Goal: Task Accomplishment & Management: Complete application form

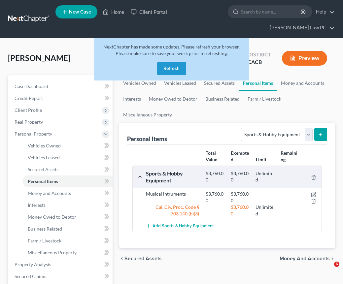
select select "sports_and_hobby_equipment"
click at [167, 68] on button "Refresh" at bounding box center [171, 68] width 29 height 13
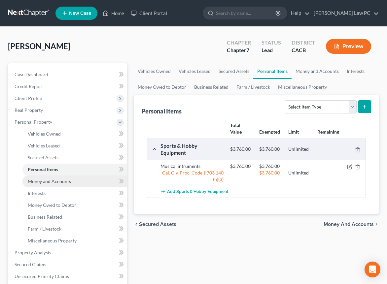
click at [53, 179] on span "Money and Accounts" at bounding box center [49, 181] width 43 height 6
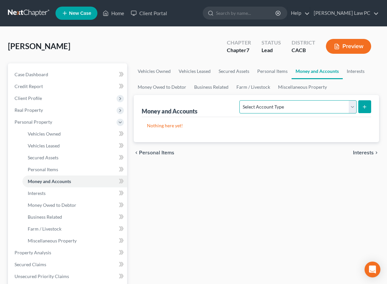
click at [271, 108] on select "Select Account Type Brokerage Cash on Hand Certificates of Deposit Checking Acc…" at bounding box center [297, 106] width 117 height 13
select select "checking"
click at [364, 107] on line "submit" at bounding box center [364, 107] width 3 height 0
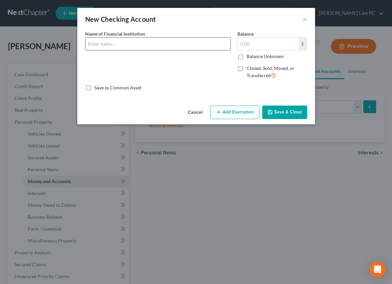
click at [164, 41] on input "text" at bounding box center [157, 44] width 145 height 13
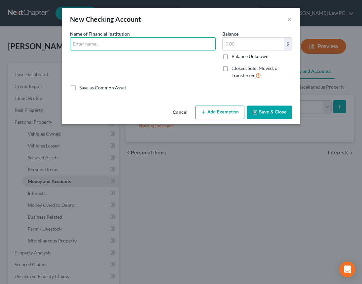
click at [180, 111] on button "Cancel" at bounding box center [179, 112] width 25 height 13
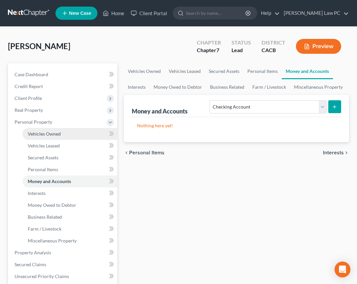
click at [59, 132] on span "Vehicles Owned" at bounding box center [44, 134] width 33 height 6
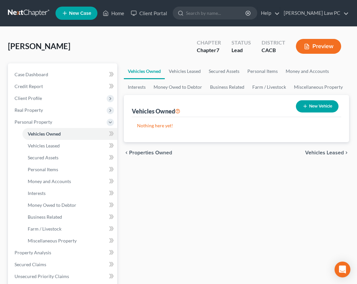
click at [315, 105] on button "New Vehicle" at bounding box center [317, 106] width 43 height 12
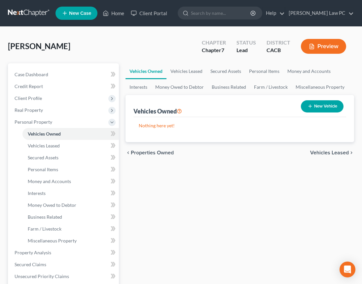
select select "0"
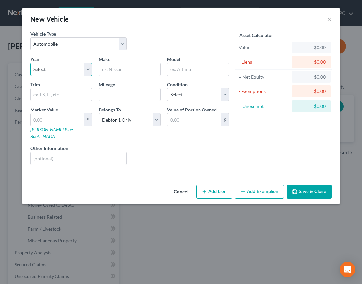
click at [74, 66] on select "Select 2026 2025 2024 2023 2022 2021 2020 2019 2018 2017 2016 2015 2014 2013 20…" at bounding box center [61, 69] width 62 height 13
select select "7"
click at [124, 70] on input "text" at bounding box center [129, 69] width 61 height 13
type input "BMW"
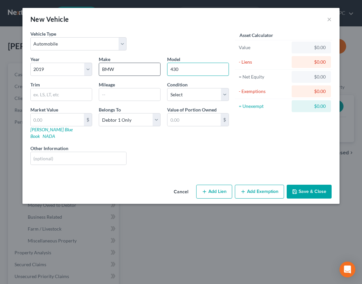
type input "430"
type input "47500"
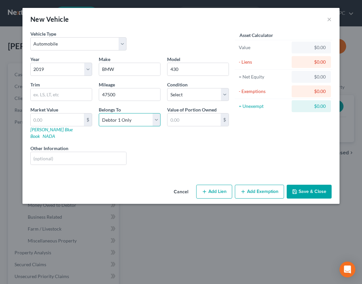
click at [134, 122] on select "Select Debtor 1 Only Debtor 2 Only Debtor 1 And Debtor 2 Only At Least One Of T…" at bounding box center [130, 119] width 62 height 13
select select "4"
click at [200, 121] on input "text" at bounding box center [193, 119] width 53 height 13
type input "0"
click at [300, 185] on button "Save & Close" at bounding box center [308, 192] width 45 height 14
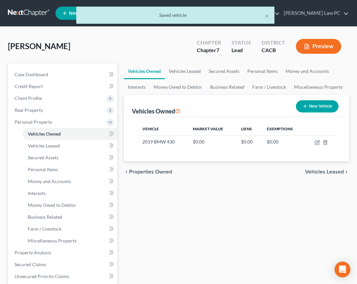
click at [322, 103] on button "New Vehicle" at bounding box center [317, 106] width 43 height 12
select select "0"
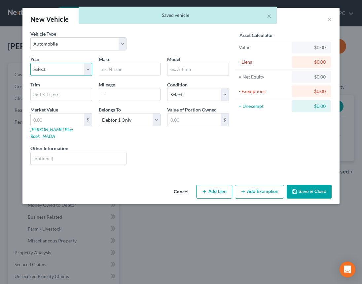
click at [64, 66] on select "Select 2026 2025 2024 2023 2022 2021 2020 2019 2018 2017 2016 2015 2014 2013 20…" at bounding box center [61, 69] width 62 height 13
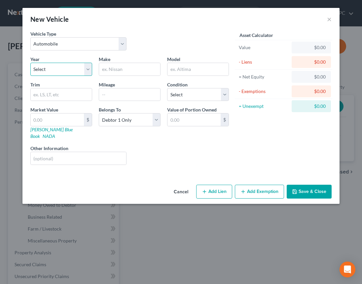
select select "10"
click at [119, 70] on input "text" at bounding box center [129, 69] width 61 height 13
type input "[PERSON_NAME]"
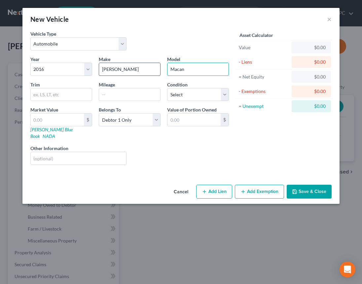
type input "Macan"
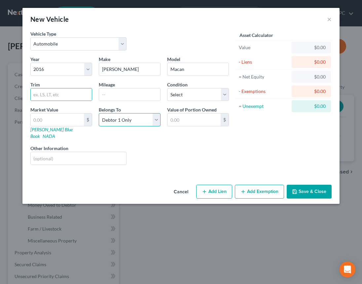
click at [124, 121] on select "Select Debtor 1 Only Debtor 2 Only Debtor 1 And Debtor 2 Only At Least One Of T…" at bounding box center [130, 119] width 62 height 13
select select "4"
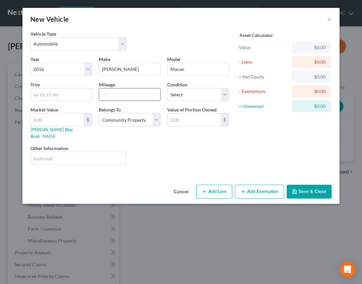
click at [114, 95] on input "text" at bounding box center [129, 94] width 61 height 13
type input "102400"
click at [215, 158] on div "Year Select 2026 2025 2024 2023 2022 2021 2020 2019 2018 2017 2016 2015 2014 20…" at bounding box center [129, 113] width 205 height 114
click at [201, 120] on input "text" at bounding box center [193, 119] width 53 height 13
type input "13,047.00"
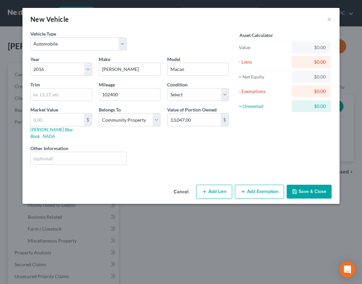
click at [256, 185] on button "Add Exemption" at bounding box center [259, 192] width 49 height 14
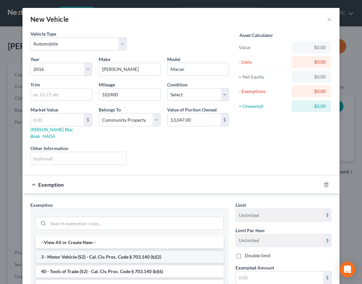
click at [128, 251] on li "3 - Motor Vehicle (S2) - Cal. Civ. Proc. Code § 703.140 (b)(2)" at bounding box center [130, 257] width 188 height 12
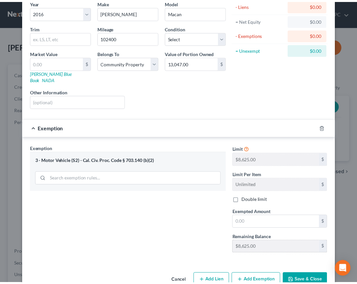
scroll to position [67, 0]
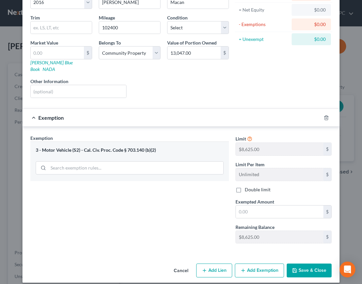
click at [279, 198] on div "Exempted Amount * $" at bounding box center [283, 208] width 103 height 20
click at [277, 206] on input "text" at bounding box center [279, 212] width 87 height 13
type input "8,625"
click at [312, 267] on button "Save & Close" at bounding box center [308, 271] width 45 height 14
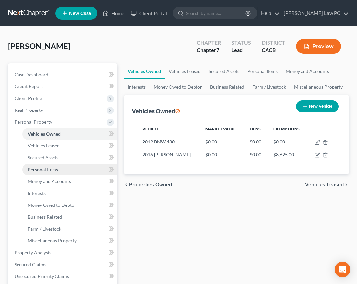
click at [54, 169] on span "Personal Items" at bounding box center [43, 170] width 30 height 6
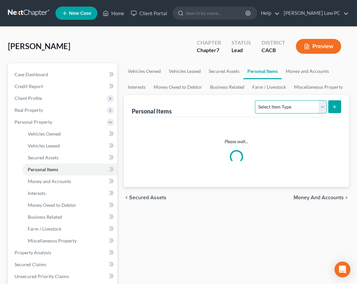
click at [293, 108] on select "Select Item Type Clothing Collectibles Of Value Electronics Firearms Household …" at bounding box center [290, 106] width 71 height 13
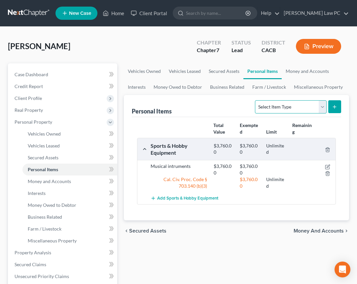
select select "household_goods"
click at [338, 106] on button "submit" at bounding box center [334, 106] width 13 height 13
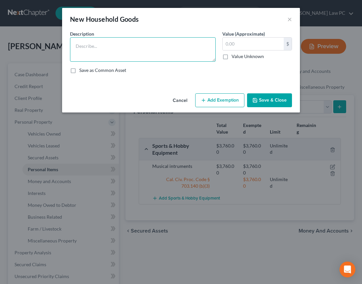
click at [114, 42] on textarea at bounding box center [142, 49] width 145 height 24
type textarea "Misc. household goods and furnishings"
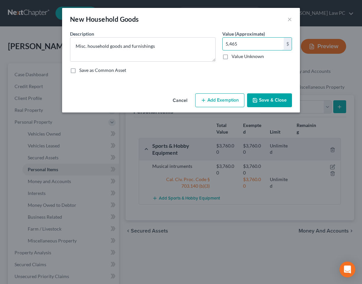
type input "5,465"
click at [235, 97] on button "Add Exemption" at bounding box center [219, 100] width 49 height 14
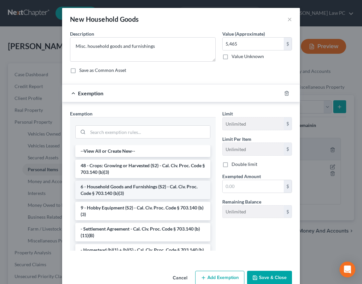
click at [157, 189] on li "6 - Household Goods and Furnishings (S2) - Cal. Civ. Proc. Code § 703.140 (b)(3)" at bounding box center [142, 190] width 135 height 18
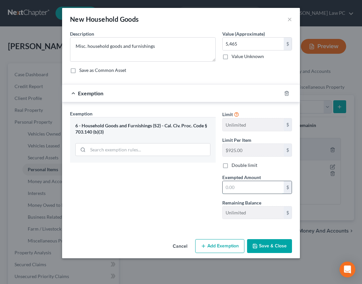
click at [255, 191] on input "text" at bounding box center [252, 187] width 61 height 13
type input "5,465"
click at [260, 246] on button "Save & Close" at bounding box center [269, 246] width 45 height 14
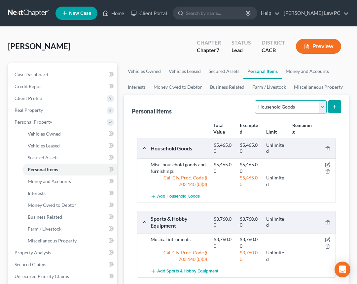
click at [321, 109] on select "Select Item Type Clothing Collectibles Of Value Electronics Firearms Household …" at bounding box center [290, 106] width 71 height 13
select select "electronics"
click at [334, 104] on icon "submit" at bounding box center [334, 106] width 5 height 5
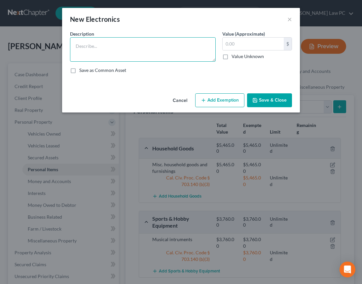
click at [170, 51] on textarea at bounding box center [142, 49] width 145 height 24
type textarea "Xbox"
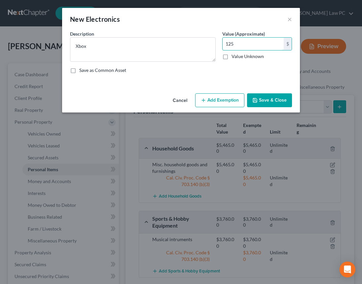
type input "125"
click at [211, 99] on button "Add Exemption" at bounding box center [219, 100] width 49 height 14
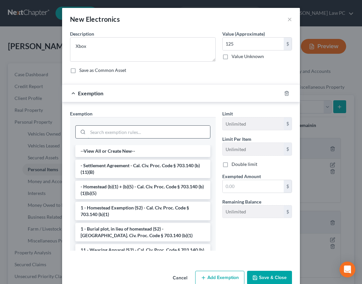
click at [137, 134] on input "search" at bounding box center [149, 132] width 122 height 13
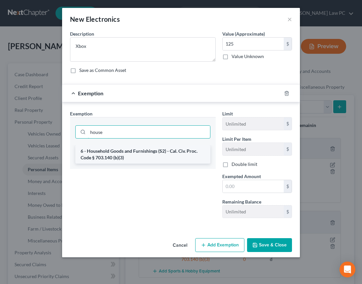
type input "house"
click at [138, 155] on li "6 - Household Goods and Furnishings (S2) - Cal. Civ. Proc. Code § 703.140 (b)(3)" at bounding box center [142, 154] width 135 height 18
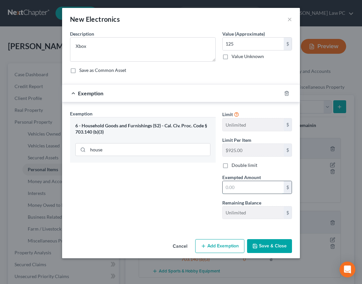
click at [265, 189] on input "text" at bounding box center [252, 187] width 61 height 13
type input "125"
click at [269, 248] on button "Save & Close" at bounding box center [269, 246] width 45 height 14
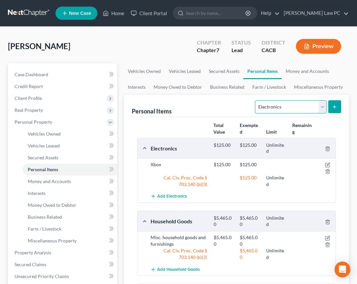
click at [287, 103] on select "Select Item Type Clothing Collectibles Of Value Electronics Firearms Household …" at bounding box center [290, 106] width 71 height 13
select select "collectibles_of_value"
click at [333, 107] on line "submit" at bounding box center [334, 107] width 3 height 0
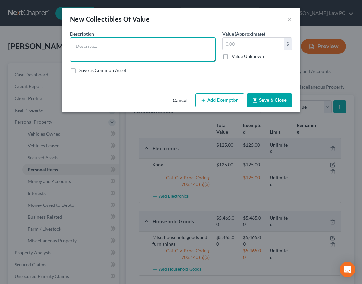
click at [163, 49] on textarea at bounding box center [142, 49] width 145 height 24
type textarea "Etching"
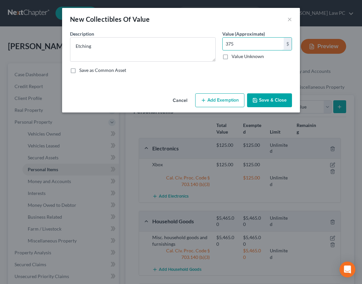
type input "375"
click at [225, 104] on button "Add Exemption" at bounding box center [219, 100] width 49 height 14
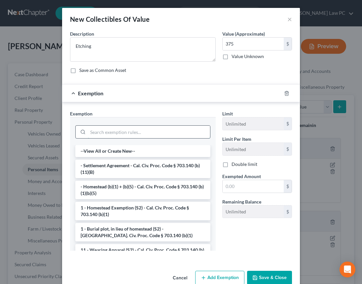
click at [132, 137] on input "search" at bounding box center [149, 132] width 122 height 13
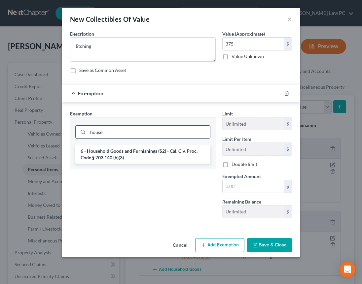
type input "house"
click at [137, 156] on li "6 - Household Goods and Furnishings (S2) - Cal. Civ. Proc. Code § 703.140 (b)(3)" at bounding box center [142, 154] width 135 height 18
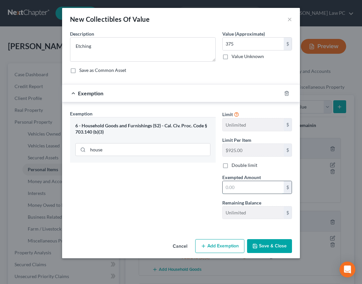
click at [237, 189] on input "text" at bounding box center [252, 187] width 61 height 13
type input "375"
click at [271, 244] on button "Save & Close" at bounding box center [269, 246] width 45 height 14
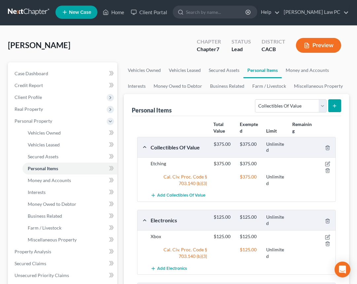
scroll to position [1, 0]
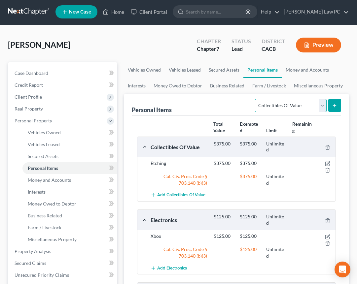
click at [292, 107] on select "Select Item Type Clothing Collectibles Of Value Electronics Firearms Household …" at bounding box center [290, 105] width 71 height 13
select select "sports_and_hobby_equipment"
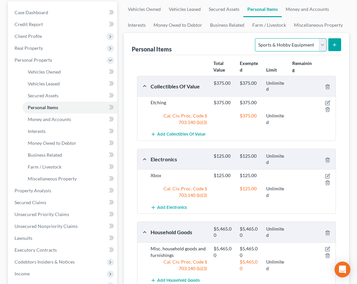
scroll to position [0, 0]
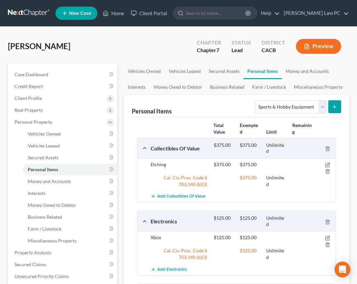
click at [337, 106] on button "submit" at bounding box center [334, 106] width 13 height 13
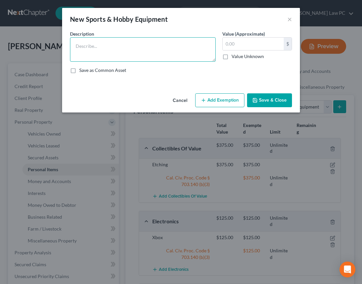
click at [151, 48] on textarea at bounding box center [142, 49] width 145 height 24
type textarea "sports and exercise equipment, bikes, ebikes, golf clubs, inflatable kayak"
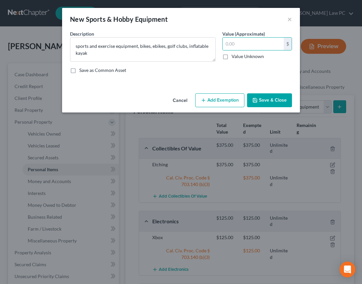
click at [265, 103] on button "Save & Close" at bounding box center [269, 100] width 45 height 14
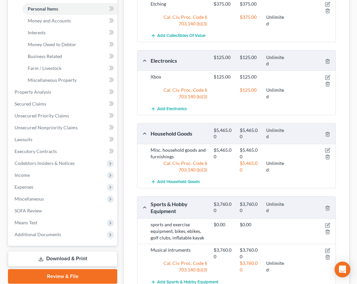
scroll to position [227, 0]
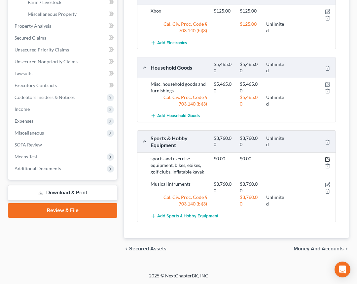
click at [328, 159] on icon "button" at bounding box center [327, 158] width 3 height 3
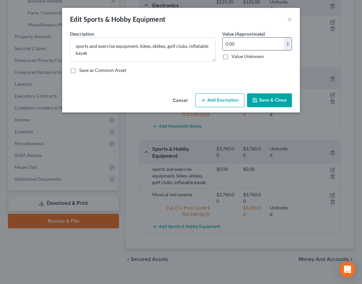
drag, startPoint x: 238, startPoint y: 46, endPoint x: 227, endPoint y: 43, distance: 11.4
click at [227, 43] on input "0.00" at bounding box center [252, 44] width 61 height 13
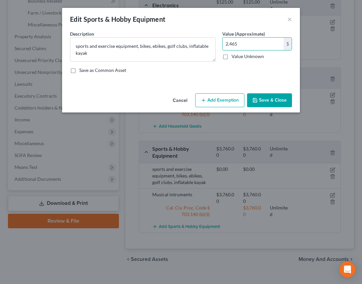
type input "2,465"
click at [229, 100] on button "Add Exemption" at bounding box center [219, 100] width 49 height 14
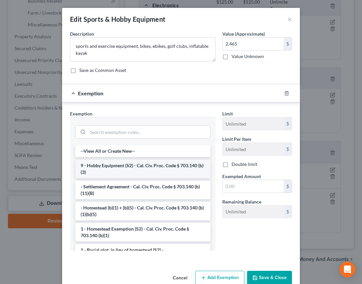
click at [152, 164] on li "9 - Hobby Equipment (S2) - Cal. Civ. Proc. Code § 703.140 (b)(3)" at bounding box center [142, 169] width 135 height 18
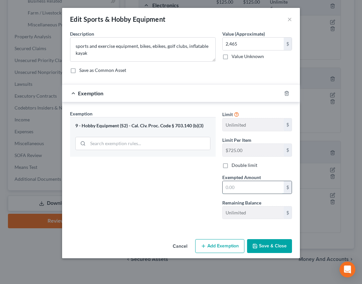
click at [262, 190] on input "text" at bounding box center [252, 187] width 61 height 13
type input "2,465"
click at [270, 247] on button "Save & Close" at bounding box center [269, 246] width 45 height 14
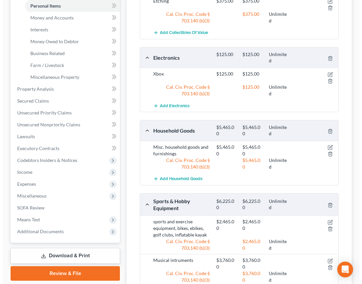
scroll to position [27, 0]
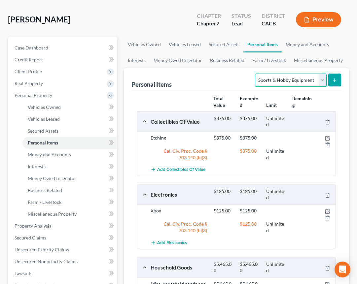
click at [321, 79] on select "Select Item Type Clothing Collectibles Of Value Electronics Firearms Household …" at bounding box center [290, 80] width 71 height 13
select select "firearms"
click at [333, 79] on icon "submit" at bounding box center [334, 80] width 5 height 5
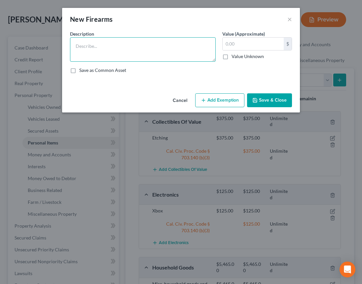
click at [108, 51] on textarea at bounding box center [142, 49] width 145 height 24
click at [147, 48] on textarea at bounding box center [142, 49] width 145 height 24
paste textarea "Shotgun & two handguns, ammunition, and related equipment"
type textarea "Shotgun & two handguns, ammunition, and related equipment"
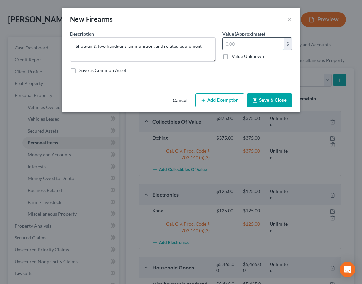
click at [251, 45] on input "text" at bounding box center [252, 44] width 61 height 13
type input "1,045"
click at [243, 81] on div "An exemption set must first be selected from the Filing Information section. Co…" at bounding box center [181, 60] width 238 height 60
click at [225, 97] on button "Add Exemption" at bounding box center [219, 100] width 49 height 14
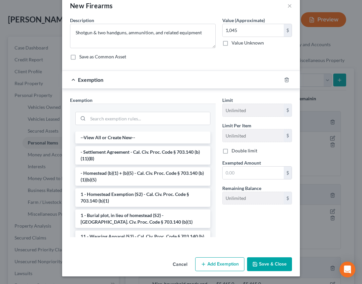
scroll to position [14, 0]
click at [274, 264] on button "Save & Close" at bounding box center [269, 264] width 45 height 14
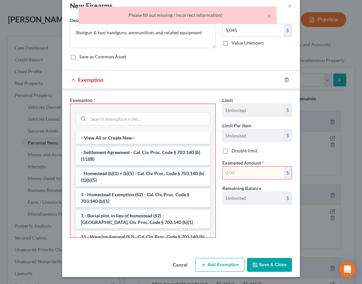
click at [287, 75] on div at bounding box center [290, 80] width 18 height 11
click at [284, 81] on icon "button" at bounding box center [286, 79] width 5 height 5
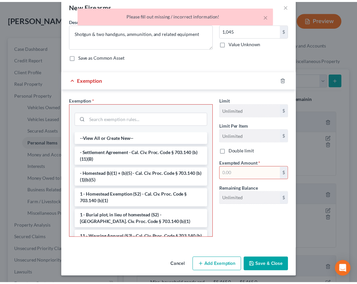
scroll to position [0, 0]
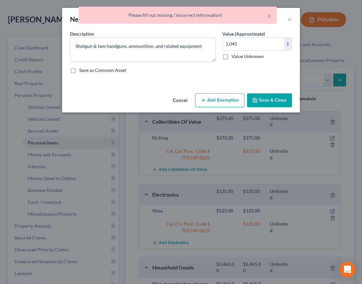
click at [268, 97] on button "Save & Close" at bounding box center [269, 100] width 45 height 14
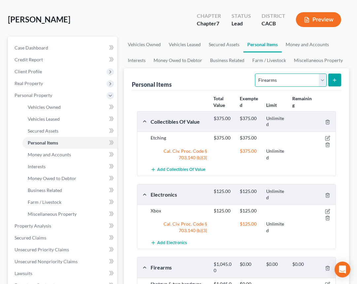
click at [324, 81] on select "Select Item Type Clothing Collectibles Of Value Electronics Firearms Household …" at bounding box center [290, 80] width 71 height 13
select select "clothing"
click at [330, 78] on button "submit" at bounding box center [334, 80] width 13 height 13
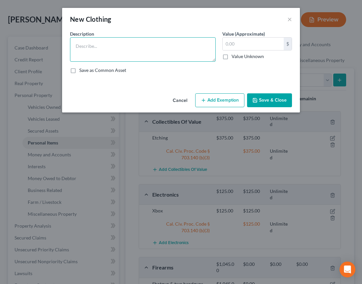
click at [135, 54] on textarea at bounding box center [142, 49] width 145 height 24
type textarea "<"
type textarea "Misc. apparel"
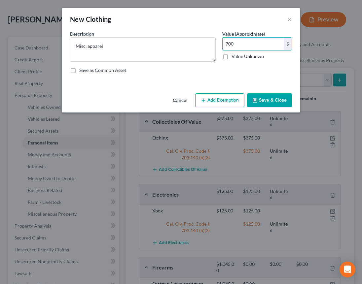
type input "700"
click at [218, 100] on button "Add Exemption" at bounding box center [219, 100] width 49 height 14
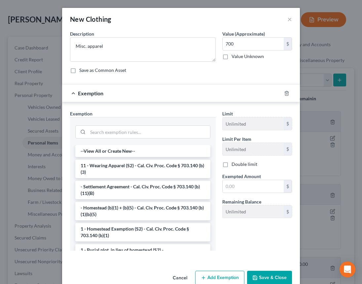
click at [138, 164] on li "11 - Wearing Apparel (S2) - Cal. Civ. Proc. Code § 703.140 (b)(3)" at bounding box center [142, 169] width 135 height 18
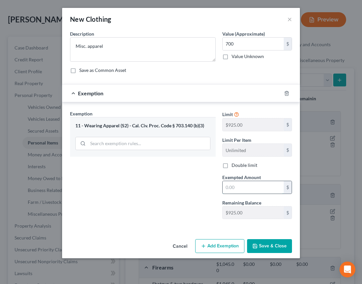
click at [263, 189] on input "text" at bounding box center [252, 187] width 61 height 13
type input "700"
click at [273, 251] on button "Save & Close" at bounding box center [269, 246] width 45 height 14
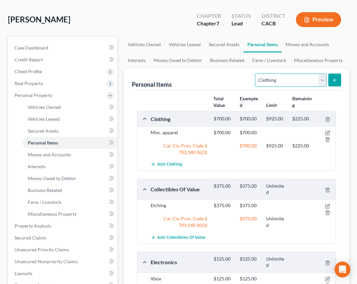
click at [323, 81] on select "Select Item Type Clothing Collectibles Of Value Electronics Firearms Household …" at bounding box center [290, 80] width 71 height 13
select select "jewelry"
click at [334, 78] on icon "submit" at bounding box center [334, 80] width 5 height 5
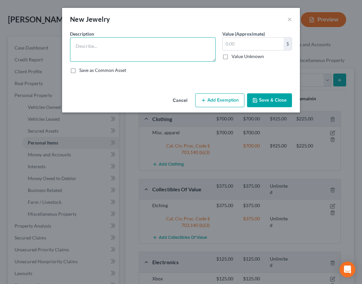
click at [113, 54] on textarea at bounding box center [142, 49] width 145 height 24
paste textarea "Wedding band, everyday jewelry, costume jewelry, watches"
type textarea "Wedding band, everyday jewelry, costume jewelry, watches"
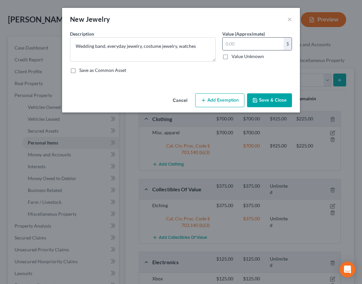
click at [242, 43] on input "text" at bounding box center [252, 44] width 61 height 13
type input "2,270"
click at [225, 97] on button "Add Exemption" at bounding box center [219, 100] width 49 height 14
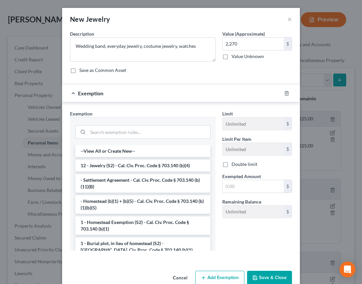
click at [166, 170] on li "12 - Jewelry (S2) - Cal. Civ. Proc. Code § 703.140 (b)(4)" at bounding box center [142, 166] width 135 height 12
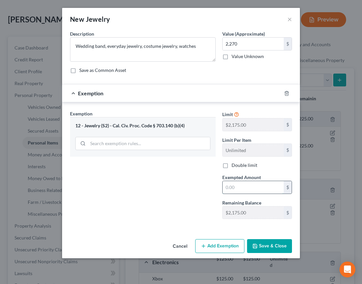
click at [271, 188] on input "text" at bounding box center [252, 187] width 61 height 13
type input "2,175"
click at [279, 248] on button "Save & Close" at bounding box center [269, 246] width 45 height 14
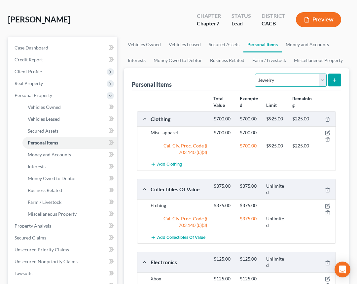
click at [320, 82] on select "Select Item Type Clothing Collectibles Of Value Electronics Firearms Household …" at bounding box center [290, 80] width 71 height 13
select select "pets"
click at [335, 80] on line "submit" at bounding box center [334, 80] width 3 height 0
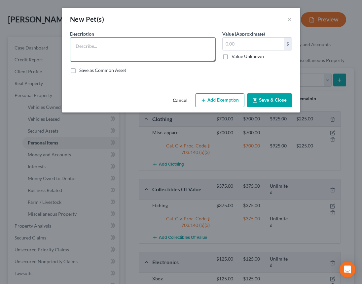
click at [152, 61] on textarea at bounding box center [142, 49] width 145 height 24
type textarea "Dogs, cats"
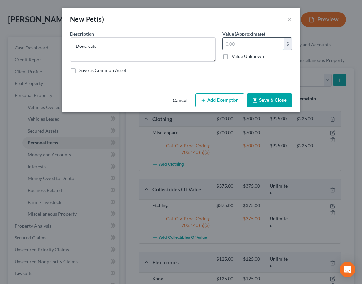
click at [236, 45] on input "text" at bounding box center [252, 44] width 61 height 13
type input "0"
click at [273, 99] on button "Save & Close" at bounding box center [269, 100] width 45 height 14
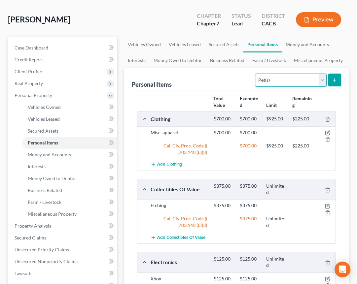
click at [321, 81] on select "Select Item Type Clothing Collectibles Of Value Electronics Firearms Household …" at bounding box center [290, 80] width 71 height 13
select select "other"
click at [334, 81] on line "submit" at bounding box center [334, 80] width 0 height 3
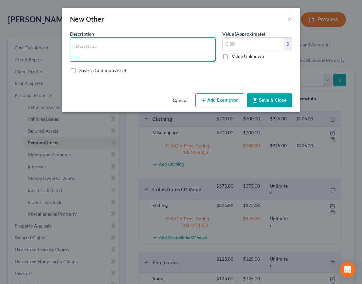
click at [165, 55] on textarea at bounding box center [142, 49] width 145 height 24
paste textarea "Outdoor furniture, hot tub, automotive equipment"
type textarea "Outdoor furniture, hot tub, automotive equipment"
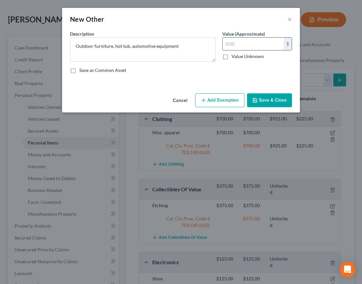
click at [249, 47] on input "text" at bounding box center [252, 44] width 61 height 13
type input "640"
click at [216, 102] on button "Add Exemption" at bounding box center [219, 100] width 49 height 14
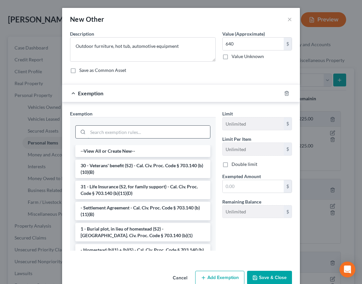
click at [135, 131] on input "search" at bounding box center [149, 132] width 122 height 13
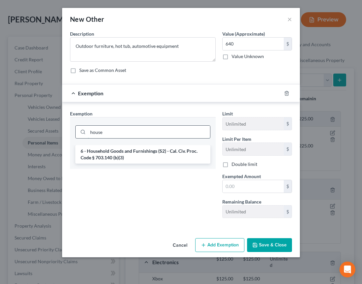
type input "house"
click at [128, 155] on li "6 - Household Goods and Furnishings (S2) - Cal. Civ. Proc. Code § 703.140 (b)(3)" at bounding box center [142, 154] width 135 height 18
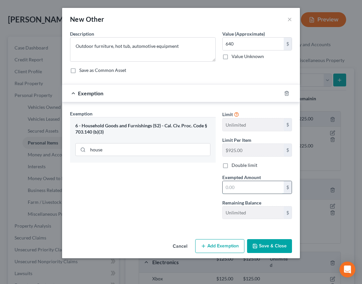
click at [243, 188] on input "text" at bounding box center [252, 187] width 61 height 13
type input "640"
click at [272, 247] on button "Save & Close" at bounding box center [269, 246] width 45 height 14
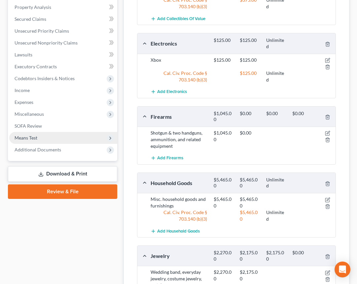
scroll to position [105, 0]
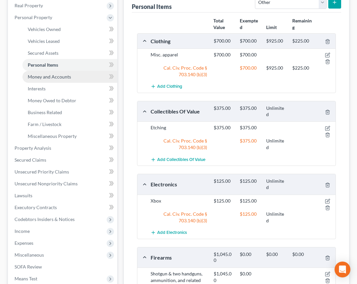
click at [68, 81] on link "Money and Accounts" at bounding box center [69, 77] width 95 height 12
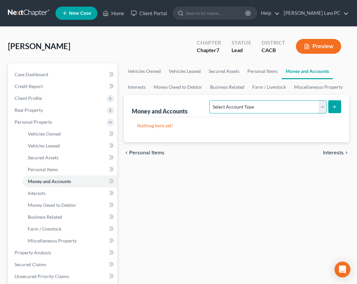
click at [262, 108] on select "Select Account Type Brokerage Cash on Hand Certificates of Deposit Checking Acc…" at bounding box center [267, 106] width 117 height 13
select select "cash_on_hand"
click at [332, 108] on icon "submit" at bounding box center [334, 106] width 5 height 5
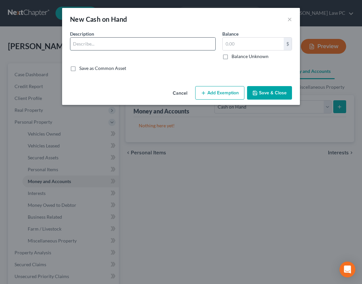
click at [105, 39] on input "text" at bounding box center [142, 44] width 145 height 13
type input "Cash on hand"
click at [263, 46] on input "text" at bounding box center [252, 44] width 61 height 13
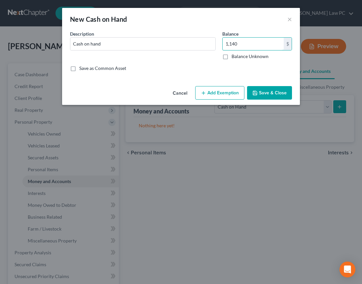
type input "1,140"
click at [266, 95] on button "Save & Close" at bounding box center [269, 93] width 45 height 14
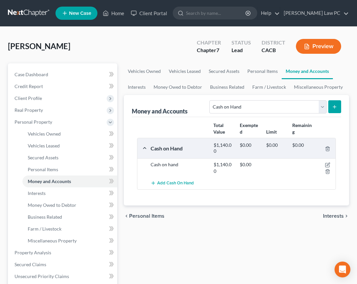
click at [335, 108] on icon "submit" at bounding box center [334, 106] width 5 height 5
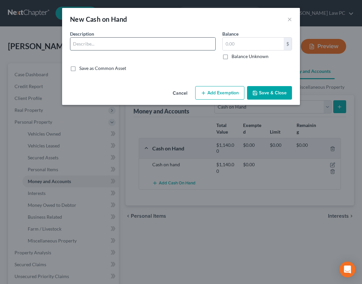
click at [163, 45] on input "text" at bounding box center [142, 44] width 145 height 13
click at [289, 18] on button "×" at bounding box center [289, 19] width 5 height 8
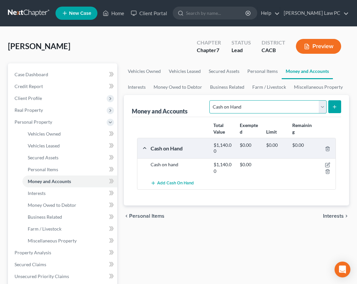
click at [263, 108] on select "Select Account Type Brokerage Cash on Hand Certificates of Deposit Checking Acc…" at bounding box center [267, 106] width 117 height 13
select select "checking"
click at [334, 107] on icon "submit" at bounding box center [334, 106] width 5 height 5
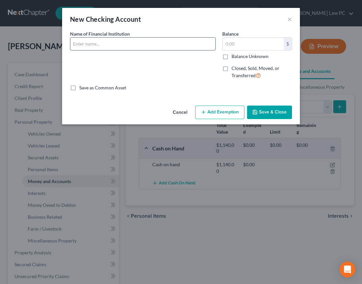
click at [133, 41] on input "text" at bounding box center [142, 44] width 145 height 13
type input "Chase 3982"
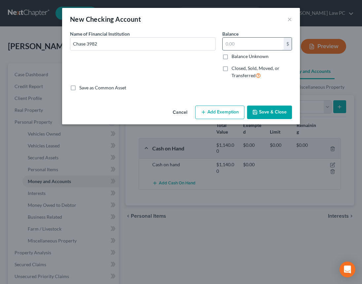
click at [256, 40] on input "text" at bounding box center [252, 44] width 61 height 13
type input "2,808"
click at [272, 115] on button "Save & Close" at bounding box center [269, 113] width 45 height 14
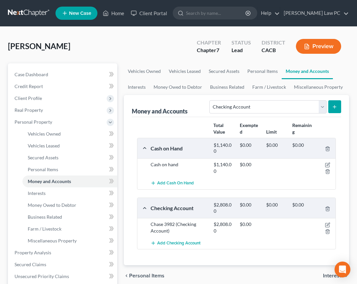
click at [337, 108] on button "submit" at bounding box center [334, 106] width 13 height 13
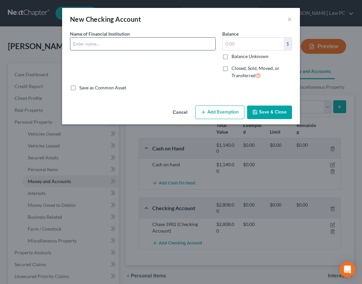
click at [144, 44] on input "text" at bounding box center [142, 44] width 145 height 13
type input "Chase"
click at [289, 17] on button "×" at bounding box center [289, 19] width 5 height 8
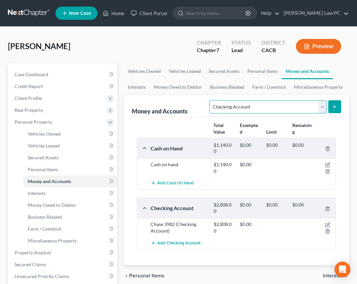
click at [296, 108] on select "Select Account Type Brokerage Cash on Hand Certificates of Deposit Checking Acc…" at bounding box center [267, 106] width 117 height 13
select select "savings"
click at [338, 107] on button "submit" at bounding box center [334, 106] width 13 height 13
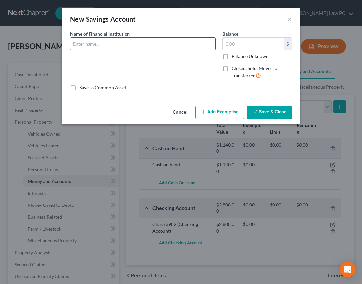
click at [138, 48] on input "text" at bounding box center [142, 44] width 145 height 13
type input "S"
type input "Chase 2812"
click at [243, 41] on input "text" at bounding box center [252, 44] width 61 height 13
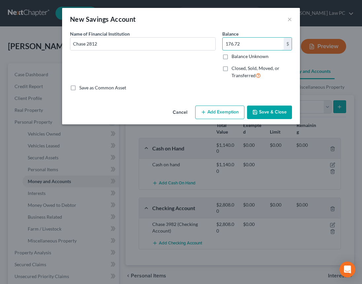
type input "176.72"
click at [280, 113] on button "Save & Close" at bounding box center [269, 113] width 45 height 14
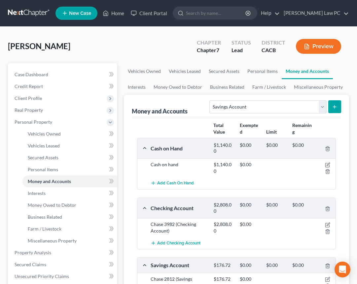
click at [335, 107] on icon "submit" at bounding box center [334, 106] width 5 height 5
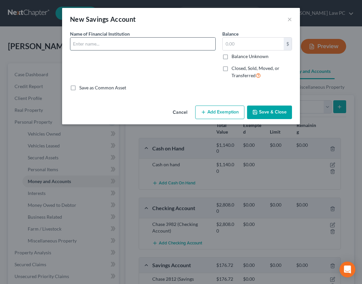
click at [159, 38] on input "text" at bounding box center [142, 44] width 145 height 13
type input "Chase 2685"
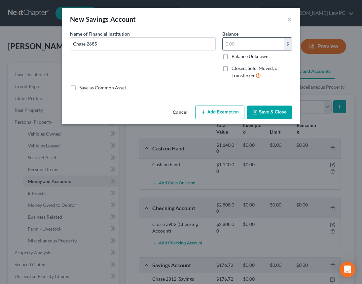
click at [257, 43] on input "text" at bounding box center [252, 44] width 61 height 13
type input "214.28"
click at [282, 112] on button "Save & Close" at bounding box center [269, 113] width 45 height 14
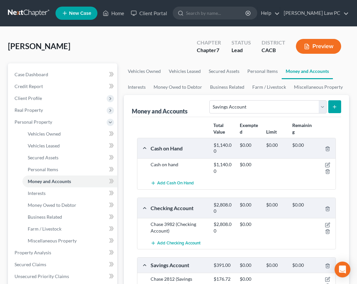
click at [334, 108] on icon "submit" at bounding box center [334, 106] width 5 height 5
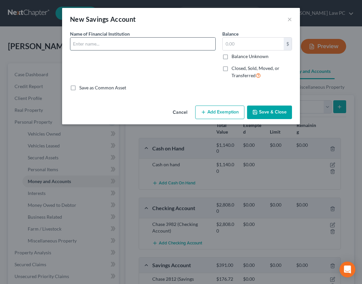
click at [171, 45] on input "text" at bounding box center [142, 44] width 145 height 13
type input "Chase 0088"
click at [240, 46] on input "text" at bounding box center [252, 44] width 61 height 13
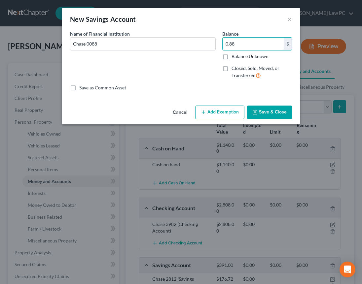
type input "0.88"
click at [278, 111] on button "Save & Close" at bounding box center [269, 113] width 45 height 14
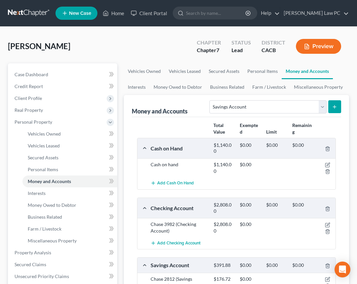
click at [335, 106] on icon "submit" at bounding box center [334, 106] width 5 height 5
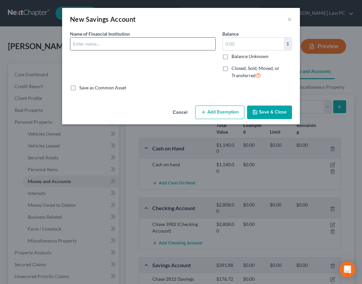
click at [114, 40] on input "text" at bounding box center [142, 44] width 145 height 13
type input "Venmo"
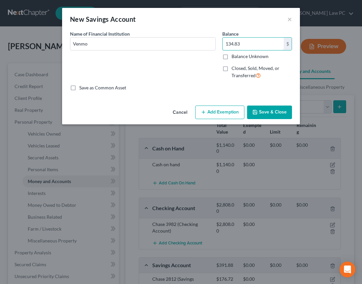
type input "134.83"
click at [273, 112] on button "Save & Close" at bounding box center [269, 113] width 45 height 14
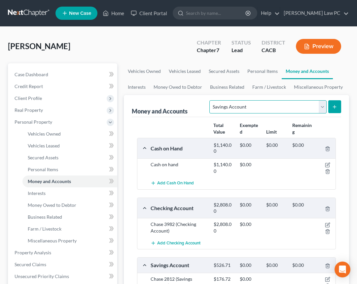
click at [267, 105] on select "Select Account Type Brokerage Cash on Hand Certificates of Deposit Checking Acc…" at bounding box center [267, 106] width 117 height 13
select select "brokerage"
click at [332, 107] on icon "submit" at bounding box center [334, 106] width 5 height 5
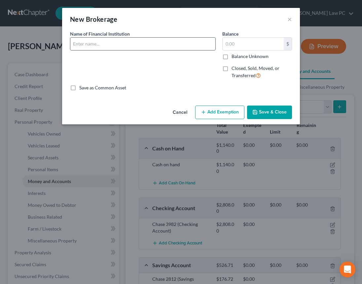
click at [144, 44] on input "text" at bounding box center [142, 44] width 145 height 13
type input "Etrade"
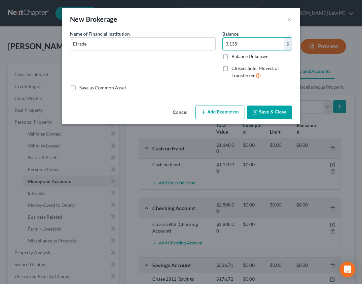
type input "3,135"
click at [260, 113] on button "Save & Close" at bounding box center [269, 113] width 45 height 14
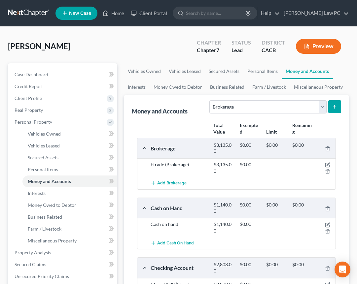
click at [335, 108] on icon "submit" at bounding box center [334, 106] width 5 height 5
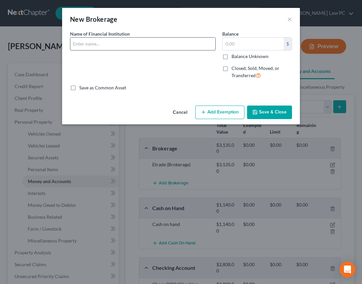
click at [149, 44] on input "text" at bounding box center [142, 44] width 145 height 13
type input "Interactive Brokers"
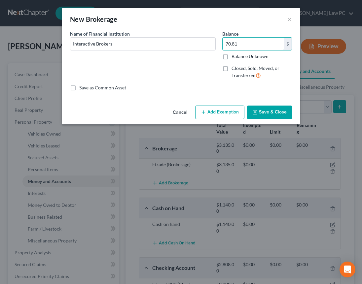
type input "70.81"
drag, startPoint x: 271, startPoint y: 111, endPoint x: 281, endPoint y: 112, distance: 9.6
click at [271, 111] on button "Save & Close" at bounding box center [269, 113] width 45 height 14
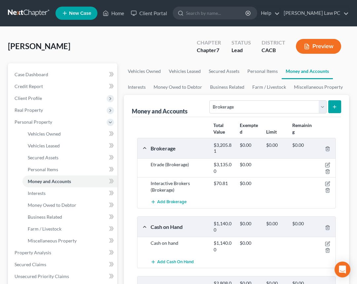
click at [339, 109] on button "submit" at bounding box center [334, 106] width 13 height 13
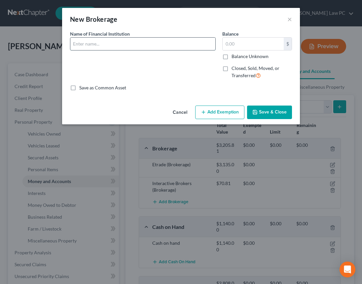
click at [168, 44] on input "text" at bounding box center [142, 44] width 145 height 13
type input "Coinbase"
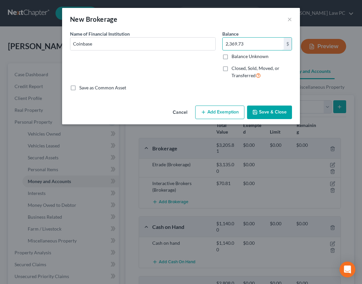
type input "2,369.73"
click at [281, 112] on button "Save & Close" at bounding box center [269, 113] width 45 height 14
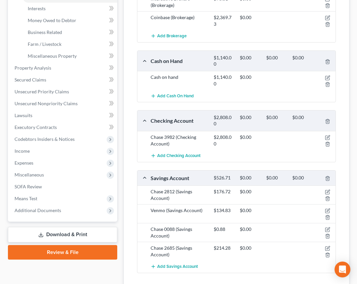
scroll to position [205, 0]
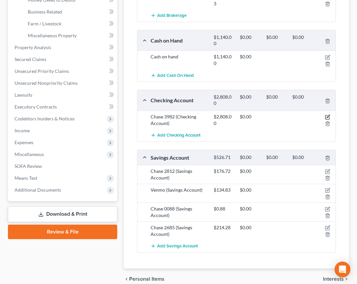
click at [328, 117] on icon "button" at bounding box center [327, 116] width 3 height 3
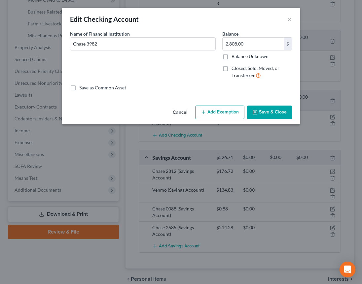
click at [209, 114] on button "Add Exemption" at bounding box center [219, 113] width 49 height 14
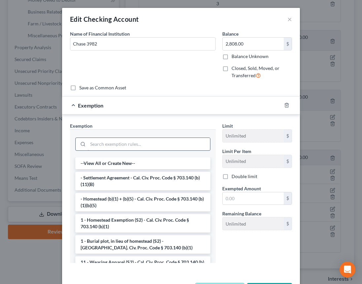
click at [153, 144] on input "search" at bounding box center [149, 144] width 122 height 13
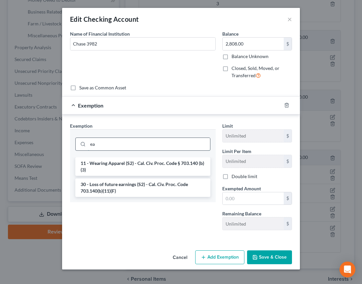
type input "e"
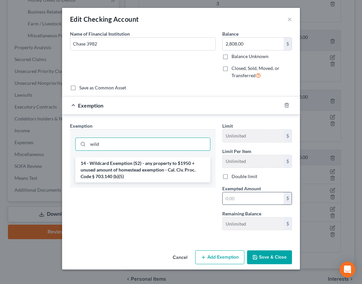
type input "wild"
click at [244, 202] on input "text" at bounding box center [252, 198] width 61 height 13
type input "2,808"
click at [274, 259] on button "Save & Close" at bounding box center [269, 257] width 45 height 14
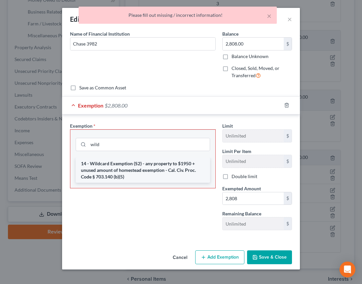
click at [123, 167] on li "14 - Wildcard Exemption (S2) - any property to $1950 + unused amount of homeste…" at bounding box center [143, 170] width 134 height 25
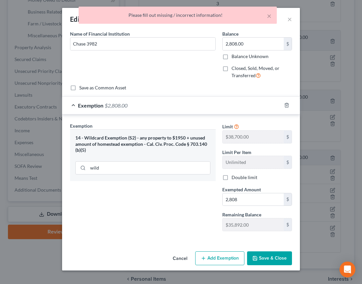
click at [271, 259] on button "Save & Close" at bounding box center [269, 258] width 45 height 14
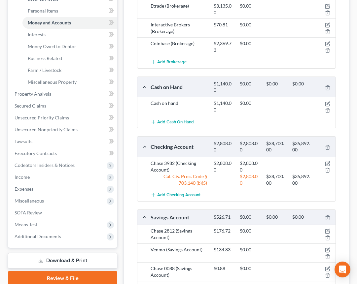
scroll to position [122, 0]
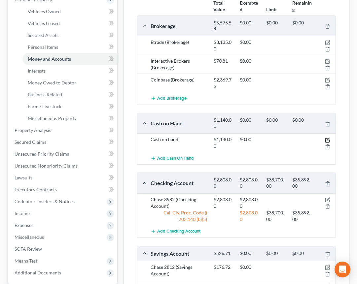
click at [328, 141] on icon "button" at bounding box center [327, 140] width 5 height 5
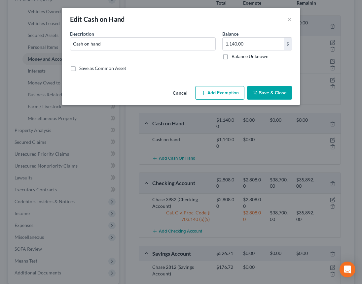
click at [231, 96] on button "Add Exemption" at bounding box center [219, 93] width 49 height 14
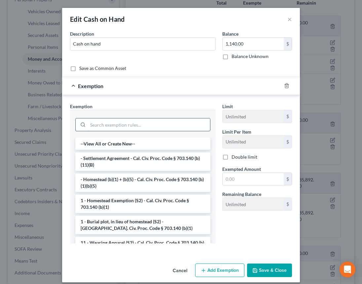
click at [103, 124] on input "search" at bounding box center [149, 124] width 122 height 13
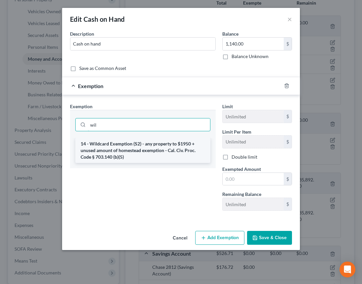
type input "wil"
drag, startPoint x: 102, startPoint y: 150, endPoint x: 117, endPoint y: 156, distance: 15.7
click at [102, 150] on li "14 - Wildcard Exemption (S2) - any property to $1950 + unused amount of homeste…" at bounding box center [142, 150] width 135 height 25
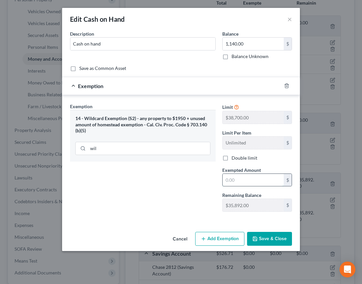
click at [251, 182] on input "text" at bounding box center [252, 180] width 61 height 13
type input "1,140"
click at [283, 236] on button "Save & Close" at bounding box center [269, 239] width 45 height 14
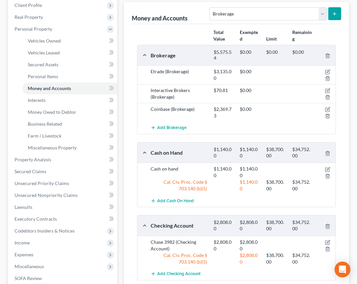
scroll to position [85, 0]
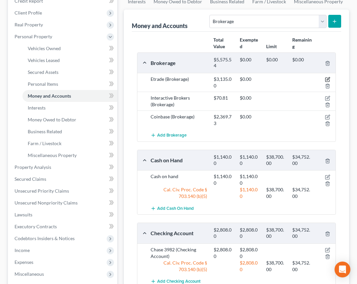
click at [327, 80] on icon "button" at bounding box center [327, 79] width 3 height 3
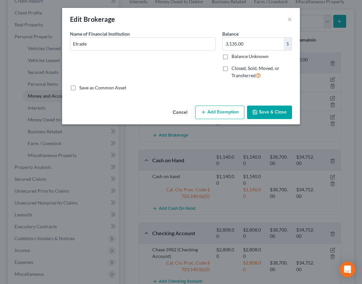
click at [216, 113] on button "Add Exemption" at bounding box center [219, 113] width 49 height 14
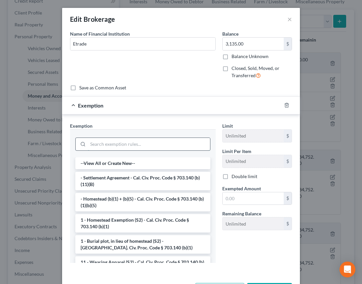
click at [137, 143] on input "search" at bounding box center [149, 144] width 122 height 13
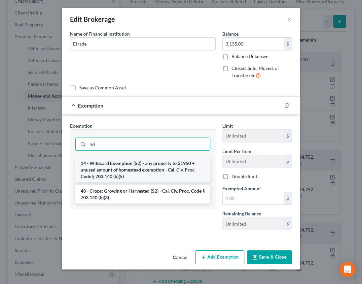
type input "wi"
click at [133, 171] on li "14 - Wildcard Exemption (S2) - any property to $1950 + unused amount of homeste…" at bounding box center [142, 169] width 135 height 25
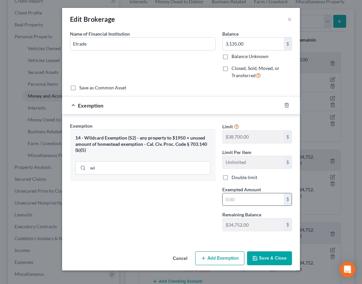
click at [247, 198] on input "text" at bounding box center [252, 199] width 61 height 13
type input "3,135"
click at [275, 261] on button "Save & Close" at bounding box center [269, 258] width 45 height 14
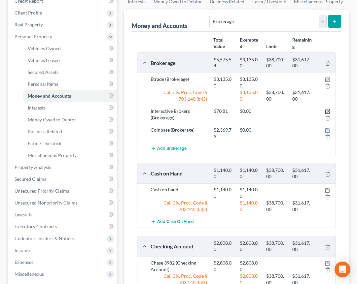
click at [326, 112] on icon "button" at bounding box center [327, 111] width 3 height 3
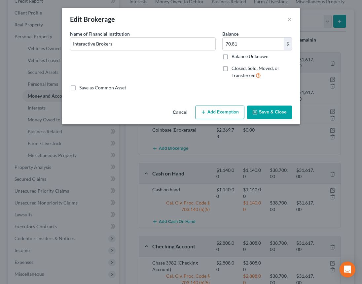
click at [226, 113] on button "Add Exemption" at bounding box center [219, 113] width 49 height 14
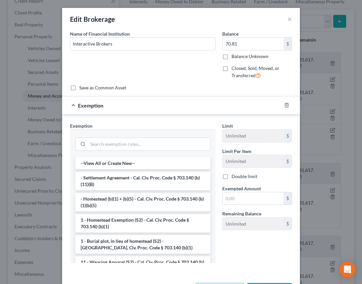
click at [130, 151] on div at bounding box center [142, 143] width 135 height 17
click at [126, 143] on input "search" at bounding box center [149, 144] width 122 height 13
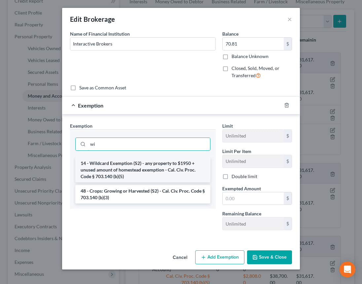
type input "wi"
click at [130, 167] on li "14 - Wildcard Exemption (S2) - any property to $1950 + unused amount of homeste…" at bounding box center [142, 169] width 135 height 25
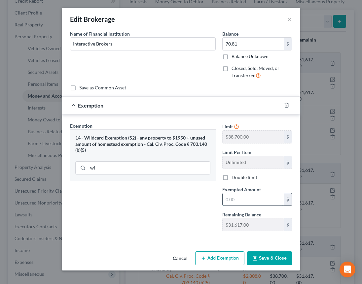
click at [244, 202] on input "text" at bounding box center [252, 199] width 61 height 13
type input "70.81"
click at [270, 258] on button "Save & Close" at bounding box center [269, 258] width 45 height 14
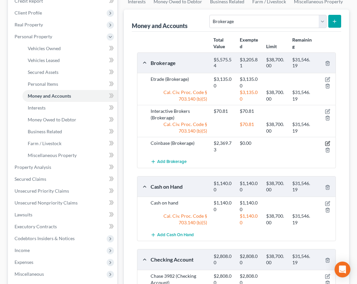
click at [327, 143] on icon "button" at bounding box center [327, 143] width 5 height 5
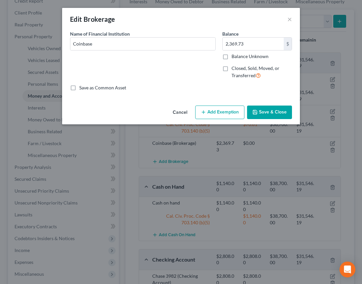
click at [231, 113] on button "Add Exemption" at bounding box center [219, 113] width 49 height 14
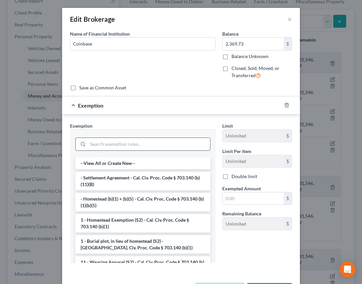
click at [92, 144] on input "search" at bounding box center [149, 144] width 122 height 13
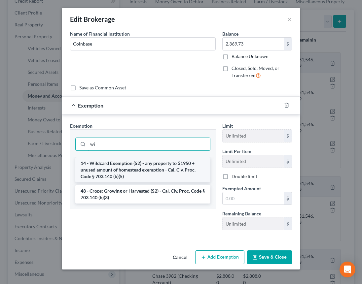
type input "wi"
click at [100, 174] on li "14 - Wildcard Exemption (S2) - any property to $1950 + unused amount of homeste…" at bounding box center [142, 169] width 135 height 25
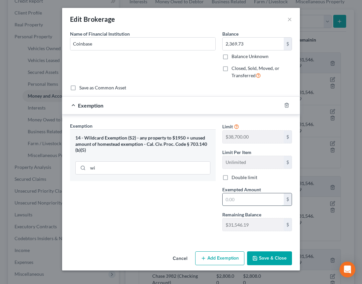
click at [233, 200] on input "text" at bounding box center [252, 199] width 61 height 13
type input "2,369.73"
click at [262, 259] on button "Save & Close" at bounding box center [269, 258] width 45 height 14
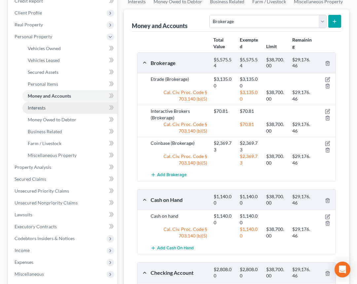
click at [68, 108] on link "Interests" at bounding box center [69, 108] width 95 height 12
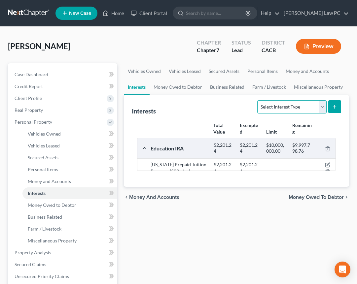
click at [304, 106] on select "Select Interest Type 401K Annuity Bond Education IRA Government Bond Government…" at bounding box center [291, 106] width 69 height 13
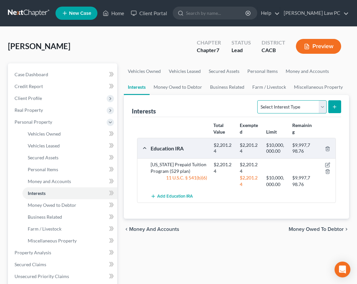
select select "incorporated_business"
click at [338, 106] on button "submit" at bounding box center [334, 106] width 13 height 13
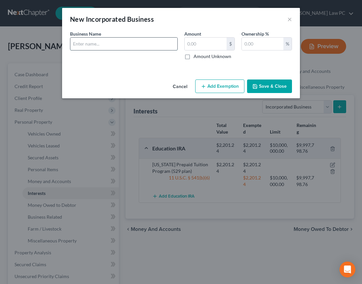
click at [109, 43] on input "text" at bounding box center [123, 44] width 107 height 13
type input "Impact Politics LLC"
type input "1"
type input "0"
type input "100"
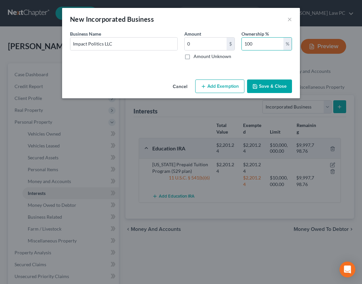
click at [275, 85] on button "Save & Close" at bounding box center [269, 87] width 45 height 14
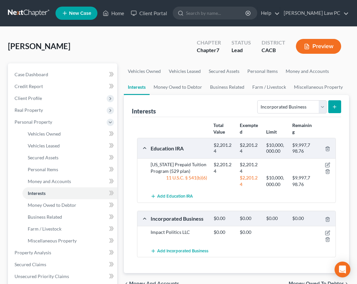
click at [332, 106] on icon "submit" at bounding box center [334, 106] width 5 height 5
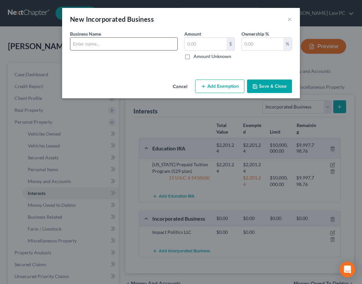
click at [167, 48] on input "text" at bounding box center [123, 44] width 107 height 13
click at [141, 45] on input "Vows and Speeches" at bounding box center [123, 44] width 107 height 13
type input "Vows and Speeches LLC"
type input "0"
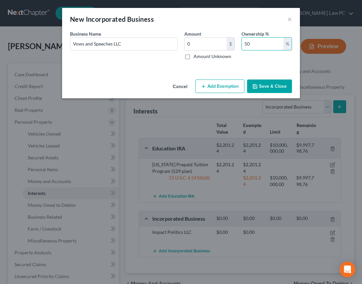
type input "50"
click at [265, 84] on button "Save & Close" at bounding box center [269, 87] width 45 height 14
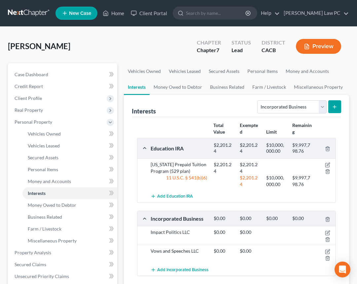
click at [336, 107] on icon "submit" at bounding box center [334, 106] width 5 height 5
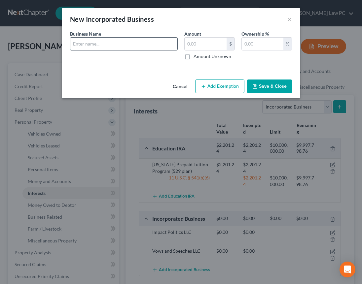
click at [129, 42] on input "text" at bounding box center [123, 44] width 107 height 13
type input "Madkat Media LLC"
type input "934.08"
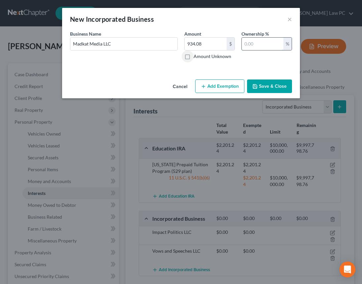
click at [268, 45] on input "text" at bounding box center [262, 44] width 42 height 13
type input "0"
drag, startPoint x: 263, startPoint y: 89, endPoint x: 246, endPoint y: 91, distance: 16.7
click at [263, 89] on button "Save & Close" at bounding box center [269, 87] width 45 height 14
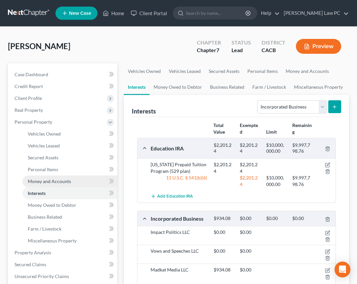
click at [51, 179] on span "Money and Accounts" at bounding box center [49, 181] width 43 height 6
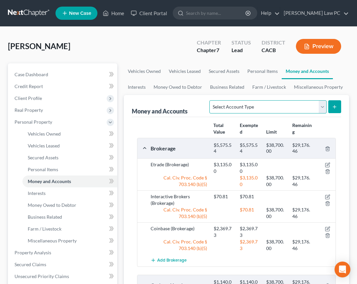
click at [294, 110] on select "Select Account Type Brokerage Cash on Hand Certificates of Deposit Checking Acc…" at bounding box center [267, 106] width 117 height 13
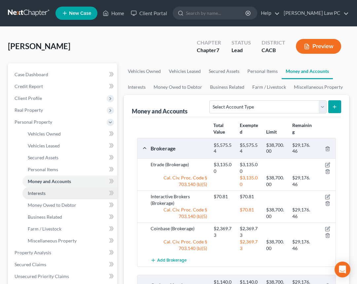
click at [44, 197] on link "Interests" at bounding box center [69, 193] width 95 height 12
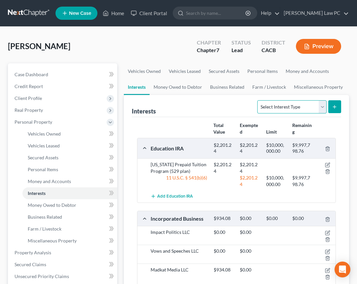
click at [316, 108] on select "Select Interest Type 401K Annuity Bond Education IRA Government Bond Government…" at bounding box center [291, 106] width 69 height 13
select select "ira"
click at [333, 108] on icon "submit" at bounding box center [334, 106] width 5 height 5
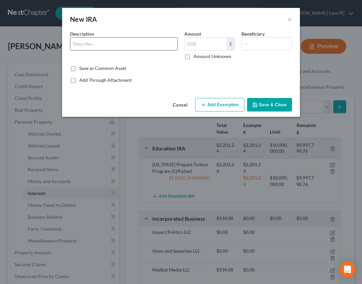
click at [150, 46] on input "text" at bounding box center [123, 44] width 107 height 13
type input "[PERSON_NAME] [PERSON_NAME] (wife's)"
type input "0"
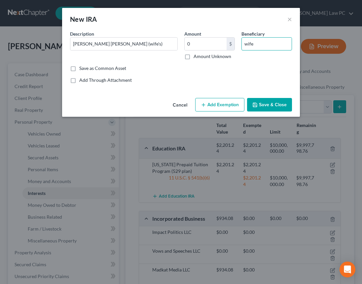
type input "wife"
click at [264, 105] on button "Save & Close" at bounding box center [269, 105] width 45 height 14
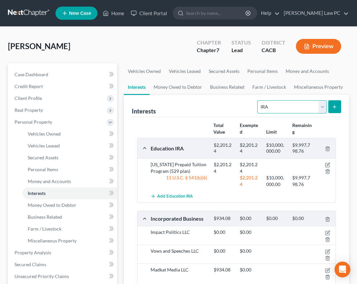
click at [321, 107] on select "Select Interest Type 401K Annuity Bond Education IRA Government Bond Government…" at bounding box center [291, 106] width 69 height 13
click at [181, 87] on link "Money Owed to Debtor" at bounding box center [177, 87] width 56 height 16
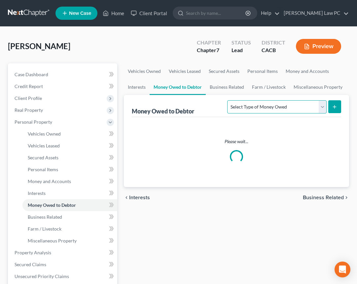
click at [262, 108] on select "Select Type of Money Owed Accounts Receivable Alimony Child Support Claims Agai…" at bounding box center [276, 106] width 99 height 13
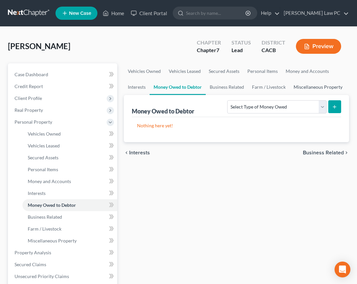
click at [300, 87] on link "Miscellaneous Property" at bounding box center [317, 87] width 57 height 16
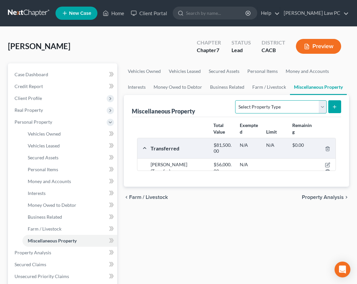
click at [290, 109] on select "Select Property Type Assigned for Creditor Benefit [DATE] Holding for Another N…" at bounding box center [280, 106] width 91 height 13
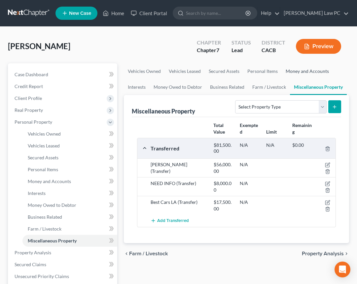
click at [294, 71] on link "Money and Accounts" at bounding box center [306, 71] width 51 height 16
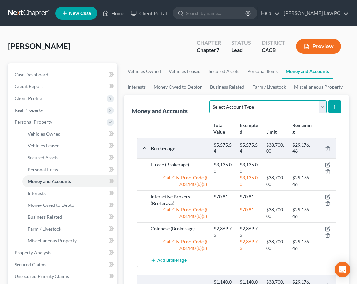
click at [281, 106] on select "Select Account Type Brokerage Cash on Hand Certificates of Deposit Checking Acc…" at bounding box center [267, 106] width 117 height 13
select select "security_deposits"
click at [334, 107] on icon "submit" at bounding box center [334, 106] width 5 height 5
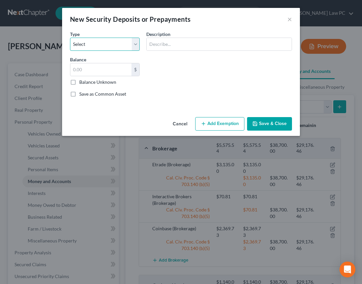
click at [105, 45] on select "Select Electric Gas Heating Oil Security Deposit On Rental Unit Prepaid Rent Te…" at bounding box center [105, 44] width 70 height 13
select select "3"
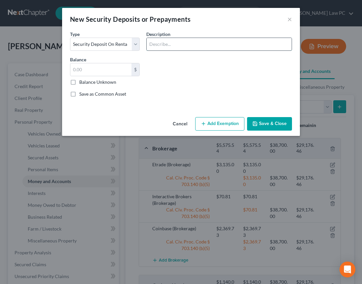
click at [179, 42] on input "text" at bounding box center [218, 44] width 145 height 13
type input "[PERSON_NAME] (landlord)"
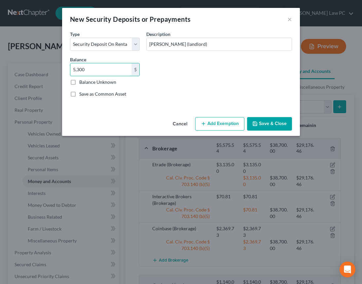
type input "5,300"
click at [271, 124] on button "Save & Close" at bounding box center [269, 124] width 45 height 14
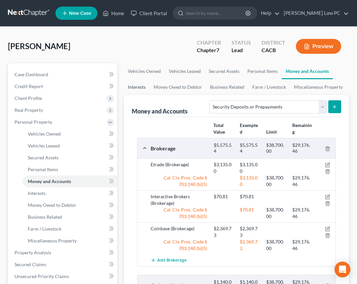
click at [134, 86] on link "Interests" at bounding box center [137, 87] width 26 height 16
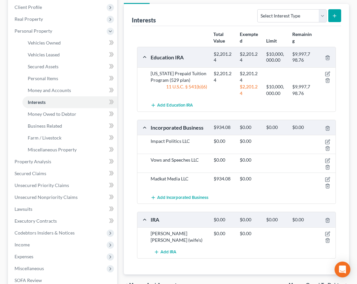
scroll to position [143, 0]
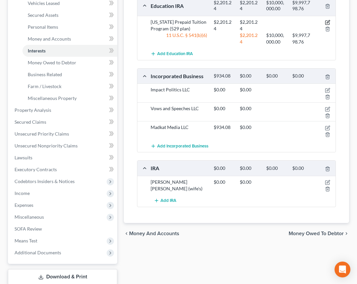
click at [327, 22] on icon "button" at bounding box center [327, 21] width 3 height 3
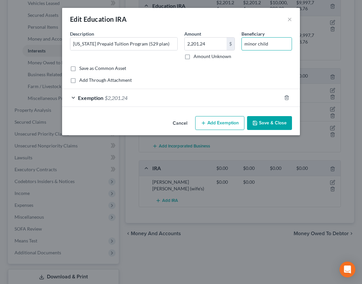
drag, startPoint x: 267, startPoint y: 43, endPoint x: 239, endPoint y: 44, distance: 27.1
click at [239, 44] on div "Beneficiary minor child" at bounding box center [266, 44] width 57 height 29
type input "Son"
click at [277, 122] on button "Save & Close" at bounding box center [269, 123] width 45 height 14
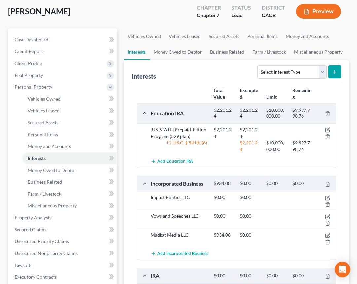
scroll to position [0, 0]
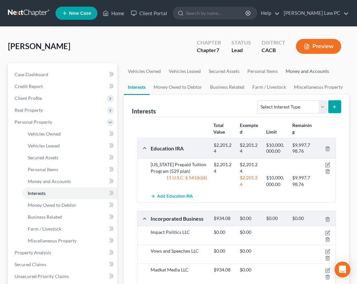
click at [310, 71] on link "Money and Accounts" at bounding box center [306, 71] width 51 height 16
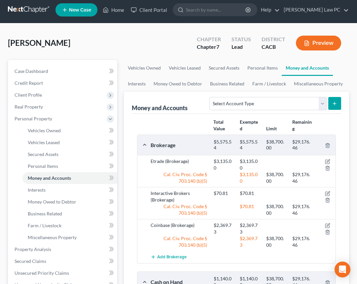
scroll to position [9, 0]
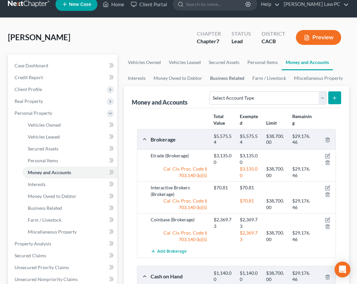
click at [226, 78] on link "Business Related" at bounding box center [227, 78] width 42 height 16
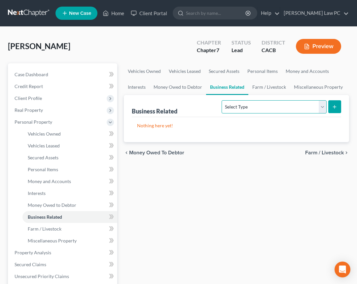
click at [241, 109] on select "Select Type Customer Lists Franchises Inventory Licenses Machinery Office Equip…" at bounding box center [273, 106] width 105 height 13
select select "office_equipment"
click at [333, 107] on icon "submit" at bounding box center [334, 106] width 5 height 5
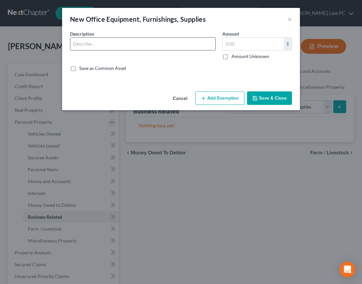
click at [142, 44] on input "text" at bounding box center [142, 44] width 145 height 13
click at [106, 41] on input "text" at bounding box center [142, 44] width 145 height 13
paste input "Laptop, Microphones & Podcasting Equipment"
type input "Laptop, Microphones & Podcasting Equipment"
click at [258, 32] on div "Amount $ Amount Unknown Balance Undetermined $ Amount Unknown" at bounding box center [257, 44] width 76 height 29
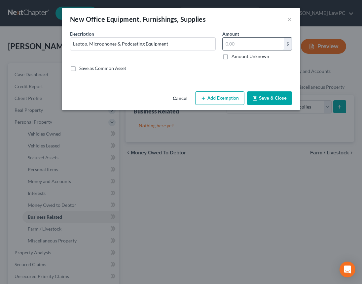
click at [255, 41] on input "text" at bounding box center [252, 44] width 61 height 13
type input "750"
click at [205, 96] on icon "button" at bounding box center [203, 98] width 5 height 5
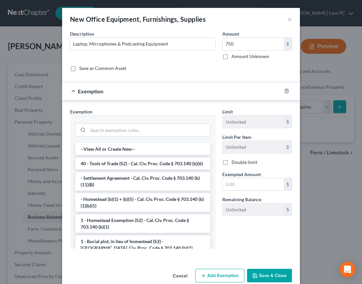
click at [124, 165] on li "40 - Tools of Trade (S2) - Cal. Civ. Proc. Code § 703.140 (b)(6)" at bounding box center [142, 164] width 135 height 12
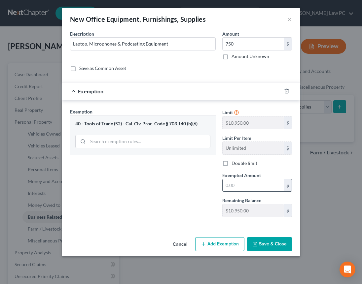
click at [245, 186] on input "text" at bounding box center [252, 185] width 61 height 13
type input "750"
click at [264, 242] on button "Save & Close" at bounding box center [269, 244] width 45 height 14
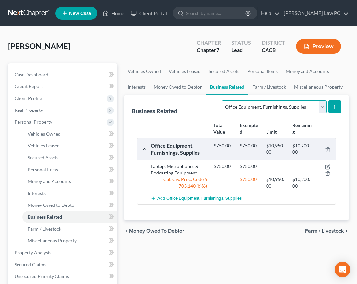
click at [314, 113] on select "Select Type Customer Lists Franchises Inventory Licenses Machinery Office Equip…" at bounding box center [273, 106] width 105 height 13
select select "machinery"
click at [333, 107] on icon "submit" at bounding box center [334, 106] width 5 height 5
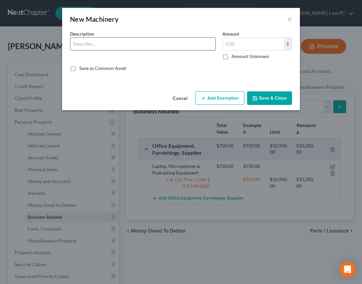
click at [123, 44] on input "text" at bounding box center [142, 44] width 145 height 13
paste input "Instruments & equipment used for performing & recording"
type input "Instruments & equipment used for performing & recording"
click at [250, 44] on input "text" at bounding box center [252, 44] width 61 height 13
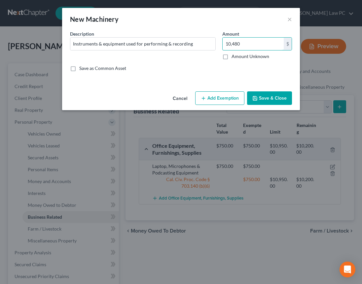
type input "10,480"
click at [222, 97] on button "Add Exemption" at bounding box center [219, 98] width 49 height 14
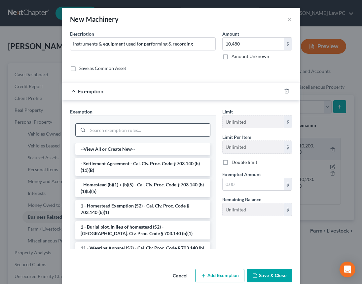
click at [124, 132] on input "search" at bounding box center [149, 130] width 122 height 13
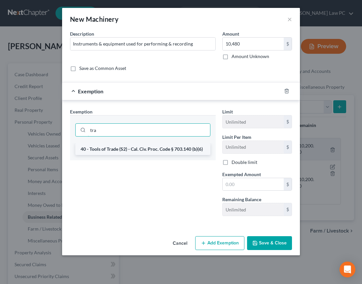
type input "tra"
drag, startPoint x: 119, startPoint y: 148, endPoint x: 145, endPoint y: 146, distance: 26.5
click at [119, 148] on li "40 - Tools of Trade (S2) - Cal. Civ. Proc. Code § 703.140 (b)(6)" at bounding box center [142, 149] width 135 height 12
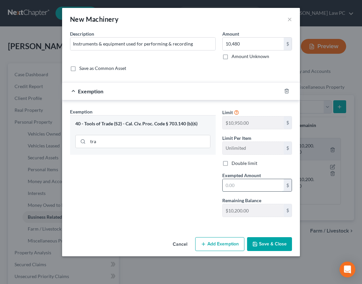
click at [249, 185] on input "text" at bounding box center [252, 185] width 61 height 13
type input "10,480"
click at [151, 216] on div "Exemption Set must be selected for CA. Exemption * 40 - Tools of Trade (S2) - C…" at bounding box center [143, 165] width 152 height 114
click at [270, 247] on button "Save & Close" at bounding box center [269, 244] width 45 height 14
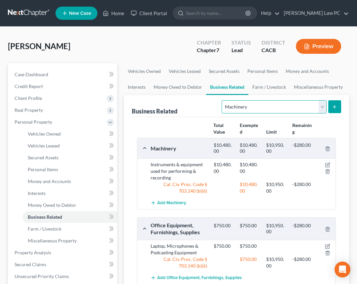
click at [262, 109] on select "Select Type Customer Lists Franchises Inventory Licenses Machinery Office Equip…" at bounding box center [273, 106] width 105 height 13
click at [316, 87] on link "Miscellaneous Property" at bounding box center [318, 87] width 57 height 16
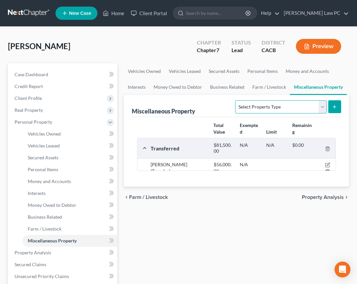
click at [293, 104] on select "Select Property Type Assigned for Creditor Benefit [DATE] Holding for Another N…" at bounding box center [280, 106] width 91 height 13
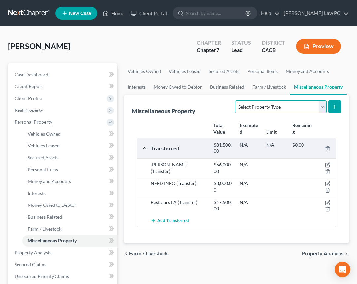
select select "not_yet_listed"
click at [336, 106] on icon "submit" at bounding box center [334, 106] width 5 height 5
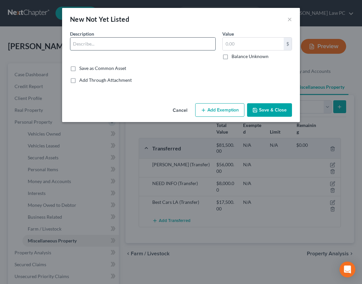
click at [144, 44] on input "text" at bounding box center [142, 44] width 145 height 13
type input "Community property interest in wife's separate property real property based on …"
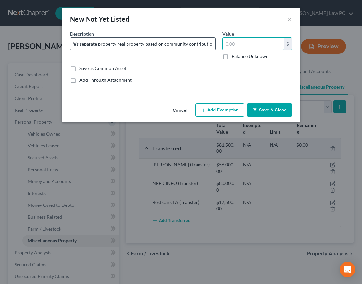
scroll to position [0, 0]
type input "11,501"
drag, startPoint x: 115, startPoint y: 44, endPoint x: 58, endPoint y: 40, distance: 57.2
click at [59, 40] on div "New Not Yet Listed × An exemption set must first be selected from the Filing In…" at bounding box center [181, 142] width 362 height 284
click at [91, 43] on input "Interest in wife's separate property real property based on community contribut…" at bounding box center [142, 44] width 145 height 13
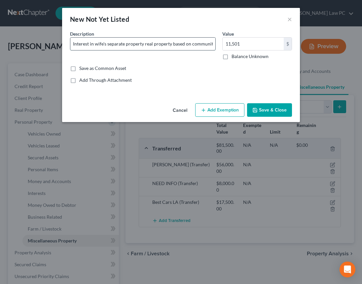
click at [91, 43] on input "Interest in wife's separate property real property based on community contribut…" at bounding box center [142, 44] width 145 height 13
click at [177, 42] on input "Interest based on community contributions to wife's separate property real prop…" at bounding box center [142, 44] width 145 height 13
drag, startPoint x: 171, startPoint y: 44, endPoint x: 230, endPoint y: 48, distance: 59.5
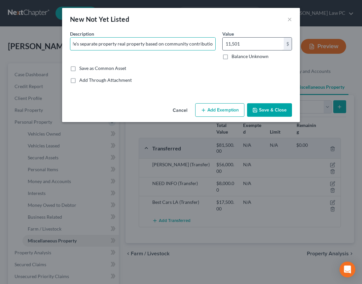
click at [231, 48] on div "Common Asset Select Description * Interest based on community contributions to …" at bounding box center [181, 59] width 228 height 58
type input "Interest based on community contributions to wife's separate property real prop…"
click at [281, 111] on button "Save & Close" at bounding box center [269, 110] width 45 height 14
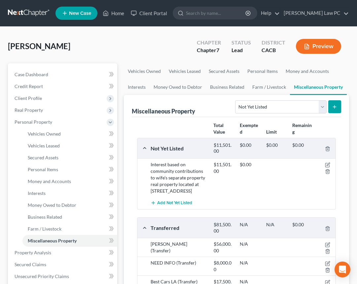
click at [311, 44] on button "Preview" at bounding box center [318, 46] width 45 height 15
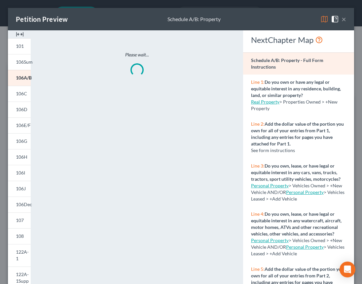
click at [320, 19] on img at bounding box center [324, 19] width 8 height 8
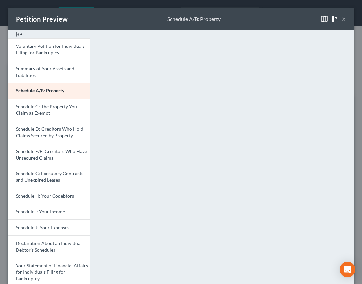
drag, startPoint x: 339, startPoint y: 21, endPoint x: 337, endPoint y: 27, distance: 5.8
click at [341, 21] on button "×" at bounding box center [343, 19] width 5 height 8
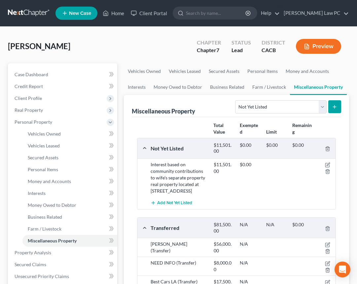
drag, startPoint x: 151, startPoint y: 192, endPoint x: 166, endPoint y: 198, distance: 15.6
click at [166, 194] on div "Interest based on community contributions to wife's separate property real prop…" at bounding box center [178, 177] width 63 height 33
copy div "[STREET_ADDRESS]"
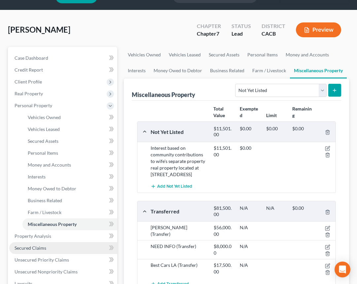
click at [43, 249] on span "Secured Claims" at bounding box center [31, 248] width 32 height 6
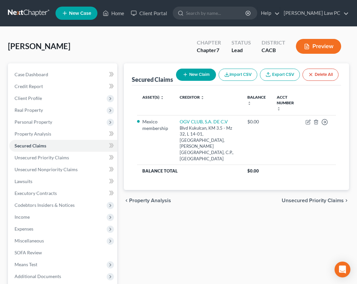
click at [176, 74] on button "New Claim" at bounding box center [196, 75] width 40 height 12
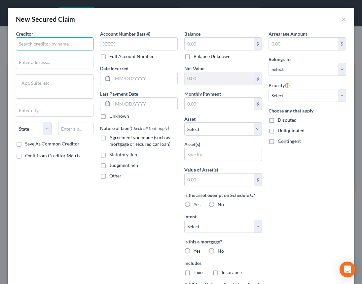
click at [36, 43] on input "text" at bounding box center [55, 43] width 78 height 13
paste input "Carmax Auto Finance"
type input "Carmax Auto Finance"
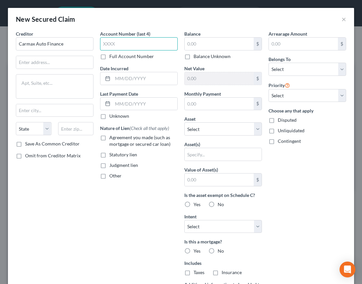
click at [121, 43] on input "text" at bounding box center [139, 43] width 78 height 13
paste input "4269"
type input "4269"
click at [297, 71] on select "Select Debtor 1 Only Debtor 2 Only Debtor 1 And Debtor 2 Only At Least One Of T…" at bounding box center [307, 69] width 78 height 13
select select "4"
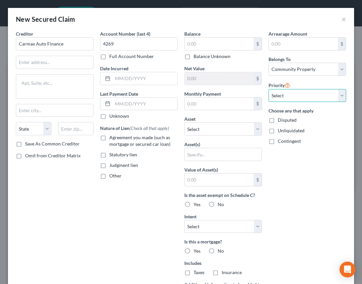
click at [295, 89] on select "Select 1st 2nd 3rd 4th 5th 6th 7th 8th 9th 10th 11th 12th 13th 14th 15th 16th 1…" at bounding box center [307, 95] width 78 height 13
select select "0"
click at [206, 102] on input "text" at bounding box center [218, 104] width 69 height 13
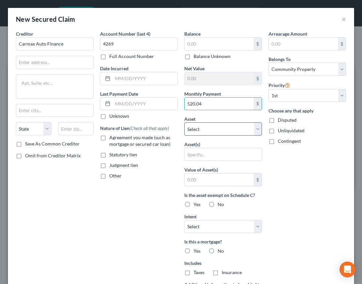
type input "520.04"
click at [232, 130] on select "Select Other Multiple Assets 2019 BMW 430 - $0.0 2016 [PERSON_NAME] - $0.0 Chas…" at bounding box center [223, 128] width 78 height 13
select select "2"
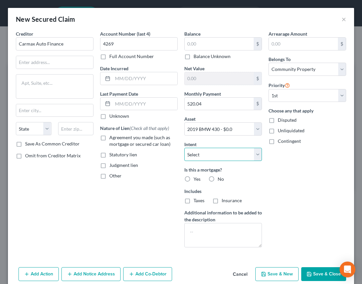
click at [231, 155] on select "Select Surrender Redeem Reaffirm Avoid Other" at bounding box center [223, 154] width 78 height 13
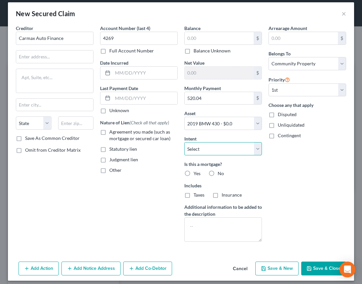
scroll to position [6, 0]
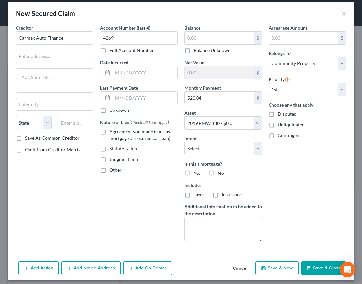
click at [217, 172] on label "No" at bounding box center [220, 173] width 6 height 7
click at [220, 172] on input "No" at bounding box center [222, 172] width 4 height 4
radio input "true"
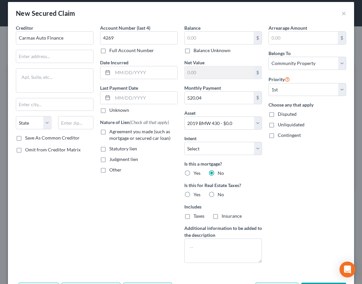
drag, startPoint x: 207, startPoint y: 194, endPoint x: 213, endPoint y: 195, distance: 5.4
click at [217, 194] on label "No" at bounding box center [220, 194] width 6 height 7
click at [220, 194] on input "No" at bounding box center [222, 193] width 4 height 4
radio input "true"
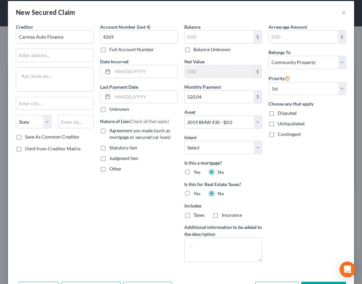
scroll to position [7, 0]
click at [120, 133] on span "Agreement you made (such as mortgage or secured car loan)" at bounding box center [139, 133] width 61 height 12
click at [116, 131] on input "Agreement you made (such as mortgage or secured car loan)" at bounding box center [114, 129] width 4 height 4
checkbox input "true"
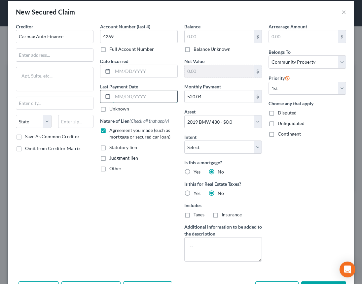
click at [164, 97] on input "text" at bounding box center [144, 96] width 65 height 13
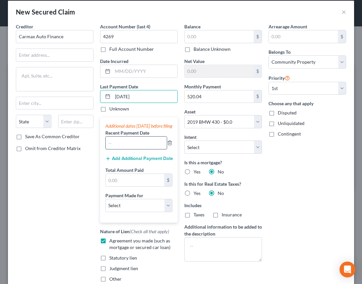
type input "[DATE]"
click at [150, 149] on input "text" at bounding box center [136, 143] width 61 height 13
type input "[DATE]"
click at [147, 161] on button "Add Additional Payment Date" at bounding box center [138, 158] width 67 height 5
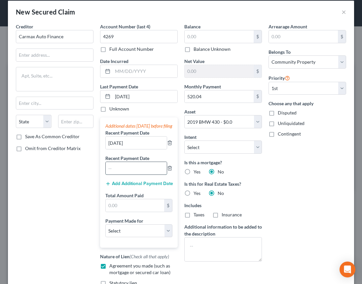
click at [126, 173] on input "text" at bounding box center [136, 168] width 61 height 13
type input "[DATE]"
click at [131, 212] on input "text" at bounding box center [135, 205] width 58 height 13
click at [132, 238] on select "Select Car Credit Card Loan Repayment Mortgage Other Suppliers Or Vendors" at bounding box center [138, 230] width 67 height 13
select select "0"
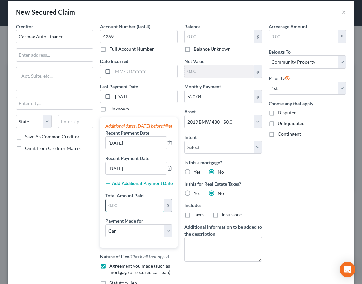
click at [135, 212] on input "text" at bounding box center [135, 205] width 58 height 13
type input "1,560.12"
click at [312, 200] on div "Arrearage Amount $ Belongs To * Select Debtor 1 Only Debtor 2 Only Debtor 1 And…" at bounding box center [307, 168] width 84 height 290
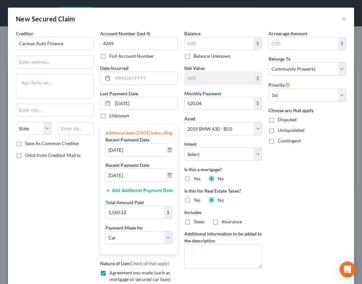
scroll to position [0, 0]
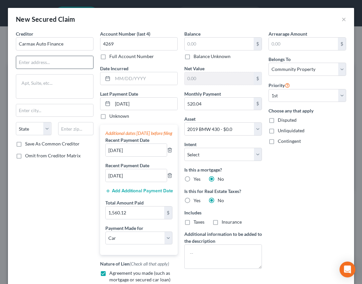
click at [49, 66] on input "text" at bounding box center [54, 62] width 77 height 13
paste input "P.O. Box [GEOGRAPHIC_DATA]-9511"
type input "P.O. Box [GEOGRAPHIC_DATA]-9511"
click at [45, 63] on input "text" at bounding box center [54, 62] width 77 height 13
paste input "P.O. Box 440609"
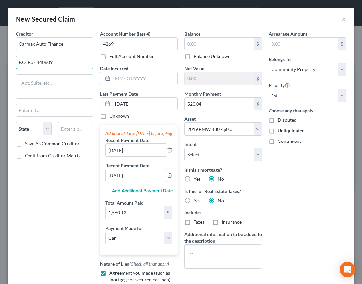
type input "P.O. Box 440609"
click at [81, 127] on input "text" at bounding box center [76, 128] width 36 height 13
paste input "30160-9511"
type input "30160-9511"
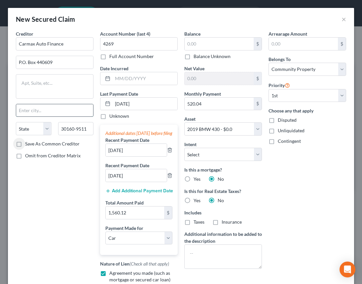
click at [43, 109] on input "text" at bounding box center [54, 110] width 77 height 13
paste input "Kennesaw"
type input "Kennesaw"
click at [26, 128] on select "State [US_STATE] AK AR AZ CA CO CT DE DC [GEOGRAPHIC_DATA] [GEOGRAPHIC_DATA] GU…" at bounding box center [34, 128] width 36 height 13
select select "10"
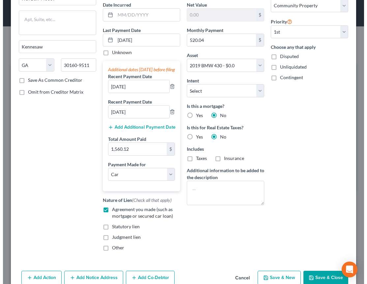
scroll to position [84, 0]
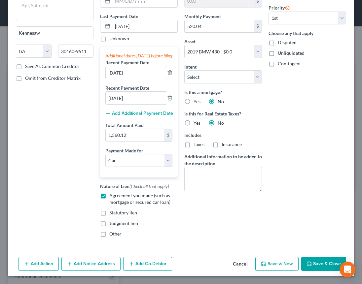
click at [313, 263] on button "Save & Close" at bounding box center [323, 264] width 45 height 14
select select
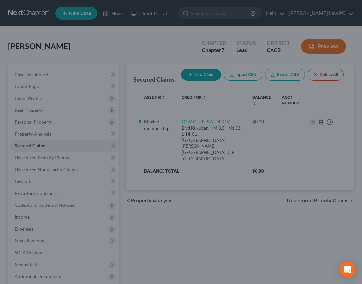
type input "0.00"
select select "2"
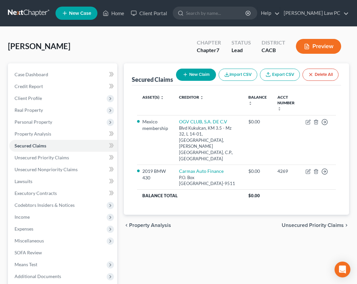
click at [2, 155] on div "[PERSON_NAME] Upgraded Chapter Chapter 7 Status Lead District CACB Preview Peti…" at bounding box center [178, 183] width 357 height 312
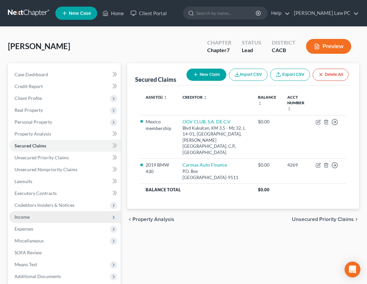
click at [27, 218] on span "Income" at bounding box center [22, 217] width 15 height 6
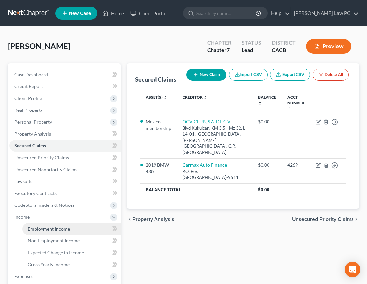
click at [41, 229] on span "Employment Income" at bounding box center [49, 229] width 42 height 6
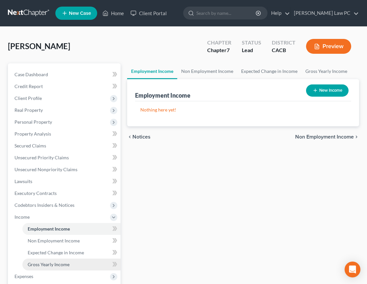
click at [58, 261] on link "Gross Yearly Income" at bounding box center [71, 265] width 98 height 12
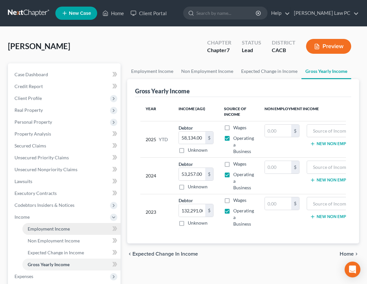
click at [51, 229] on span "Employment Income" at bounding box center [49, 229] width 42 height 6
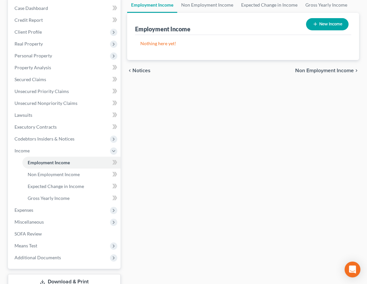
scroll to position [113, 0]
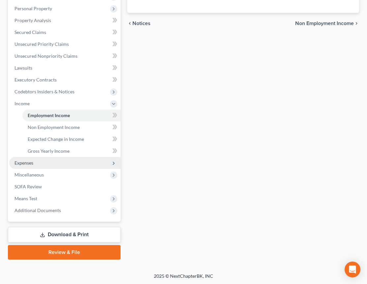
click at [29, 160] on span "Expenses" at bounding box center [24, 163] width 19 height 6
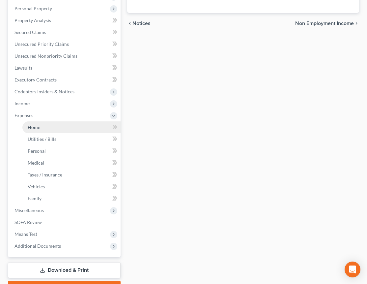
click at [46, 127] on link "Home" at bounding box center [71, 127] width 98 height 12
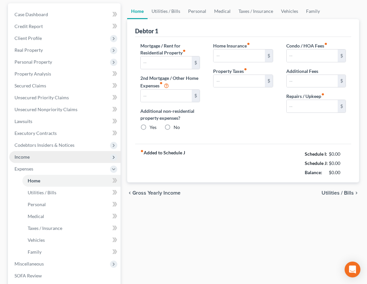
type input "0.00"
radio input "true"
type input "0.00"
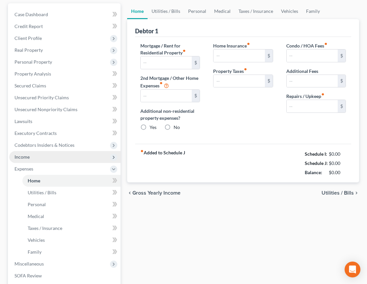
type input "0.00"
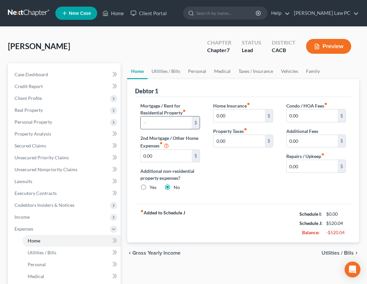
click at [167, 117] on input "text" at bounding box center [166, 122] width 51 height 13
type input "5,732"
click at [237, 116] on input "0.00" at bounding box center [239, 116] width 51 height 13
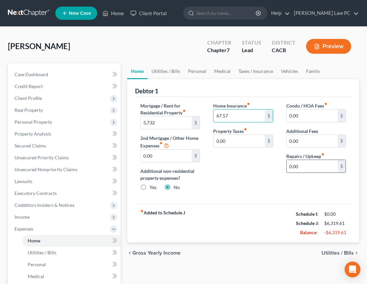
type input "67.57"
click at [316, 165] on input "0.00" at bounding box center [312, 166] width 51 height 13
type input "150"
click at [172, 75] on link "Utilities / Bills" at bounding box center [166, 71] width 37 height 16
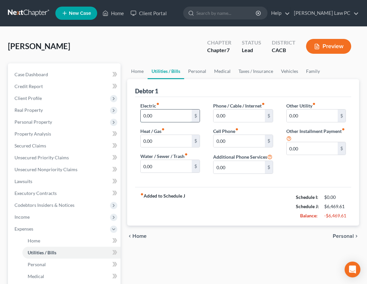
click at [162, 118] on input "0.00" at bounding box center [166, 116] width 51 height 13
type input "600"
click at [175, 163] on input "0.00" at bounding box center [166, 166] width 51 height 13
type input "80"
click at [254, 116] on input "0.00" at bounding box center [239, 116] width 51 height 13
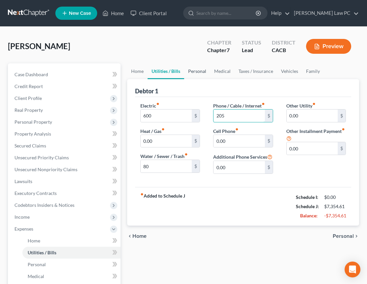
type input "205"
click at [196, 71] on link "Personal" at bounding box center [197, 71] width 26 height 16
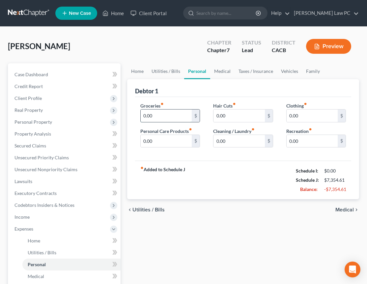
click at [180, 113] on input "0.00" at bounding box center [166, 116] width 51 height 13
type input "600"
click at [311, 72] on link "Family" at bounding box center [314, 71] width 22 height 16
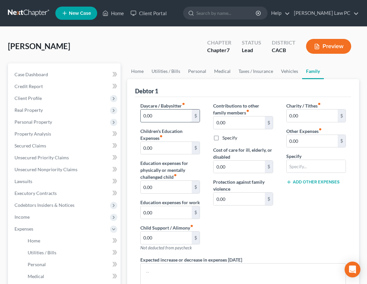
click at [170, 113] on input "0.00" at bounding box center [166, 116] width 51 height 13
click at [177, 146] on input "0.00" at bounding box center [166, 148] width 51 height 13
click at [203, 72] on link "Personal" at bounding box center [197, 71] width 26 height 16
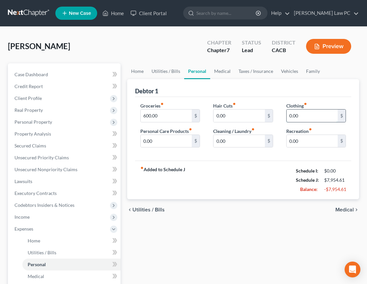
click at [307, 114] on input "0.00" at bounding box center [312, 116] width 51 height 13
type input "200"
click at [183, 144] on input "0.00" at bounding box center [166, 141] width 51 height 13
type input "75"
click at [222, 73] on link "Medical" at bounding box center [222, 71] width 24 height 16
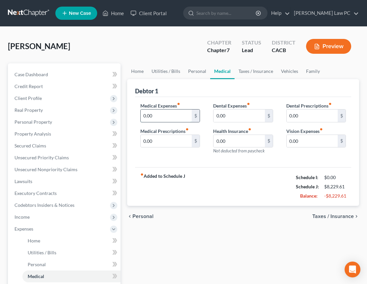
click at [161, 117] on input "0.00" at bounding box center [166, 116] width 51 height 13
type input "180"
click at [244, 71] on link "Taxes / Insurance" at bounding box center [256, 71] width 43 height 16
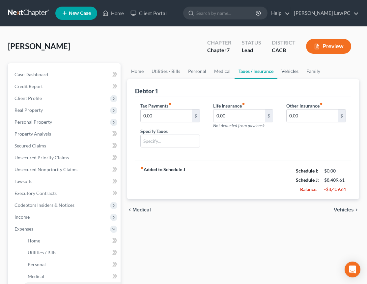
click at [287, 72] on link "Vehicles" at bounding box center [290, 71] width 25 height 16
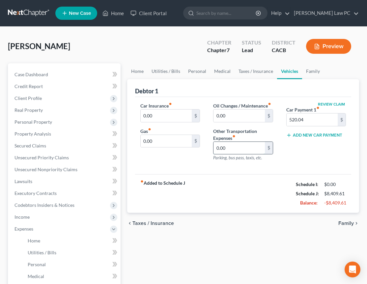
click at [233, 146] on input "0.00" at bounding box center [239, 148] width 51 height 13
click at [163, 145] on input "0.00" at bounding box center [166, 141] width 51 height 13
type input "225"
click at [202, 70] on link "Personal" at bounding box center [197, 71] width 26 height 16
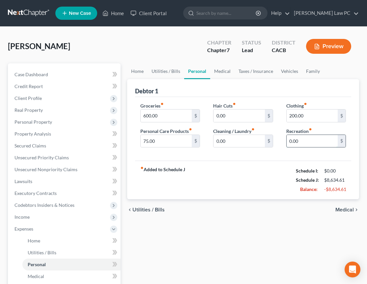
click at [321, 140] on input "0.00" at bounding box center [312, 141] width 51 height 13
type input "650"
click at [228, 71] on link "Medical" at bounding box center [222, 71] width 24 height 16
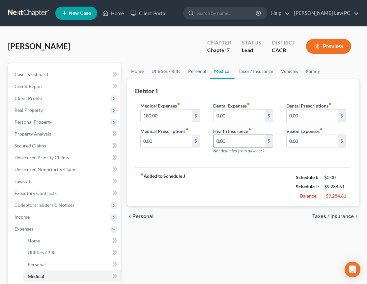
click at [233, 142] on input "0.00" at bounding box center [239, 141] width 51 height 13
type input "2,582"
click at [289, 69] on link "Vehicles" at bounding box center [289, 71] width 25 height 16
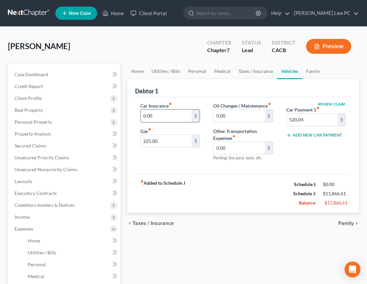
click at [176, 113] on input "0.00" at bounding box center [166, 116] width 51 height 13
type input "385"
click at [224, 71] on link "Medical" at bounding box center [222, 71] width 24 height 16
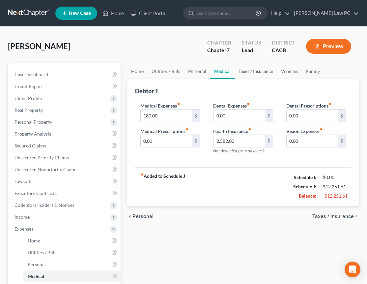
click at [265, 73] on link "Taxes / Insurance" at bounding box center [256, 71] width 43 height 16
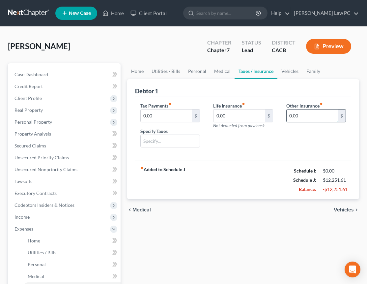
click at [323, 117] on input "0.00" at bounding box center [312, 116] width 51 height 13
type input "108"
click at [331, 134] on input "text" at bounding box center [316, 134] width 59 height 13
type input "Dental"
click at [172, 119] on input "0.00" at bounding box center [166, 116] width 51 height 13
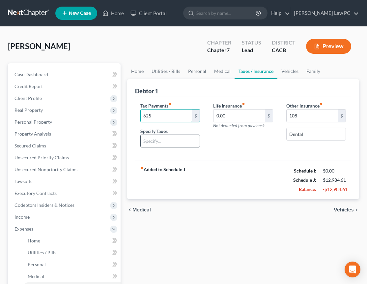
type input "625"
click at [172, 141] on input "text" at bounding box center [170, 141] width 59 height 13
type input "2022"
click at [288, 74] on link "Vehicles" at bounding box center [290, 71] width 25 height 16
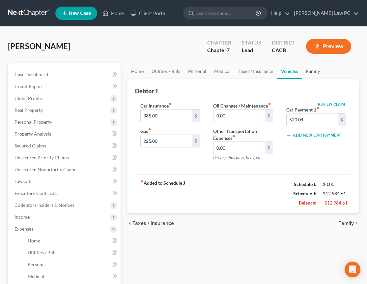
click at [312, 72] on link "Family" at bounding box center [314, 71] width 22 height 16
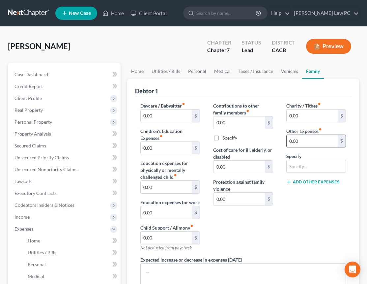
click at [319, 141] on input "0.00" at bounding box center [312, 141] width 51 height 13
type input "296"
click at [319, 166] on input "text" at bounding box center [316, 166] width 59 height 13
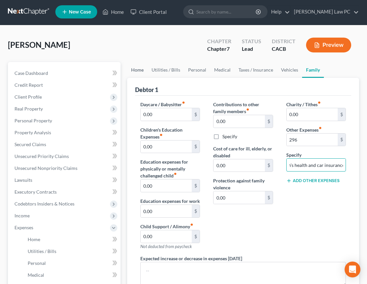
type input "half of son's health and car insurance"
click at [136, 68] on link "Home" at bounding box center [137, 70] width 20 height 16
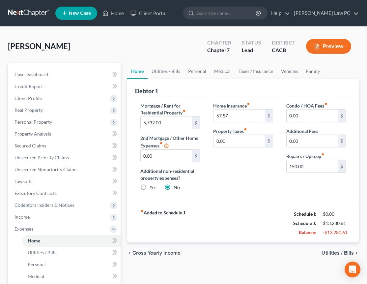
click at [150, 187] on label "Yes" at bounding box center [153, 187] width 7 height 7
click at [152, 187] on input "Yes" at bounding box center [154, 186] width 4 height 4
radio input "true"
radio input "false"
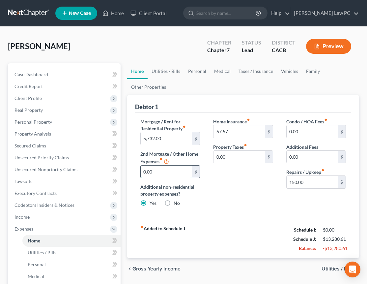
click at [170, 174] on input "0.00" at bounding box center [166, 172] width 51 height 13
type input "419.90"
drag, startPoint x: 169, startPoint y: 175, endPoint x: 140, endPoint y: 172, distance: 29.5
click at [139, 172] on div "Mortgage / Rent for Residential Property fiber_manual_record 5,732.00 $ 2nd Mor…" at bounding box center [170, 165] width 73 height 94
click at [154, 89] on link "Other Properties" at bounding box center [148, 87] width 43 height 16
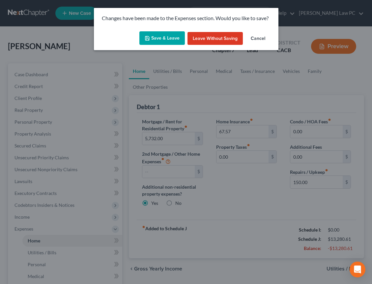
click at [176, 40] on button "Save & Leave" at bounding box center [163, 38] width 46 height 14
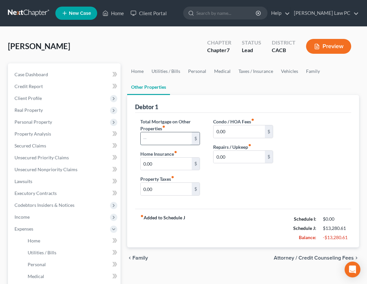
click at [182, 138] on input "text" at bounding box center [166, 138] width 51 height 13
type input "419.90"
click at [169, 163] on input "0.00" at bounding box center [166, 164] width 51 height 13
type input "214"
click at [308, 72] on link "Family" at bounding box center [314, 71] width 22 height 16
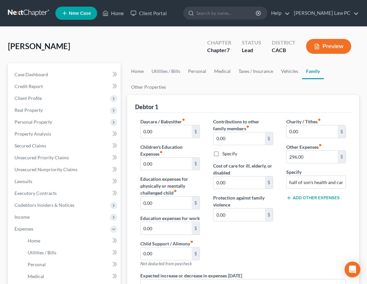
click at [314, 198] on button "Add Other Expenses" at bounding box center [313, 197] width 53 height 5
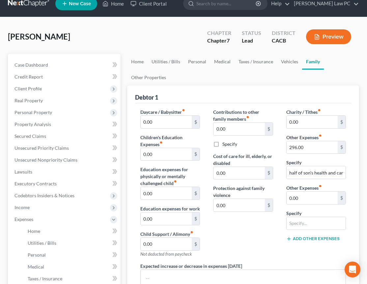
scroll to position [10, 0]
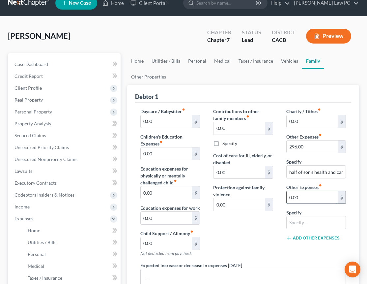
click at [315, 198] on input "0.00" at bounding box center [312, 197] width 51 height 13
click at [228, 127] on input "0.00" at bounding box center [239, 128] width 51 height 13
type input "296"
click at [223, 145] on label "Specify" at bounding box center [230, 143] width 15 height 7
click at [225, 144] on input "Specify" at bounding box center [227, 142] width 4 height 4
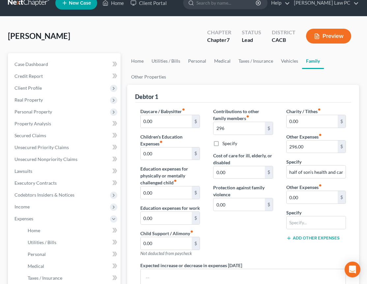
checkbox input "true"
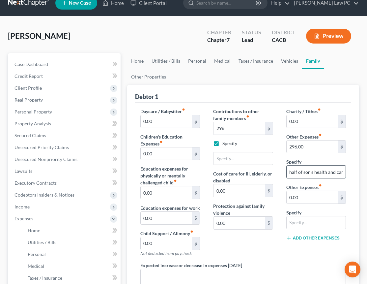
click at [287, 169] on input "half of son's health and car insurance" at bounding box center [316, 172] width 59 height 13
click at [292, 173] on input "half of son's health and car insurance" at bounding box center [316, 172] width 59 height 13
click at [238, 158] on input "text" at bounding box center [243, 158] width 59 height 13
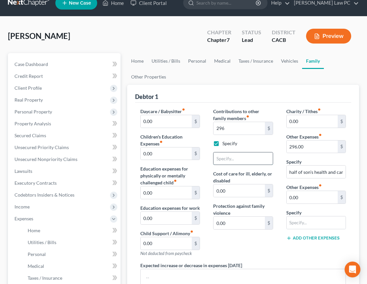
paste input "half of son's health and car insurance"
type input "half of son's health and car insurance"
drag, startPoint x: 321, startPoint y: 148, endPoint x: 287, endPoint y: 144, distance: 33.9
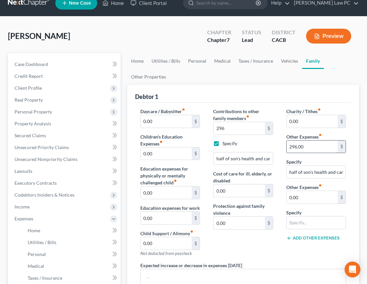
click at [281, 146] on div "Charity / Tithes fiber_manual_record 0.00 $ Other Expenses fiber_manual_record …" at bounding box center [316, 185] width 73 height 154
click at [292, 144] on input "296.00" at bounding box center [312, 147] width 51 height 13
type input "250"
click at [302, 164] on div "Specify half of son's health and car insurance" at bounding box center [317, 168] width 60 height 20
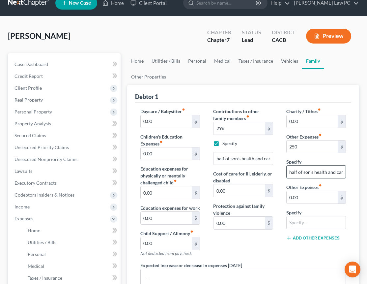
click at [304, 169] on input "half of son's health and car insurance" at bounding box center [316, 172] width 59 height 13
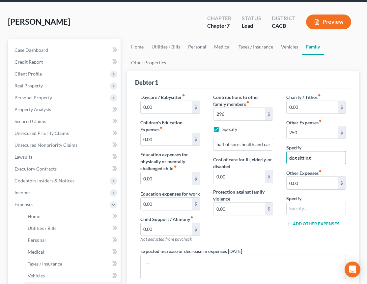
scroll to position [116, 0]
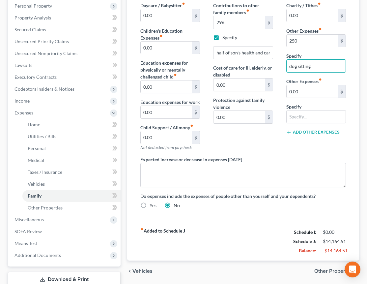
type input "dog sitting"
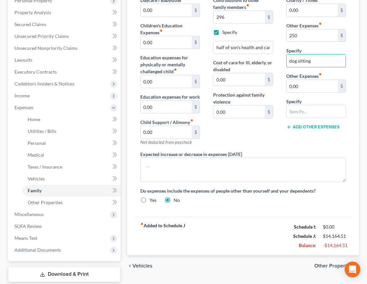
scroll to position [122, 0]
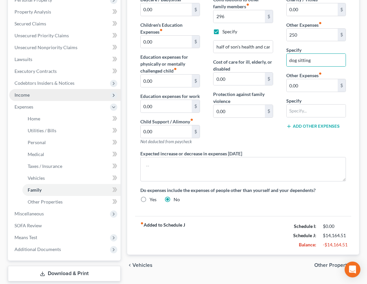
click at [40, 96] on span "Income" at bounding box center [64, 95] width 111 height 12
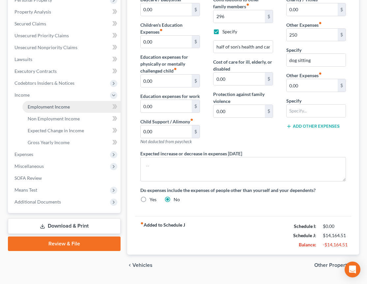
click at [52, 106] on span "Employment Income" at bounding box center [49, 107] width 42 height 6
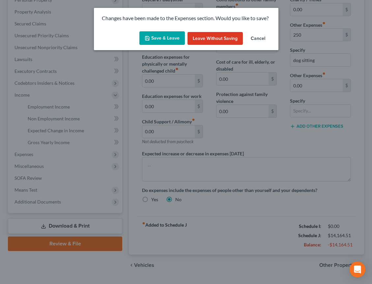
click at [169, 37] on button "Save & Leave" at bounding box center [163, 38] width 46 height 14
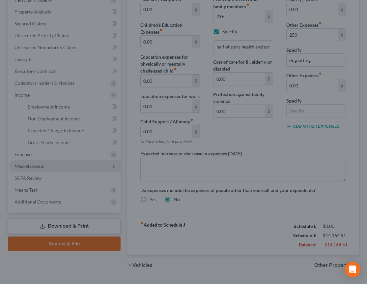
type input "296.00"
type input "250.00"
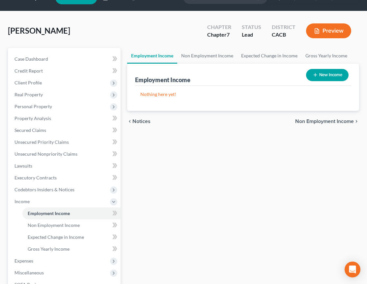
scroll to position [101, 0]
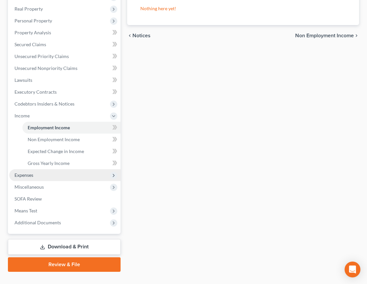
click at [33, 175] on span "Expenses" at bounding box center [24, 175] width 19 height 6
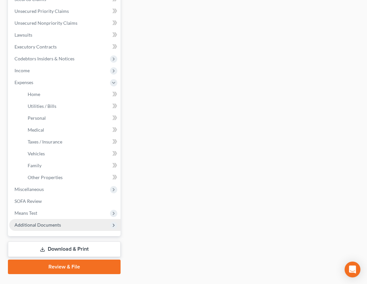
scroll to position [161, 0]
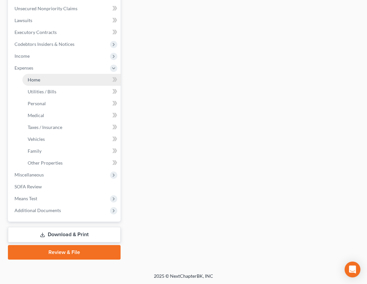
click at [49, 81] on link "Home" at bounding box center [71, 80] width 98 height 12
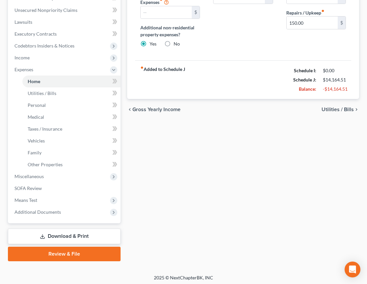
scroll to position [161, 0]
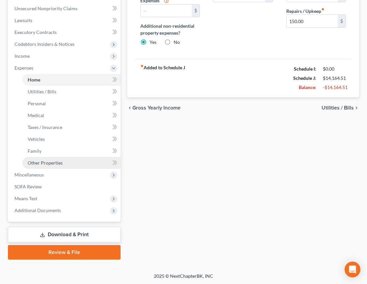
click at [51, 159] on link "Other Properties" at bounding box center [71, 163] width 98 height 12
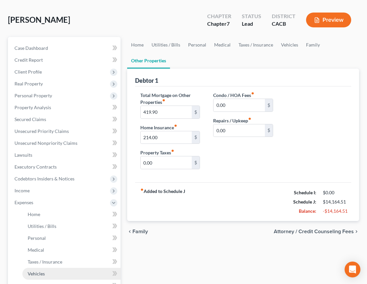
scroll to position [115, 0]
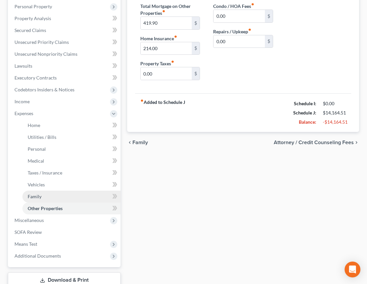
click at [37, 196] on span "Family" at bounding box center [35, 197] width 14 height 6
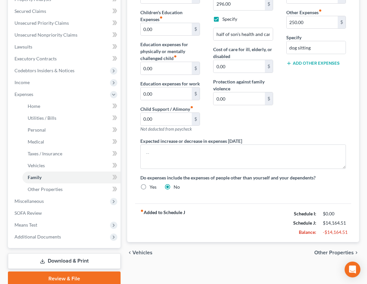
scroll to position [141, 0]
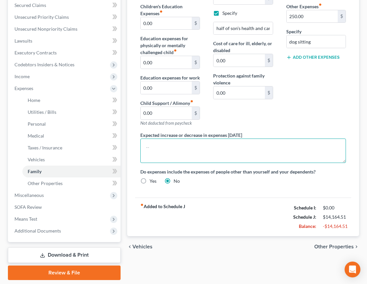
click at [198, 153] on textarea at bounding box center [244, 151] width 206 height 24
paste textarea "We expect to decrease our rent in late Spring if not sooner. We are also hoping…"
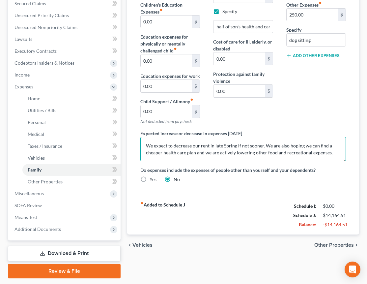
scroll to position [146, 0]
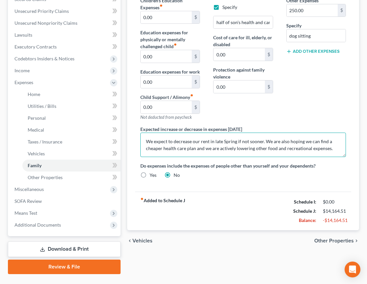
type textarea "We expect to decrease our rent in late Spring if not sooner. We are also hoping…"
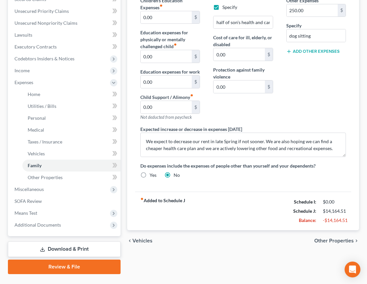
click at [345, 241] on span "Other Properties" at bounding box center [335, 240] width 40 height 5
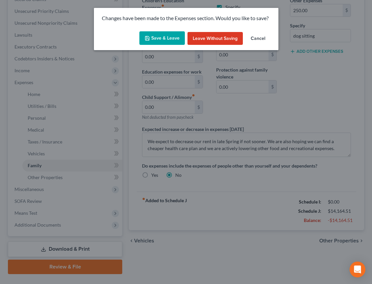
click at [167, 35] on button "Save & Leave" at bounding box center [163, 38] width 46 height 14
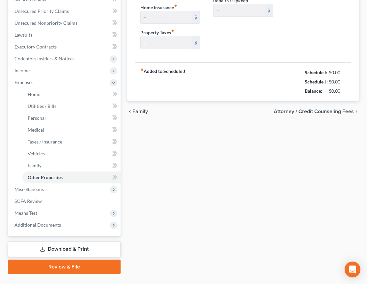
type input "419.90"
type input "214.00"
type input "0.00"
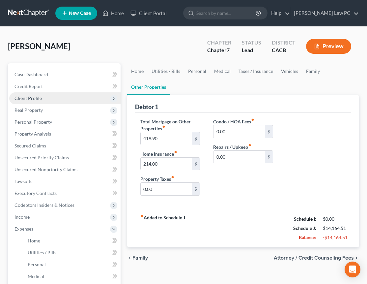
click at [44, 98] on span "Client Profile" at bounding box center [64, 98] width 111 height 12
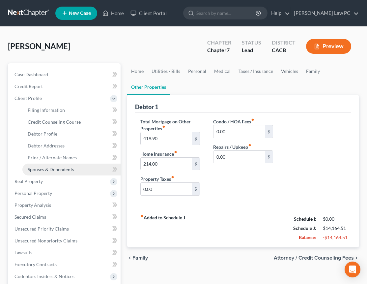
click at [62, 171] on span "Spouses & Dependents" at bounding box center [51, 170] width 47 height 6
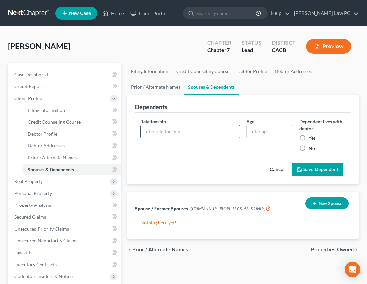
click at [198, 131] on input "text" at bounding box center [190, 131] width 99 height 13
type input "s"
type input "Step-daughter"
type input "17"
click at [309, 138] on label "Yes" at bounding box center [312, 138] width 7 height 7
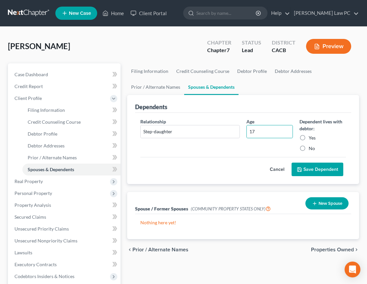
click at [312, 138] on input "Yes" at bounding box center [314, 137] width 4 height 4
radio input "true"
click at [316, 170] on button "Save Dependent" at bounding box center [318, 170] width 52 height 14
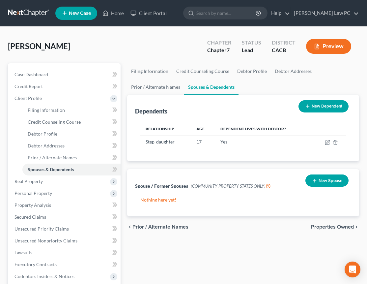
click at [322, 179] on button "New Spouse" at bounding box center [327, 181] width 43 height 12
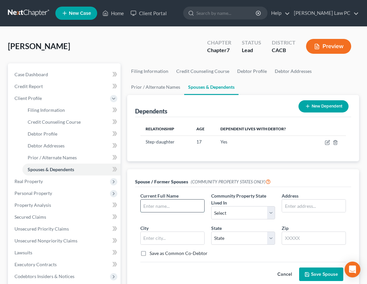
click at [162, 200] on input "text" at bounding box center [173, 206] width 64 height 13
type input "[PERSON_NAME]"
click at [224, 211] on select "Select AZ CA GU ID LA NV NM PR [GEOGRAPHIC_DATA] [GEOGRAPHIC_DATA] [GEOGRAPHIC_…" at bounding box center [243, 212] width 64 height 13
select select "1"
click at [303, 205] on input "text" at bounding box center [314, 206] width 64 height 13
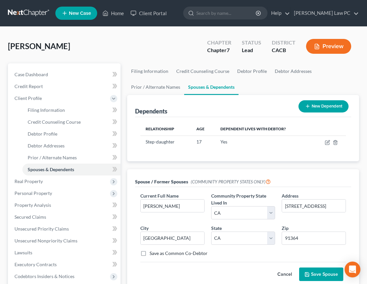
drag, startPoint x: 197, startPoint y: 254, endPoint x: 201, endPoint y: 254, distance: 4.0
click at [197, 254] on label "Save as Common Co-Debtor" at bounding box center [179, 253] width 58 height 7
click at [157, 254] on input "Save as Common Co-Debtor" at bounding box center [154, 252] width 4 height 4
click at [325, 276] on button "Save Spouse" at bounding box center [322, 275] width 44 height 14
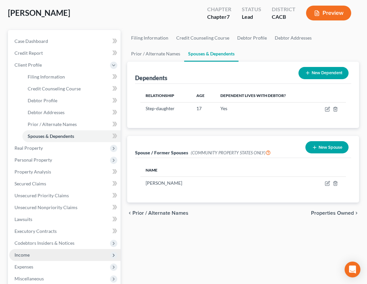
scroll to position [39, 0]
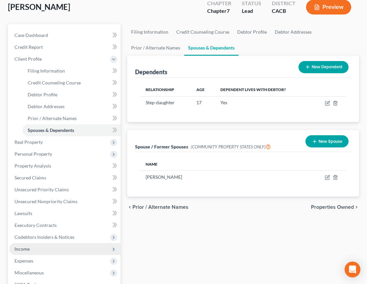
click at [41, 246] on span "Income" at bounding box center [64, 249] width 111 height 12
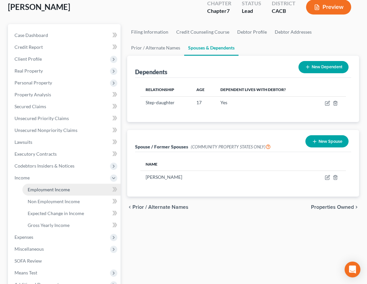
click at [58, 187] on span "Employment Income" at bounding box center [49, 190] width 42 height 6
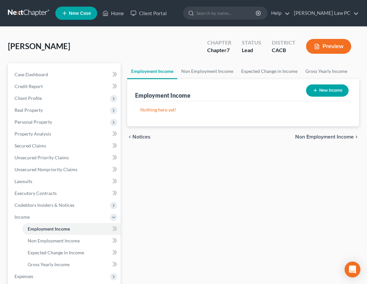
click at [328, 89] on button "New Income" at bounding box center [327, 90] width 43 height 12
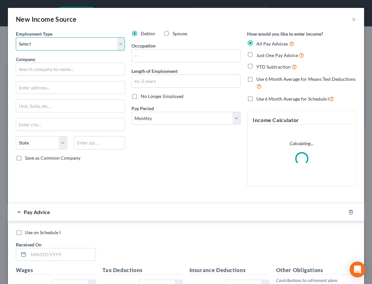
click at [33, 42] on select "Select Full or [DEMOGRAPHIC_DATA] Employment Self Employment" at bounding box center [70, 43] width 109 height 13
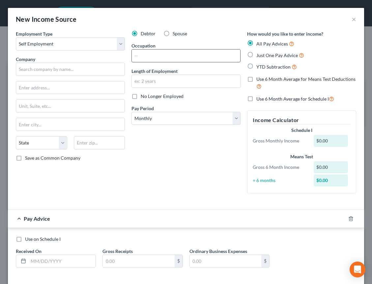
click at [159, 53] on input "text" at bounding box center [186, 55] width 109 height 13
paste input "CEO/Advertising & Media Buying"
click at [35, 68] on input "text" at bounding box center [70, 69] width 109 height 13
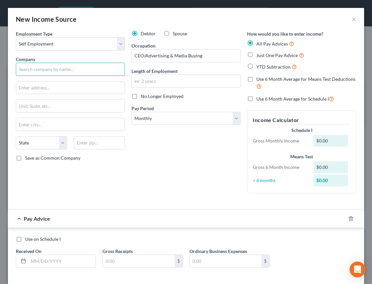
paste input "Impact Politics"
click at [40, 89] on input "text" at bounding box center [70, 87] width 109 height 13
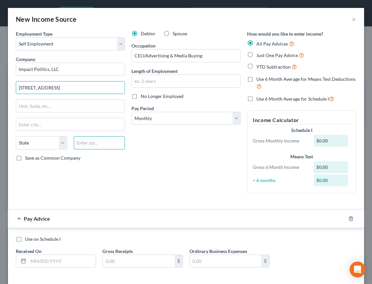
click at [93, 143] on input "text" at bounding box center [99, 142] width 51 height 13
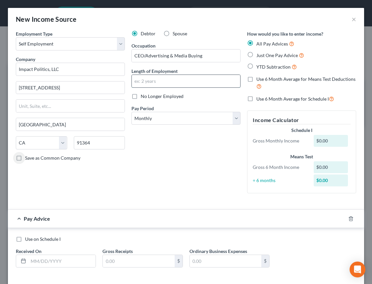
click at [180, 83] on input "text" at bounding box center [186, 81] width 109 height 13
click at [257, 52] on label "Just One Pay Advice" at bounding box center [281, 55] width 48 height 8
click at [259, 52] on input "Just One Pay Advice" at bounding box center [261, 53] width 4 height 4
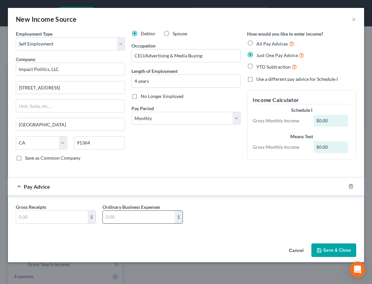
click at [130, 214] on input "text" at bounding box center [139, 217] width 72 height 13
click at [61, 214] on input "text" at bounding box center [52, 217] width 72 height 13
click at [341, 246] on button "Save & Close" at bounding box center [334, 250] width 45 height 14
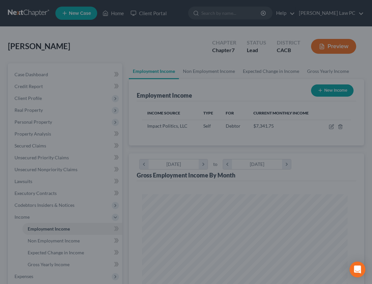
scroll to position [329777, 329661]
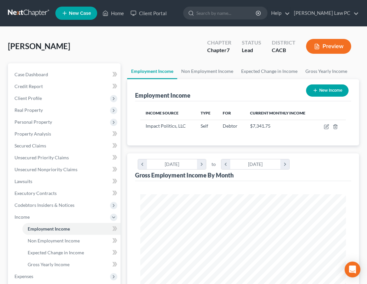
click at [321, 93] on button "New Income" at bounding box center [327, 90] width 43 height 12
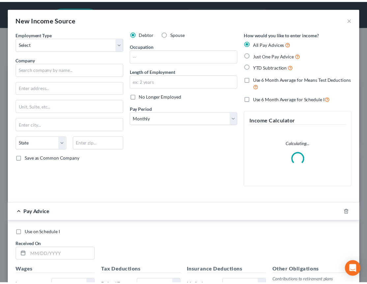
scroll to position [105, 222]
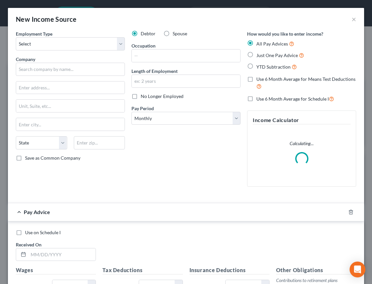
click at [173, 31] on label "Spouse" at bounding box center [180, 33] width 15 height 7
click at [175, 31] on input "Spouse" at bounding box center [177, 32] width 4 height 4
click at [85, 43] on select "Select Full or [DEMOGRAPHIC_DATA] Employment Self Employment" at bounding box center [70, 43] width 109 height 13
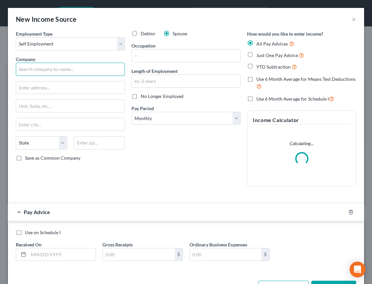
click at [58, 71] on input "text" at bounding box center [70, 69] width 109 height 13
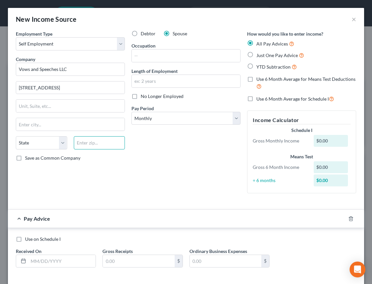
click at [90, 145] on input "text" at bounding box center [99, 142] width 51 height 13
click at [266, 57] on span "Just One Pay Advice" at bounding box center [278, 55] width 42 height 6
click at [264, 56] on input "Just One Pay Advice" at bounding box center [261, 53] width 4 height 4
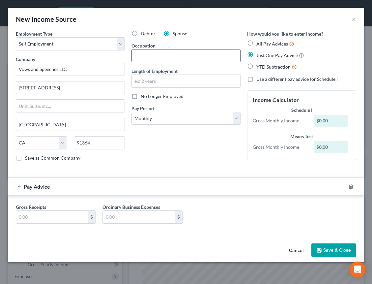
click at [153, 56] on input "text" at bounding box center [186, 55] width 109 height 13
paste input "Co-Founder/COO"
click at [191, 81] on input "text" at bounding box center [186, 81] width 109 height 13
click at [79, 212] on input "text" at bounding box center [52, 217] width 72 height 13
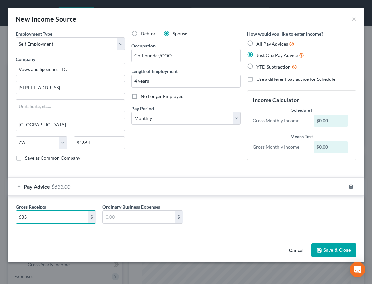
click at [333, 249] on button "Save & Close" at bounding box center [334, 250] width 45 height 14
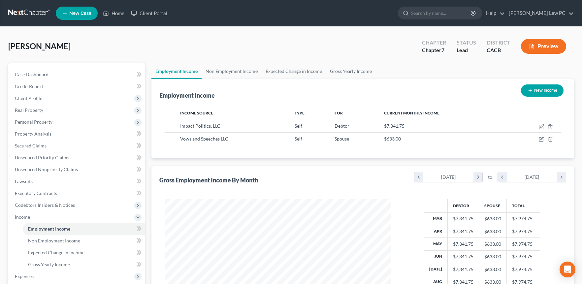
scroll to position [0, 0]
click at [370, 49] on button "Preview" at bounding box center [543, 46] width 45 height 15
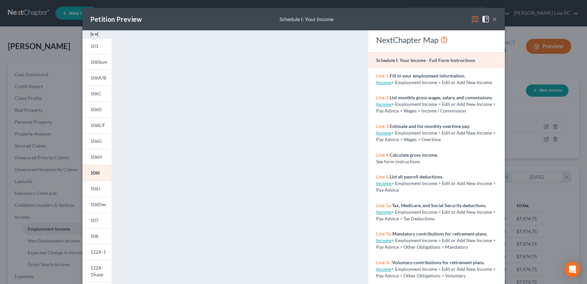
click at [370, 20] on span at bounding box center [487, 19] width 11 height 6
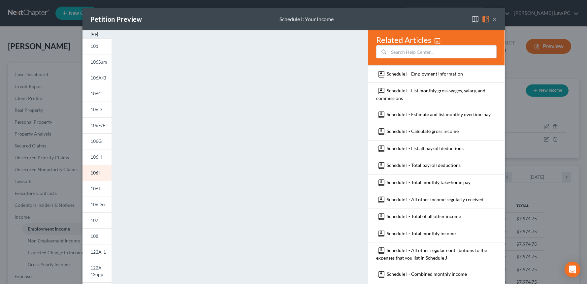
click at [370, 19] on button "×" at bounding box center [494, 19] width 5 height 8
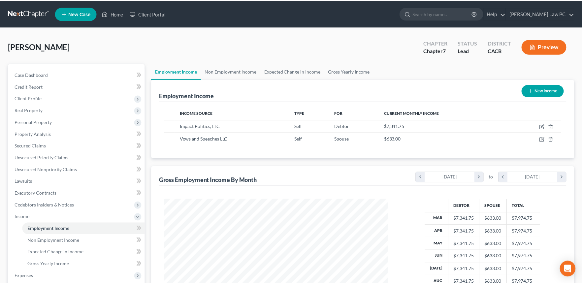
scroll to position [329762, 329641]
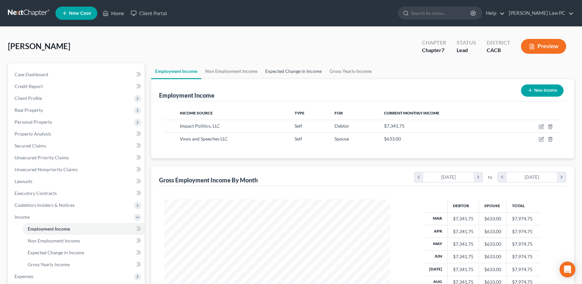
click at [293, 70] on link "Expected Change in Income" at bounding box center [293, 71] width 64 height 16
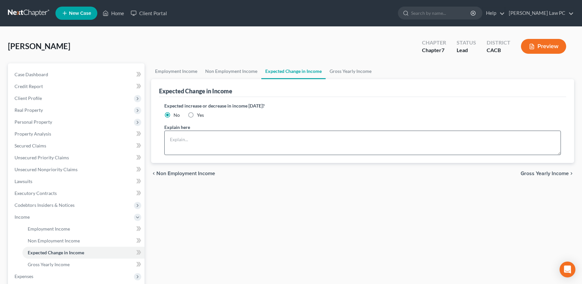
drag, startPoint x: 189, startPoint y: 115, endPoint x: 187, endPoint y: 133, distance: 17.9
click at [197, 115] on label "Yes" at bounding box center [200, 115] width 7 height 7
click at [200, 115] on input "Yes" at bounding box center [202, 114] width 4 height 4
click at [193, 142] on textarea at bounding box center [362, 143] width 397 height 24
paste textarea "We expect an increase in late 2025 early 2026 but uncertain how much. Business …"
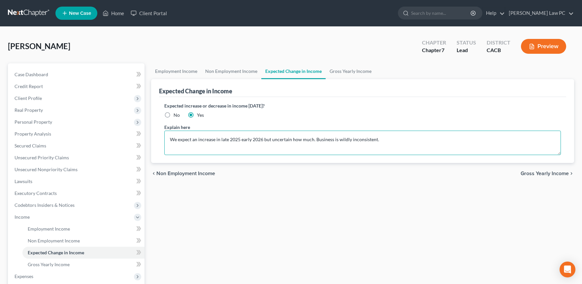
click at [214, 140] on textarea "We expect an increase in late 2025 early 2026 but uncertain how much. Business …" at bounding box center [362, 143] width 397 height 24
click at [220, 140] on textarea "We expect an increase in late 2025 early 2026 but uncertain how much. Business …" at bounding box center [362, 143] width 397 height 24
click at [370, 174] on span "Gross Yearly Income" at bounding box center [545, 173] width 48 height 5
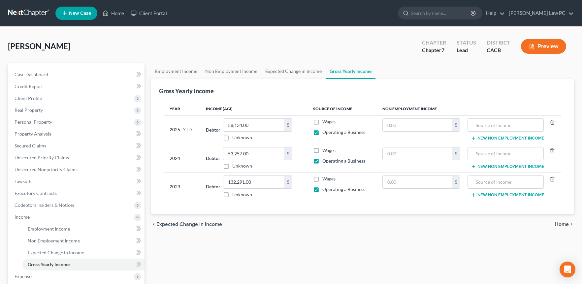
click at [370, 224] on span "Home" at bounding box center [562, 224] width 14 height 5
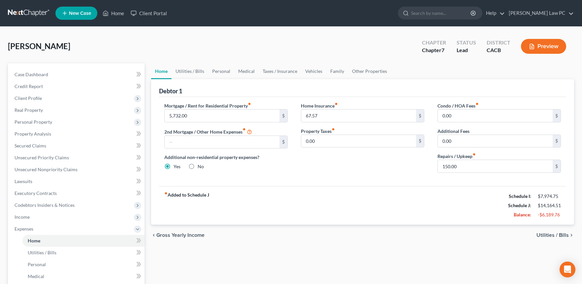
click at [370, 49] on button "Preview" at bounding box center [543, 46] width 45 height 15
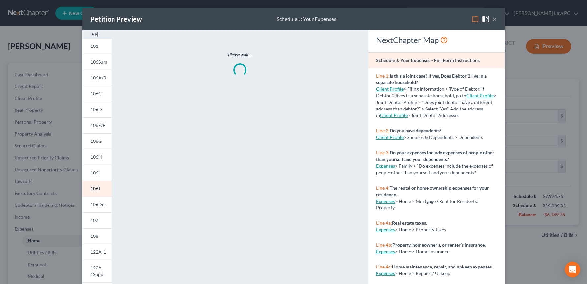
click at [370, 22] on img at bounding box center [475, 19] width 8 height 8
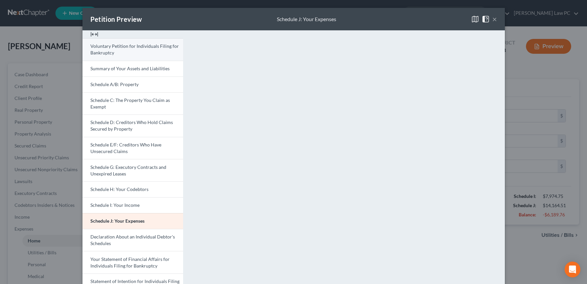
click at [142, 52] on link "Voluntary Petition for Individuals Filing for Bankruptcy" at bounding box center [132, 49] width 101 height 22
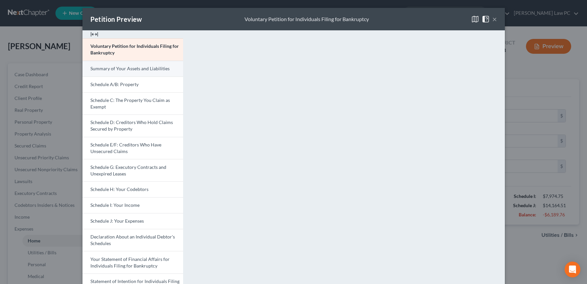
click at [119, 71] on span "Summary of Your Assets and Liabilities" at bounding box center [129, 69] width 79 height 6
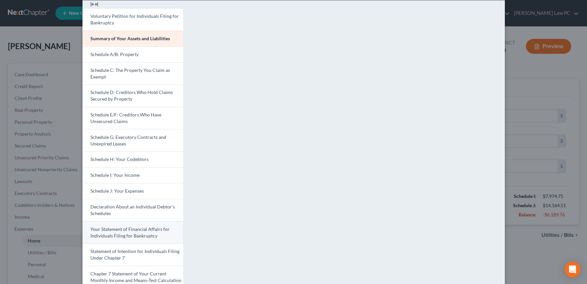
scroll to position [30, 0]
click at [123, 228] on span "Your Statement of Financial Affairs for Individuals Filing for Bankruptcy" at bounding box center [129, 232] width 79 height 12
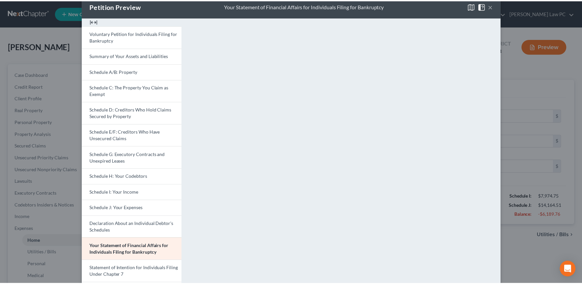
scroll to position [0, 0]
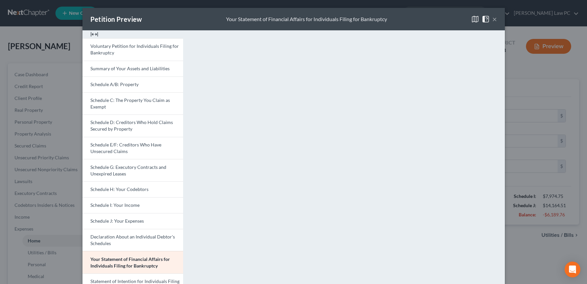
click at [370, 19] on button "×" at bounding box center [494, 19] width 5 height 8
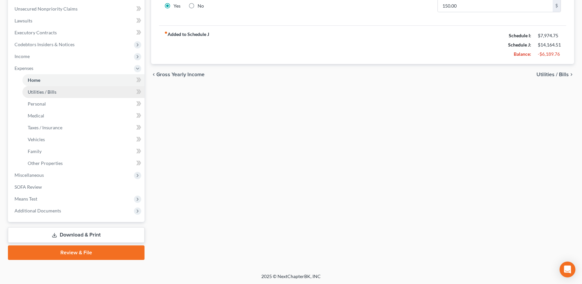
scroll to position [161, 0]
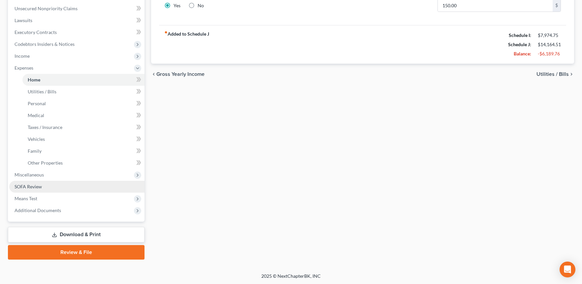
click at [28, 187] on span "SOFA Review" at bounding box center [28, 187] width 27 height 6
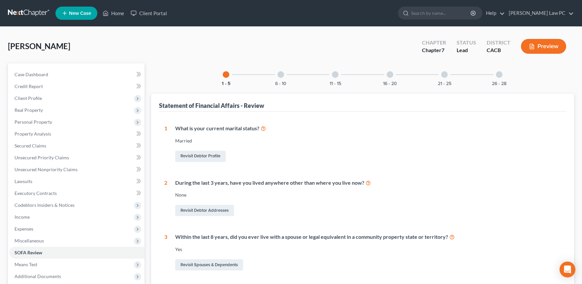
click at [370, 73] on div at bounding box center [390, 74] width 7 height 7
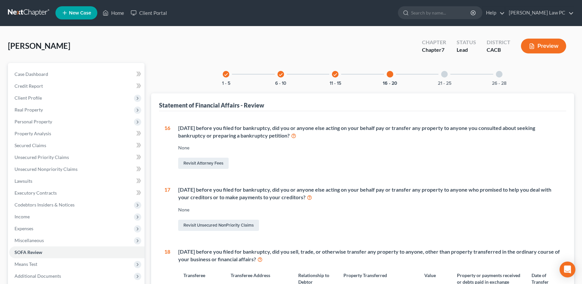
scroll to position [117, 0]
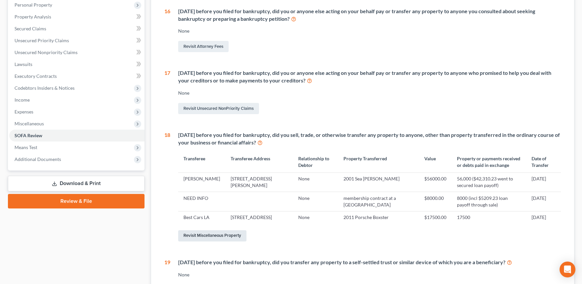
click at [213, 241] on link "Revisit Miscellaneous Property" at bounding box center [212, 235] width 68 height 11
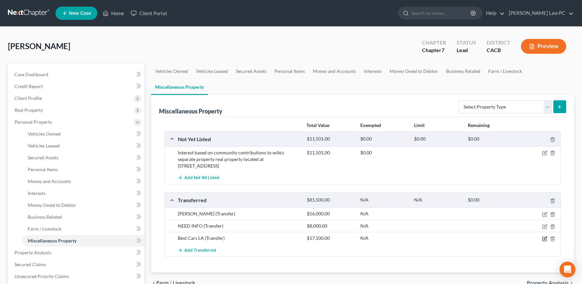
click at [370, 238] on icon "button" at bounding box center [544, 238] width 5 height 5
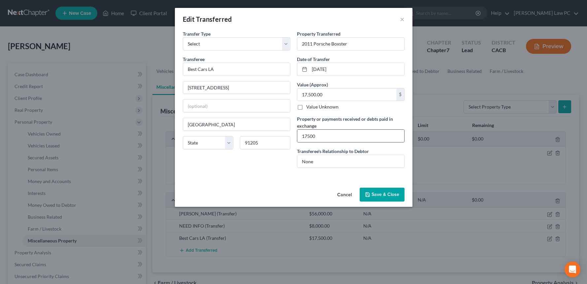
click at [307, 136] on input "17500" at bounding box center [350, 136] width 107 height 13
click at [367, 193] on polyline "button" at bounding box center [367, 193] width 2 height 1
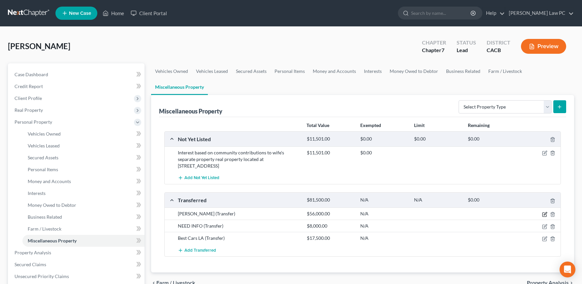
click at [370, 214] on icon "button" at bounding box center [544, 214] width 5 height 5
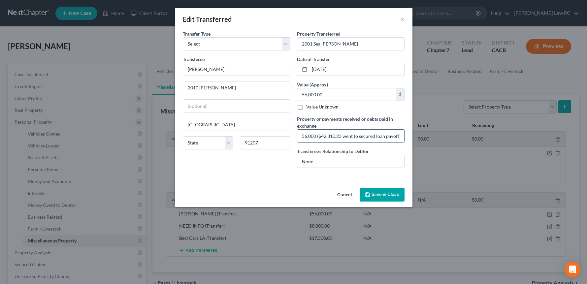
scroll to position [0, 0]
drag, startPoint x: 343, startPoint y: 136, endPoint x: 397, endPoint y: 140, distance: 53.6
click at [370, 140] on input "56,000 ($42,310.23 went to secured loan payoff)" at bounding box center [350, 136] width 107 height 13
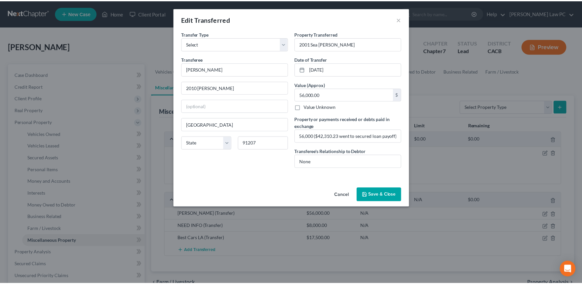
scroll to position [0, 0]
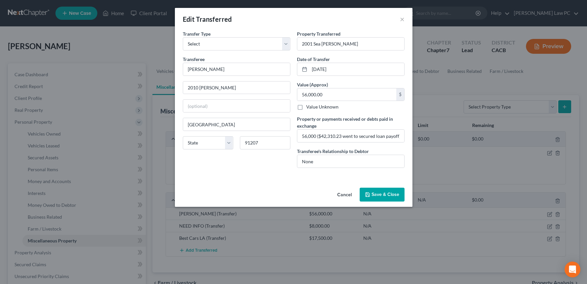
drag, startPoint x: 400, startPoint y: 196, endPoint x: 414, endPoint y: 200, distance: 14.4
click at [370, 195] on button "Save & Close" at bounding box center [382, 195] width 45 height 14
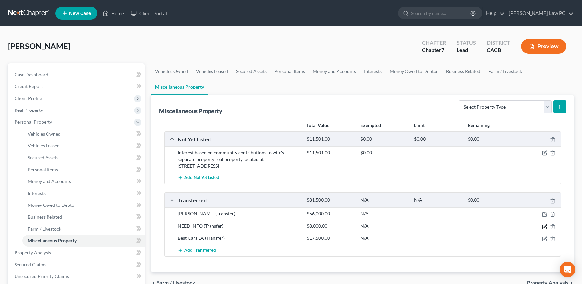
click at [370, 227] on icon "button" at bounding box center [544, 226] width 5 height 5
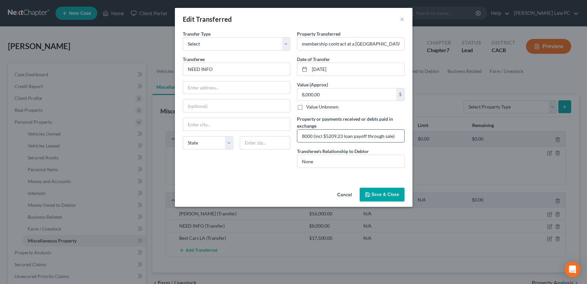
click at [317, 138] on input "8000 (incl $5209.23 loan payoff through sale)" at bounding box center [350, 136] width 107 height 13
click at [335, 137] on input "8000 ($5209.23 loan payoff through sale)" at bounding box center [350, 136] width 107 height 13
click at [370, 136] on input "8000 ($5209.23 went to loan payoff through sale)" at bounding box center [350, 136] width 107 height 13
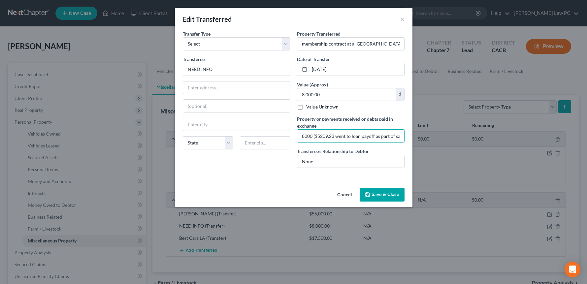
click at [370, 196] on button "Save & Close" at bounding box center [382, 195] width 45 height 14
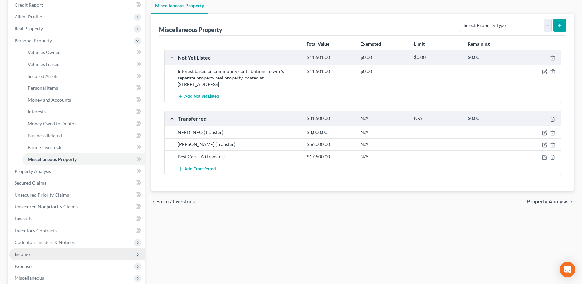
scroll to position [81, 0]
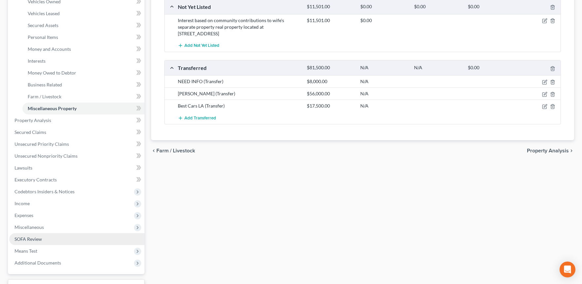
click at [51, 243] on link "SOFA Review" at bounding box center [76, 239] width 135 height 12
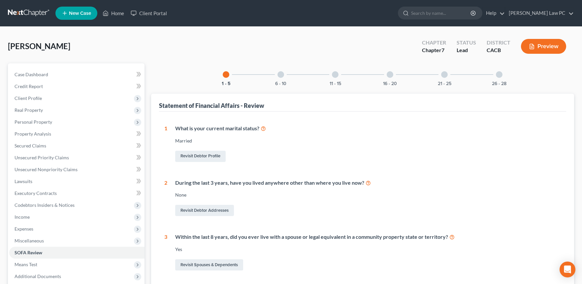
click at [276, 76] on div "6 - 10" at bounding box center [281, 74] width 22 height 22
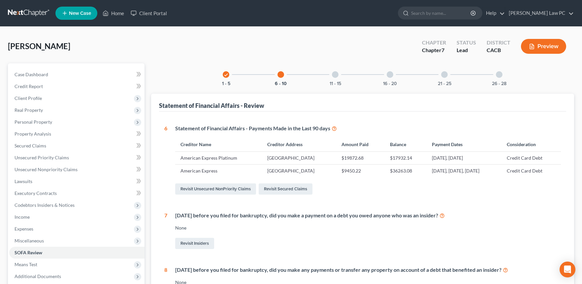
click at [297, 183] on div "Revisit Unsecured NonPriority Claims Revisit Secured Claims" at bounding box center [368, 189] width 386 height 14
click at [296, 187] on link "Revisit Secured Claims" at bounding box center [286, 188] width 54 height 11
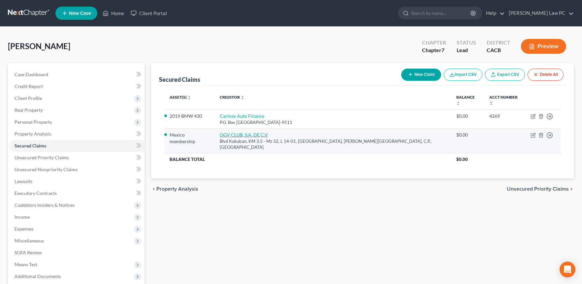
click at [268, 132] on link "OGV CLUB, S.A. DE C.V" at bounding box center [244, 135] width 48 height 6
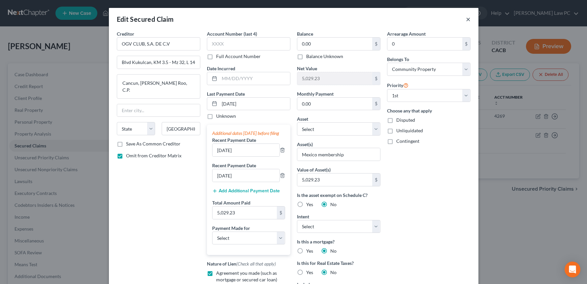
click at [370, 18] on button "×" at bounding box center [468, 19] width 5 height 8
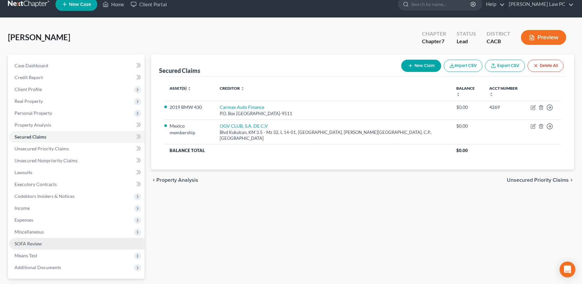
scroll to position [9, 0]
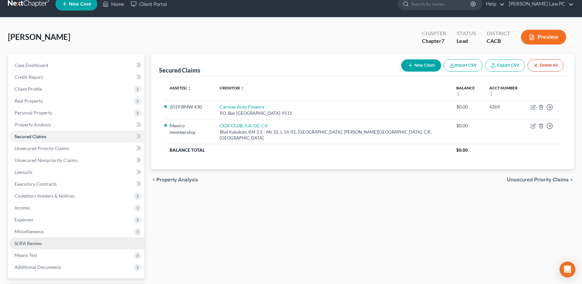
click at [51, 243] on link "SOFA Review" at bounding box center [76, 244] width 135 height 12
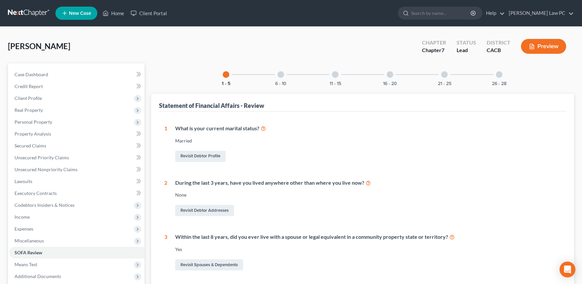
click at [282, 78] on div "6 - 10" at bounding box center [281, 74] width 22 height 22
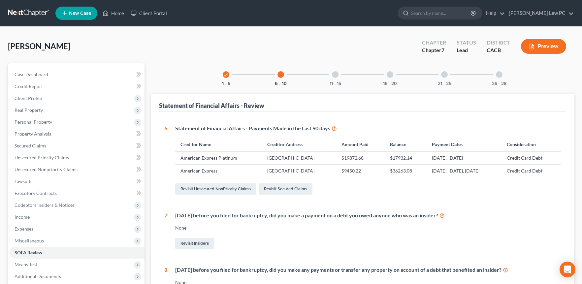
click at [336, 128] on icon at bounding box center [334, 128] width 5 height 6
click at [370, 46] on button "Preview" at bounding box center [543, 46] width 45 height 15
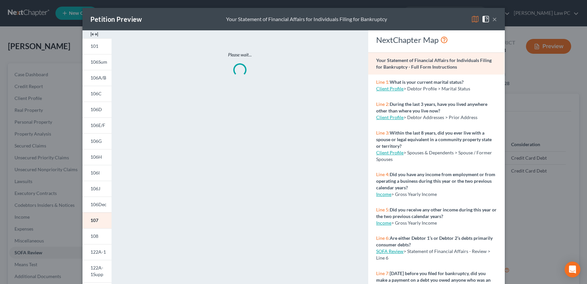
click at [370, 20] on img at bounding box center [475, 19] width 8 height 8
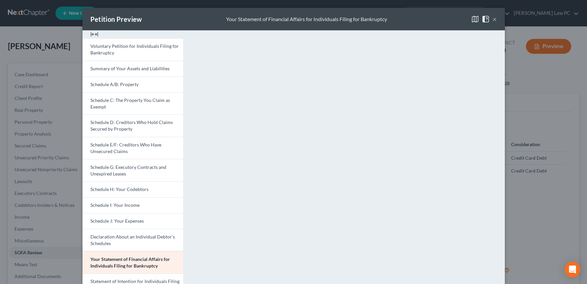
click at [370, 17] on button "×" at bounding box center [494, 19] width 5 height 8
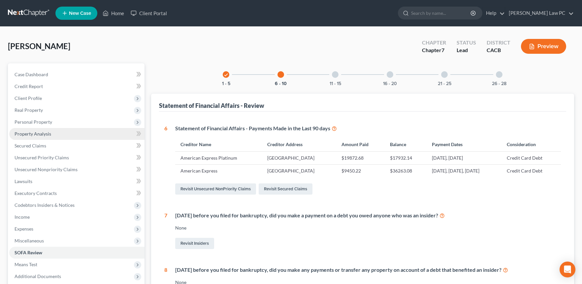
click at [53, 136] on link "Property Analysis" at bounding box center [76, 134] width 135 height 12
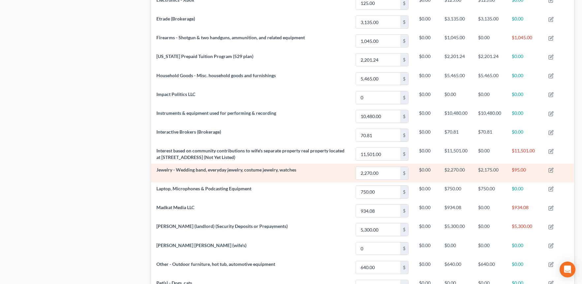
scroll to position [420, 0]
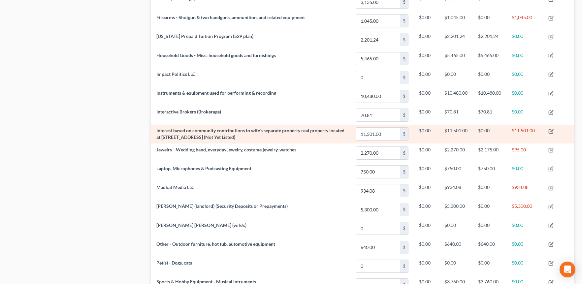
click at [298, 134] on td "Interest based on community contributions to wife's separate property real prop…" at bounding box center [250, 134] width 199 height 19
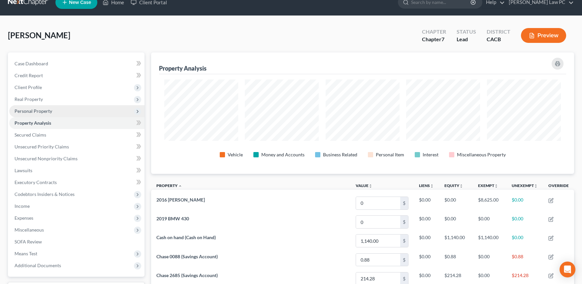
scroll to position [0, 0]
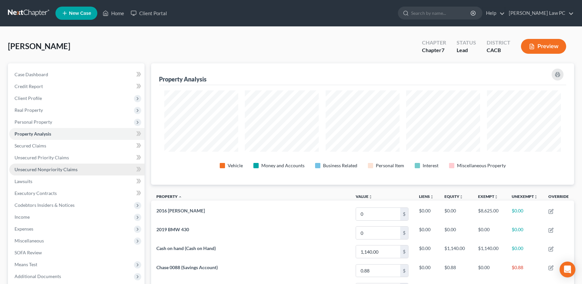
click at [54, 167] on span "Unsecured Nonpriority Claims" at bounding box center [46, 170] width 63 height 6
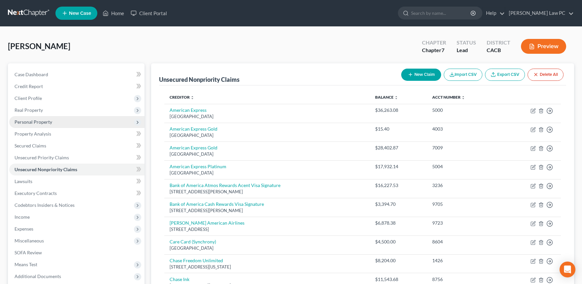
click at [40, 124] on span "Personal Property" at bounding box center [34, 122] width 38 height 6
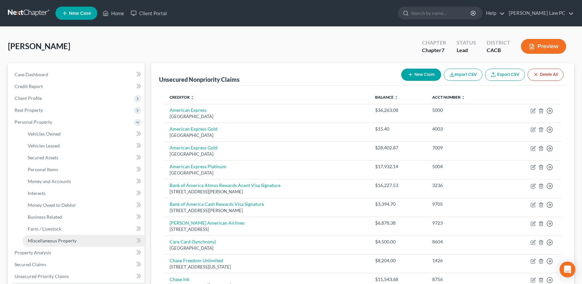
click at [50, 242] on span "Miscellaneous Property" at bounding box center [52, 241] width 49 height 6
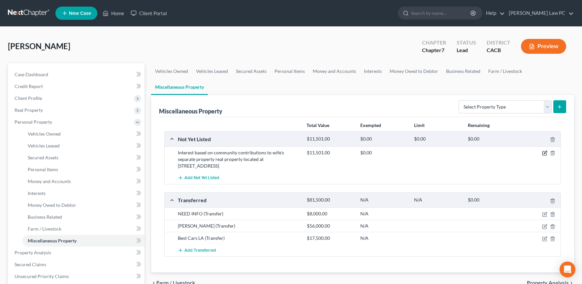
click at [370, 152] on icon "button" at bounding box center [545, 152] width 3 height 3
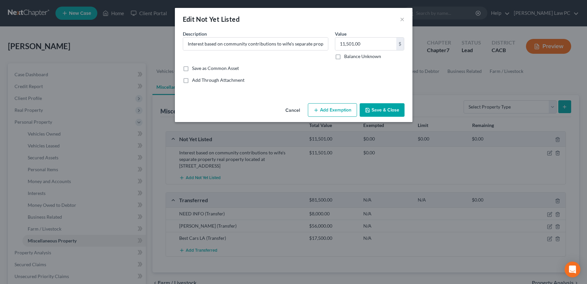
click at [330, 115] on button "Add Exemption" at bounding box center [332, 110] width 49 height 14
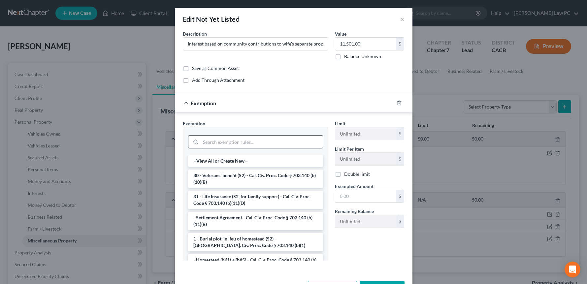
click at [254, 143] on input "search" at bounding box center [262, 142] width 122 height 13
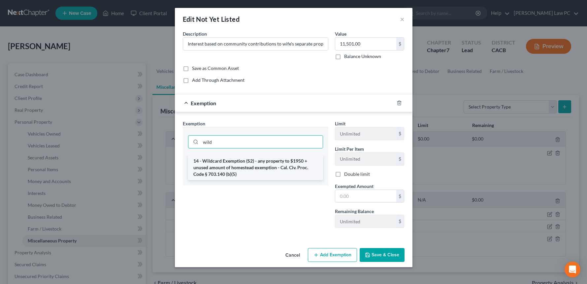
click at [264, 168] on li "14 - Wildcard Exemption (S2) - any property to $1950 + unused amount of homeste…" at bounding box center [255, 167] width 135 height 25
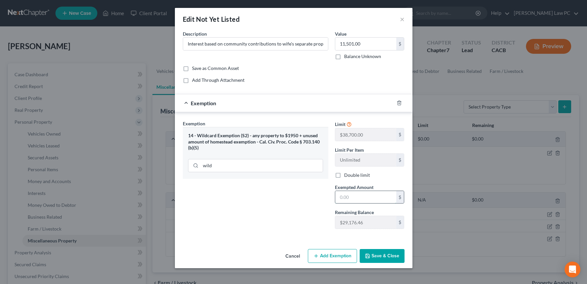
click at [370, 201] on input "text" at bounding box center [365, 197] width 61 height 13
click at [370, 255] on button "Save & Close" at bounding box center [382, 256] width 45 height 14
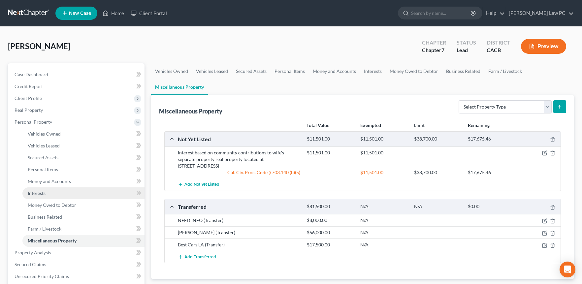
click at [54, 188] on link "Interests" at bounding box center [83, 193] width 122 height 12
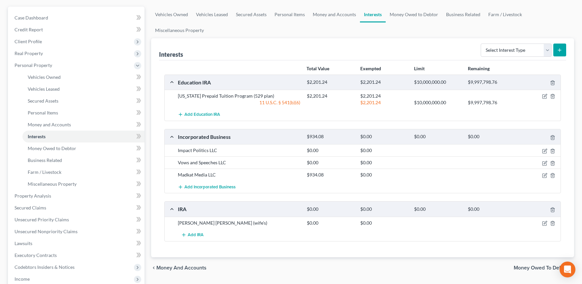
scroll to position [57, 0]
click at [72, 148] on span "Money Owed to Debtor" at bounding box center [52, 148] width 48 height 6
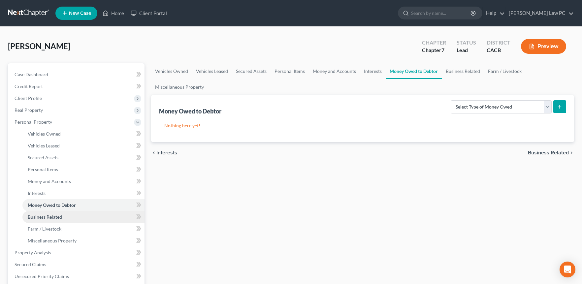
click at [46, 217] on span "Business Related" at bounding box center [45, 217] width 34 height 6
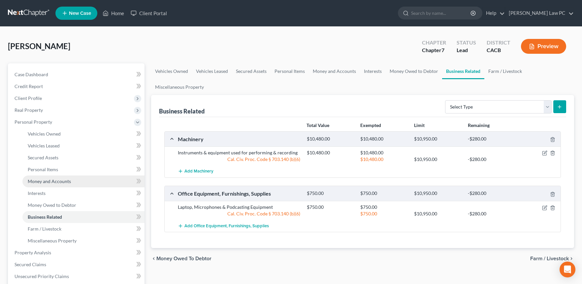
click at [53, 182] on span "Money and Accounts" at bounding box center [49, 181] width 43 height 6
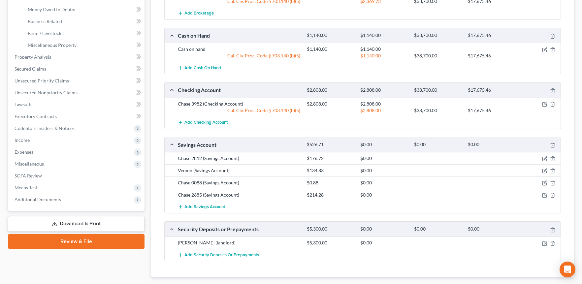
scroll to position [224, 0]
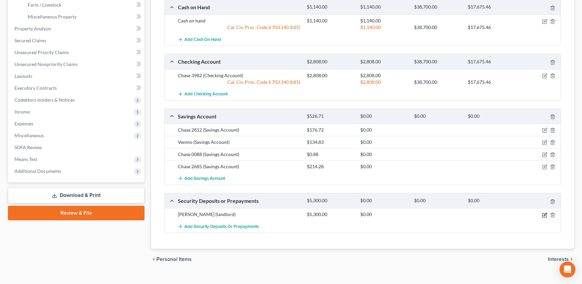
click at [370, 214] on icon "button" at bounding box center [544, 214] width 5 height 5
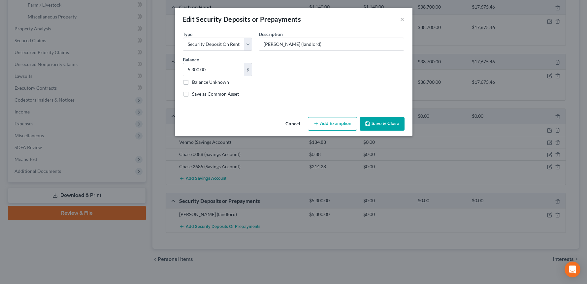
click at [335, 119] on button "Add Exemption" at bounding box center [332, 124] width 49 height 14
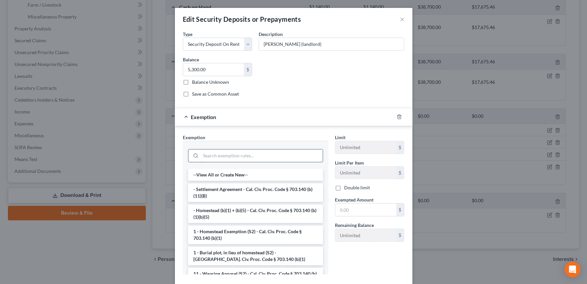
click at [251, 154] on input "search" at bounding box center [262, 155] width 122 height 13
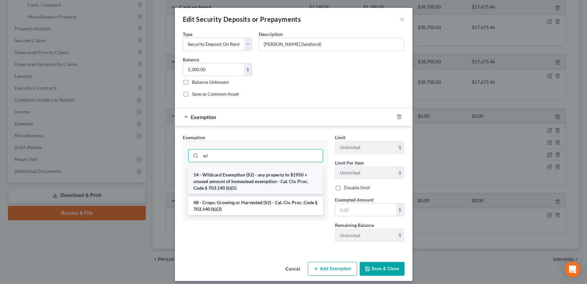
click at [239, 180] on li "14 - Wildcard Exemption (S2) - any property to $1950 + unused amount of homeste…" at bounding box center [255, 181] width 135 height 25
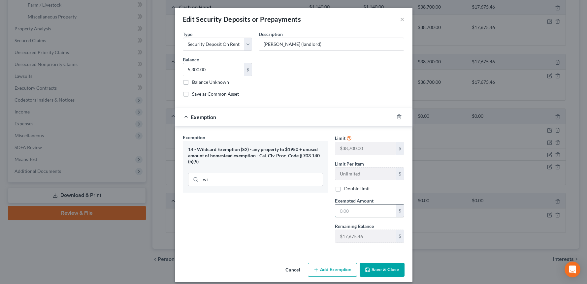
click at [358, 211] on input "text" at bounding box center [365, 211] width 61 height 13
click at [370, 271] on button "Save & Close" at bounding box center [382, 270] width 45 height 14
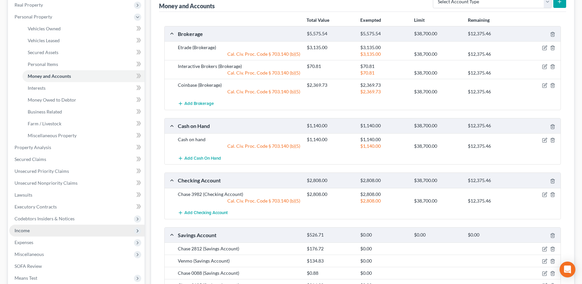
scroll to position [115, 0]
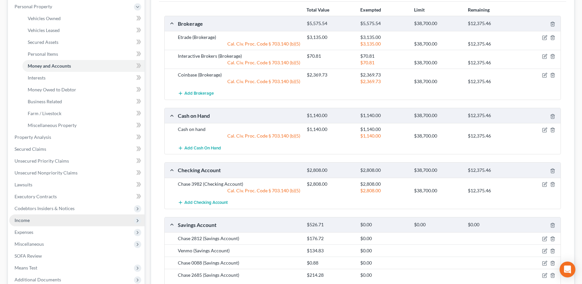
click at [36, 219] on span "Income" at bounding box center [76, 220] width 135 height 12
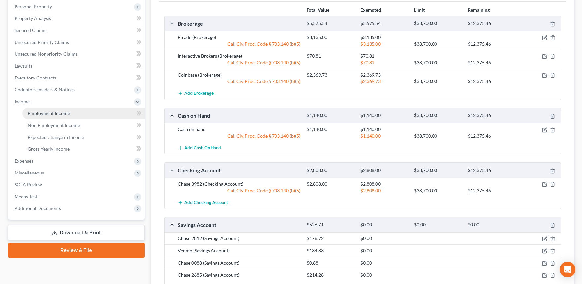
click at [51, 115] on span "Employment Income" at bounding box center [49, 114] width 42 height 6
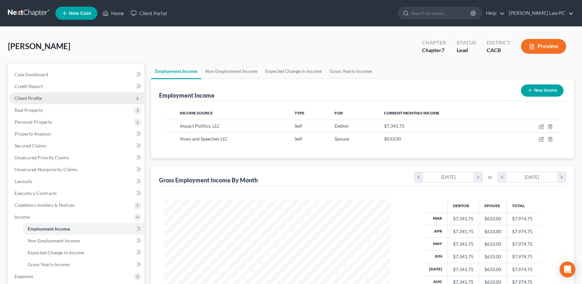
click at [37, 98] on span "Client Profile" at bounding box center [28, 98] width 27 height 6
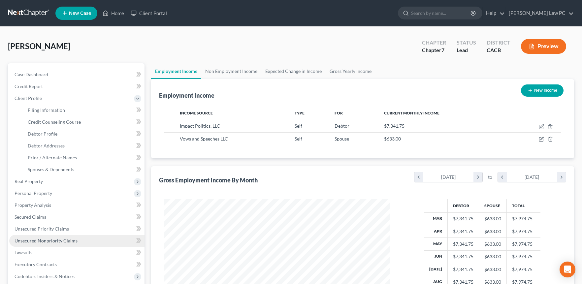
click at [46, 240] on span "Unsecured Nonpriority Claims" at bounding box center [46, 241] width 63 height 6
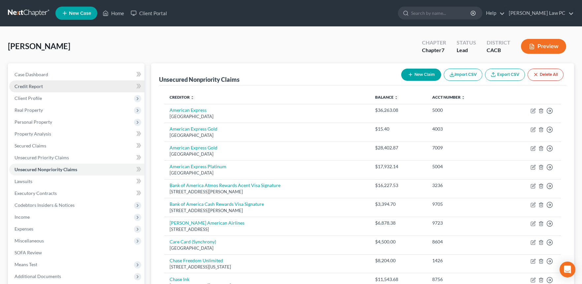
click at [43, 89] on link "Credit Report" at bounding box center [76, 86] width 135 height 12
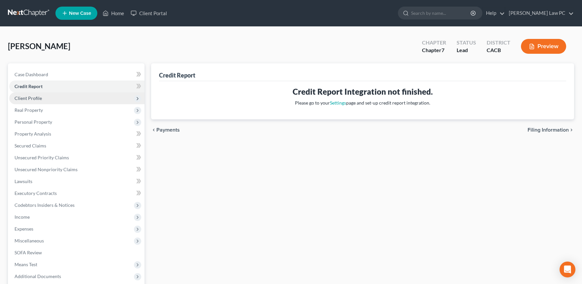
click at [43, 97] on span "Client Profile" at bounding box center [76, 98] width 135 height 12
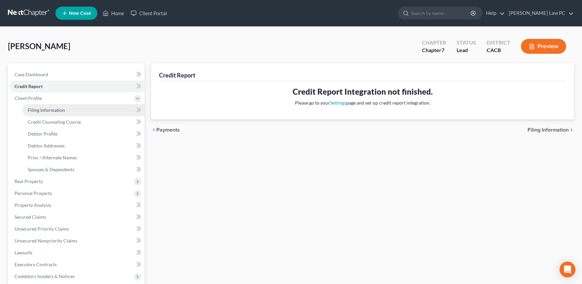
click at [58, 112] on span "Filing Information" at bounding box center [46, 110] width 37 height 6
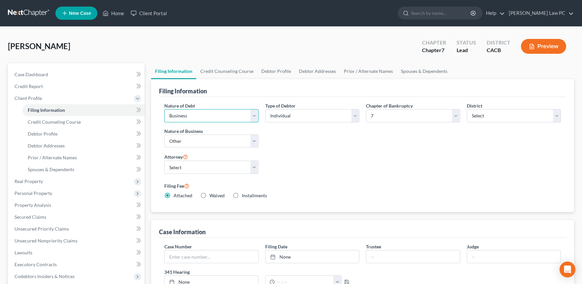
click at [202, 116] on select "Select Business Consumer Other" at bounding box center [211, 115] width 94 height 13
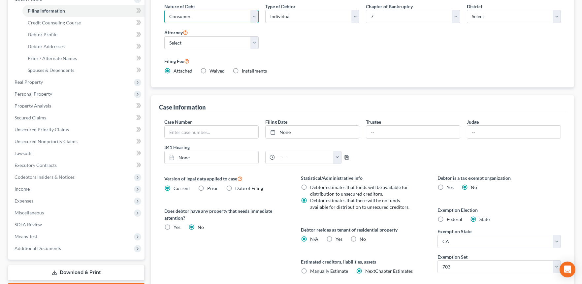
scroll to position [151, 0]
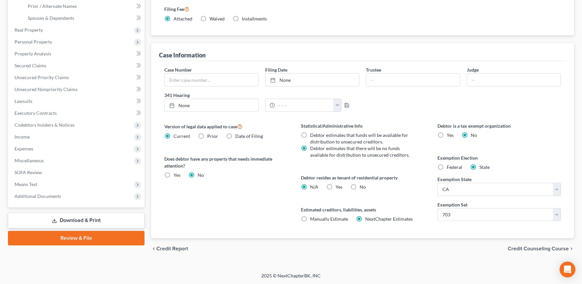
click at [335, 187] on label "Yes Yes" at bounding box center [338, 187] width 7 height 7
click at [338, 187] on input "Yes Yes" at bounding box center [340, 186] width 4 height 4
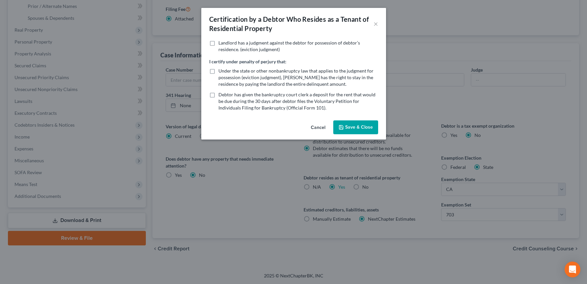
click at [358, 127] on button "Save & Close" at bounding box center [355, 127] width 45 height 14
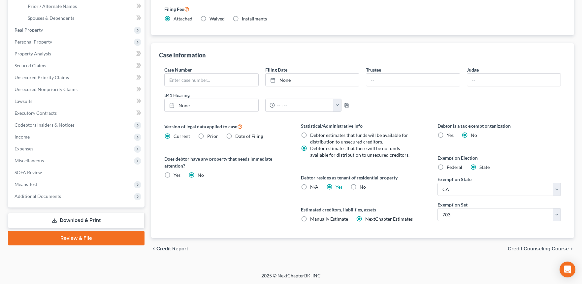
click at [370, 248] on span "Credit Counseling Course" at bounding box center [538, 248] width 61 height 5
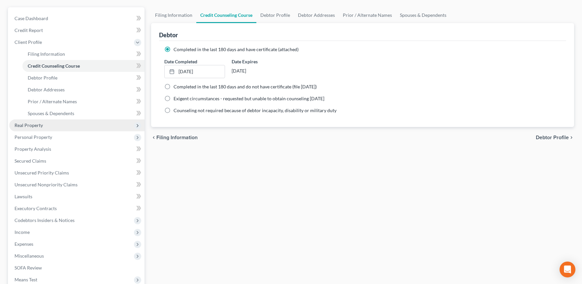
scroll to position [117, 0]
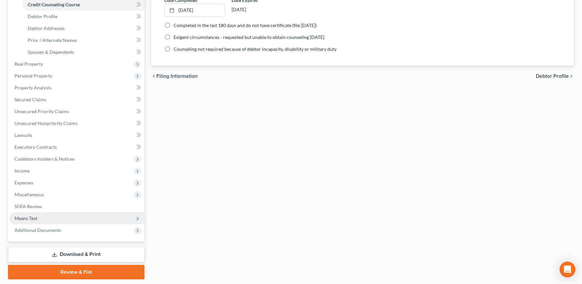
click at [30, 219] on span "Means Test" at bounding box center [26, 218] width 23 height 6
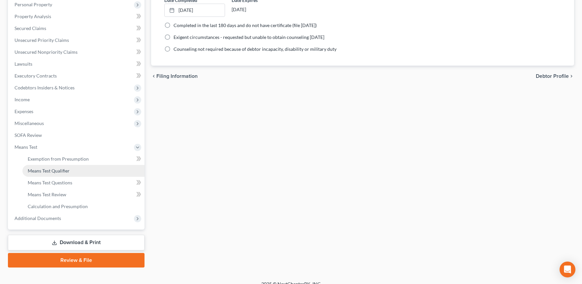
click at [65, 168] on span "Means Test Qualifier" at bounding box center [49, 171] width 42 height 6
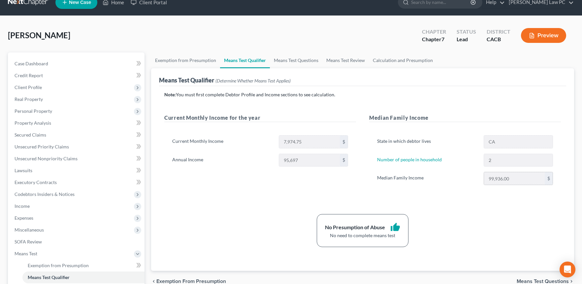
scroll to position [11, 0]
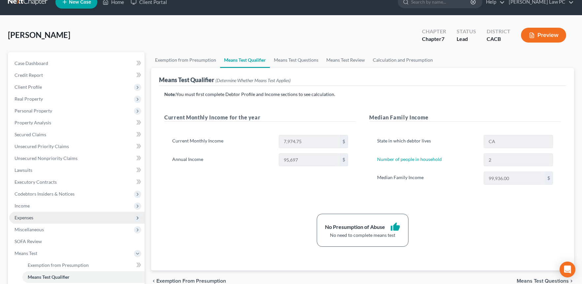
click at [32, 217] on span "Expenses" at bounding box center [24, 218] width 19 height 6
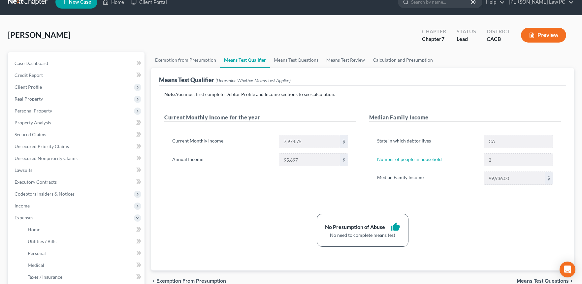
click at [370, 38] on button "Preview" at bounding box center [543, 35] width 45 height 15
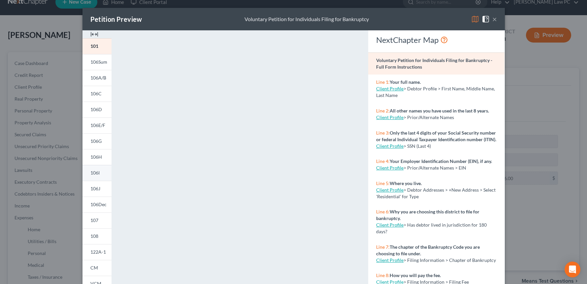
click at [100, 175] on link "106I" at bounding box center [96, 173] width 29 height 16
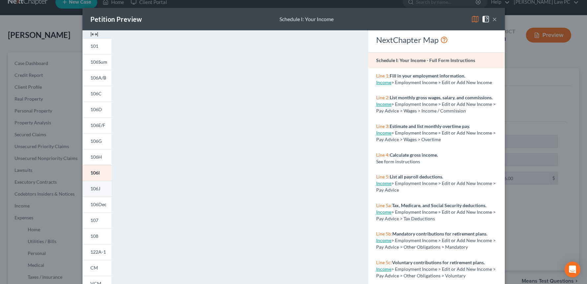
click at [96, 192] on link "106J" at bounding box center [96, 189] width 29 height 16
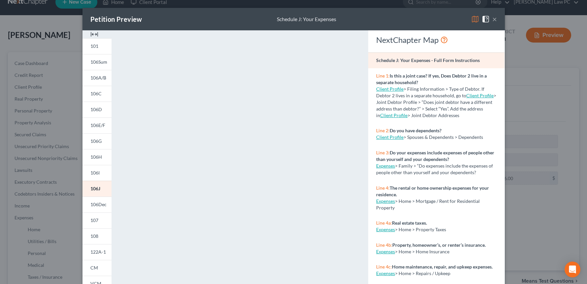
click at [370, 20] on button "×" at bounding box center [494, 19] width 5 height 8
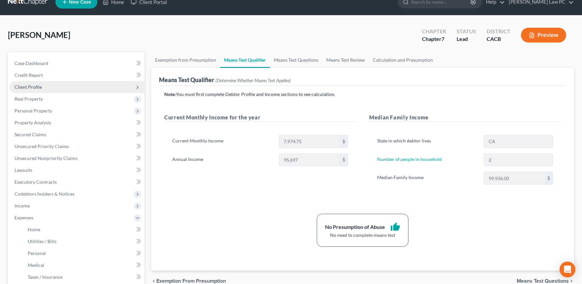
click at [39, 88] on span "Client Profile" at bounding box center [28, 87] width 27 height 6
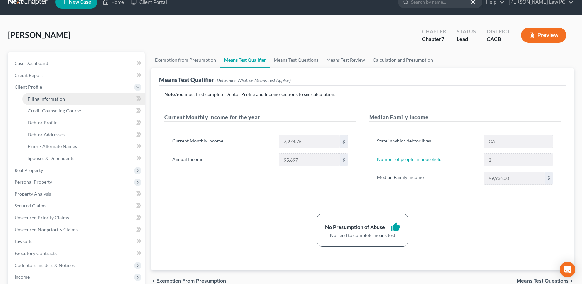
click at [47, 98] on span "Filing Information" at bounding box center [46, 99] width 37 height 6
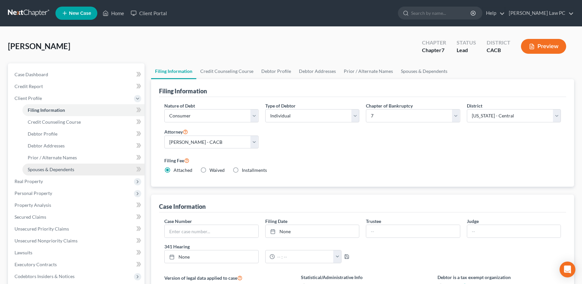
drag, startPoint x: 63, startPoint y: 168, endPoint x: 87, endPoint y: 165, distance: 24.6
click at [63, 168] on span "Spouses & Dependents" at bounding box center [51, 170] width 47 height 6
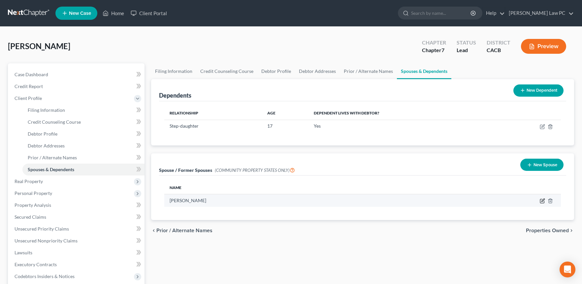
click at [370, 201] on icon "button" at bounding box center [542, 200] width 3 height 3
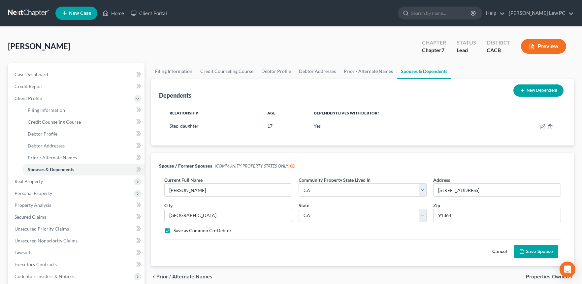
click at [370, 253] on button "Save Spouse" at bounding box center [536, 252] width 44 height 14
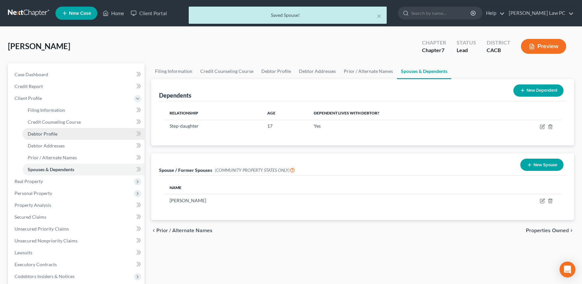
click at [60, 132] on link "Debtor Profile" at bounding box center [83, 134] width 122 height 12
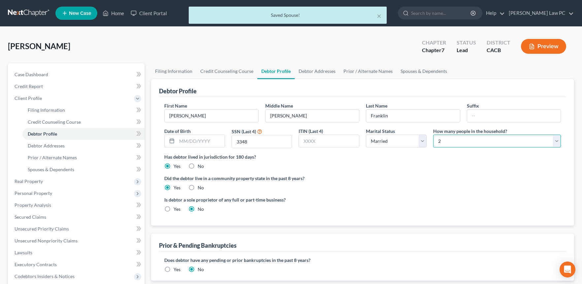
click at [370, 140] on select "Select 1 2 3 4 5 6 7 8 9 10 11 12 13 14 15 16 17 18 19 20" at bounding box center [497, 141] width 128 height 13
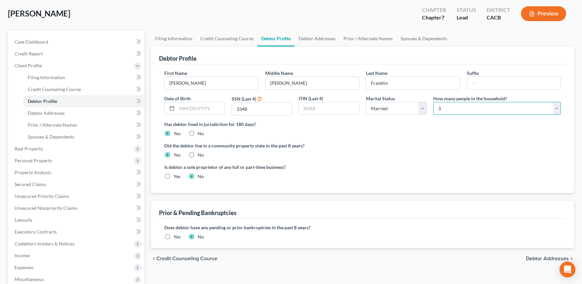
scroll to position [137, 0]
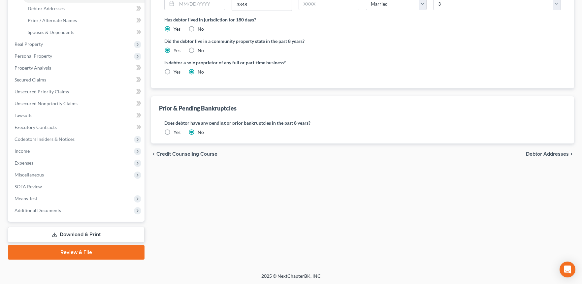
click at [370, 153] on span "Debtor Addresses" at bounding box center [547, 153] width 43 height 5
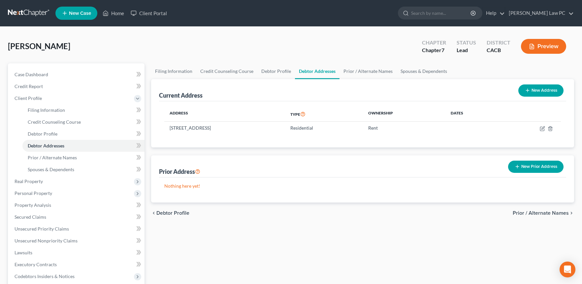
click at [370, 47] on button "Preview" at bounding box center [543, 46] width 45 height 15
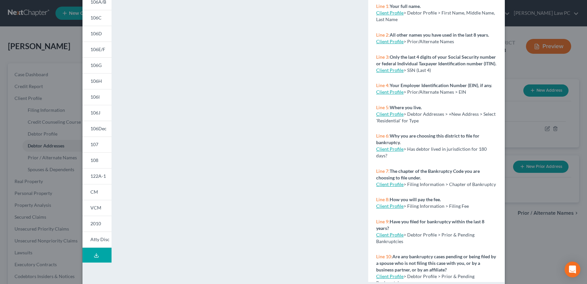
scroll to position [85, 0]
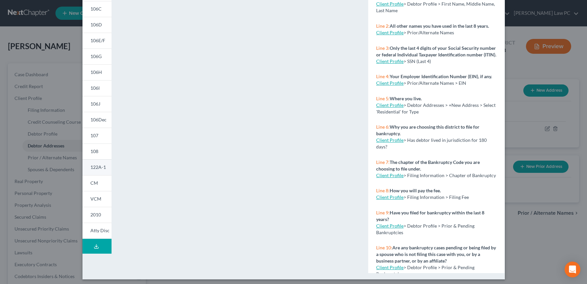
click at [94, 165] on span "122A-1" at bounding box center [98, 167] width 16 height 6
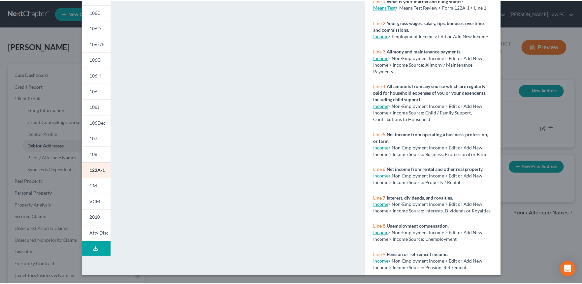
scroll to position [0, 0]
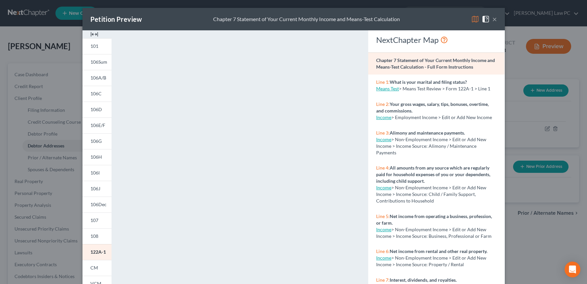
click at [370, 19] on button "×" at bounding box center [494, 19] width 5 height 8
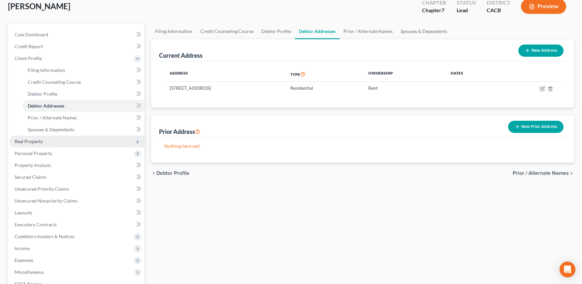
scroll to position [108, 0]
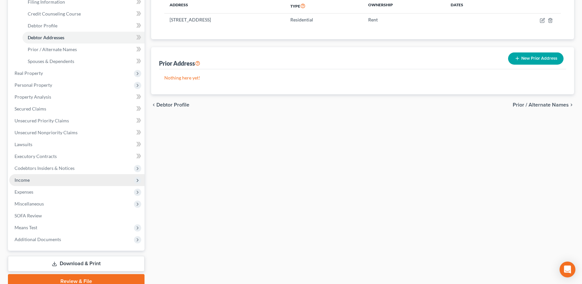
click at [45, 181] on span "Income" at bounding box center [76, 180] width 135 height 12
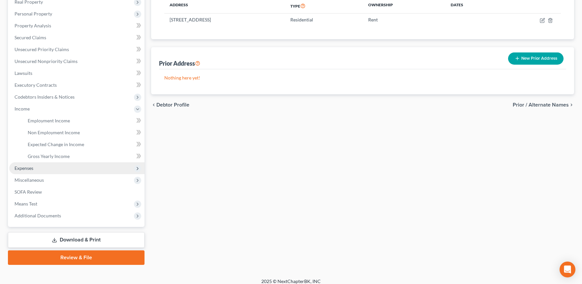
click at [23, 173] on span "Expenses" at bounding box center [76, 168] width 135 height 12
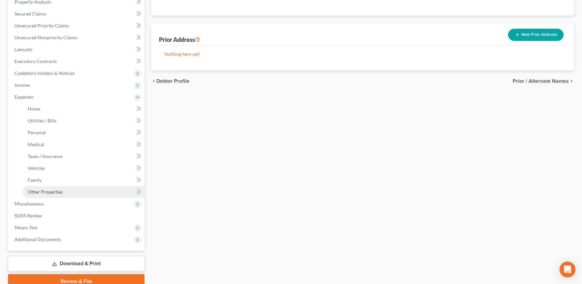
scroll to position [161, 0]
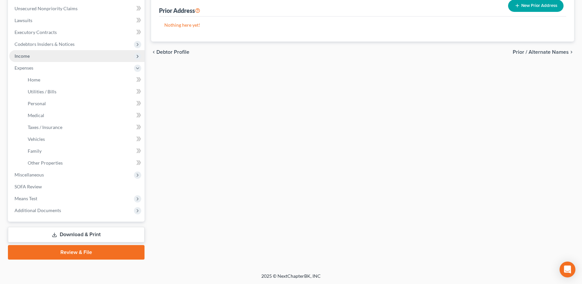
click at [24, 53] on span "Income" at bounding box center [22, 56] width 15 height 6
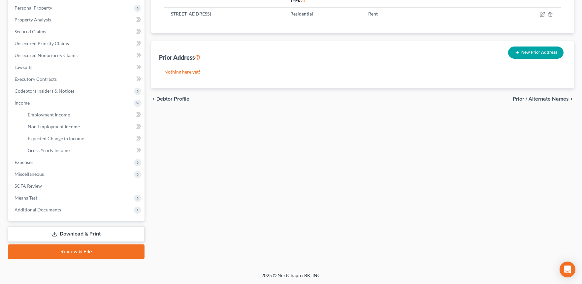
scroll to position [113, 0]
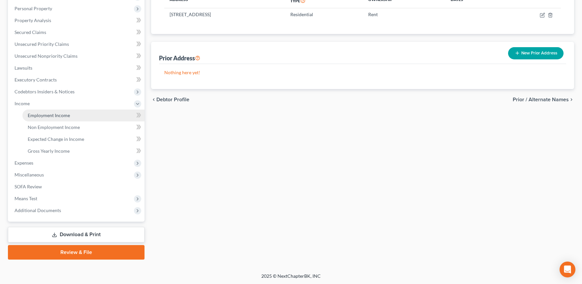
click at [51, 115] on span "Employment Income" at bounding box center [49, 115] width 42 height 6
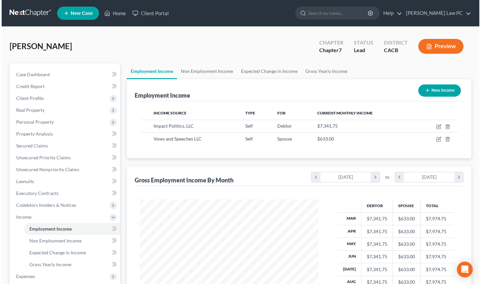
scroll to position [118, 195]
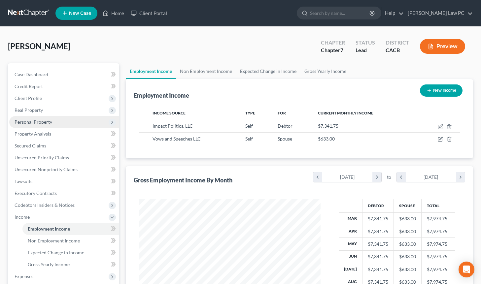
click at [50, 123] on span "Personal Property" at bounding box center [34, 122] width 38 height 6
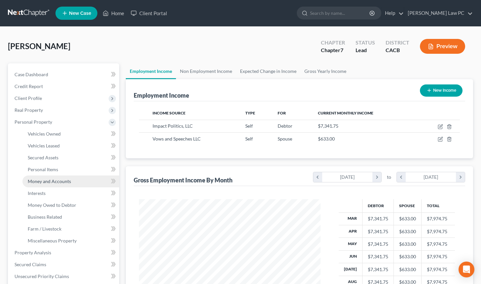
click at [66, 181] on span "Money and Accounts" at bounding box center [49, 181] width 43 height 6
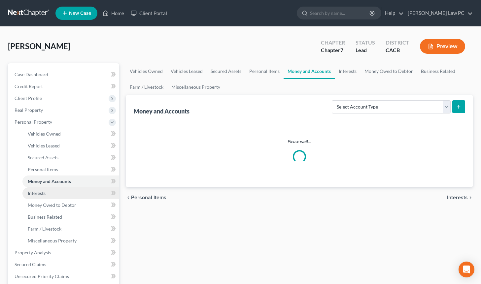
drag, startPoint x: 55, startPoint y: 191, endPoint x: 65, endPoint y: 187, distance: 10.9
click at [55, 191] on link "Interests" at bounding box center [70, 193] width 97 height 12
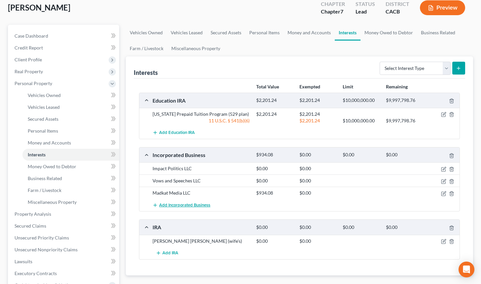
scroll to position [39, 0]
click at [370, 193] on icon "button" at bounding box center [443, 192] width 3 height 3
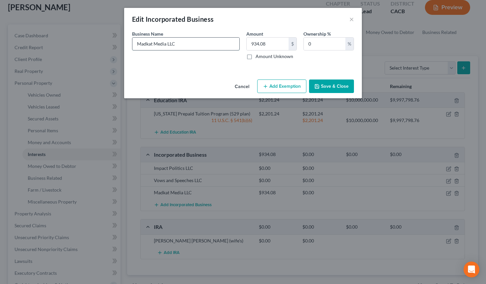
click at [210, 43] on input "Madkat Media LLC" at bounding box center [185, 44] width 107 height 13
click at [242, 87] on button "Cancel" at bounding box center [241, 86] width 25 height 13
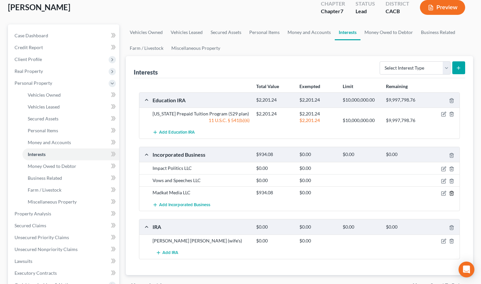
click at [370, 193] on icon "button" at bounding box center [451, 193] width 3 height 4
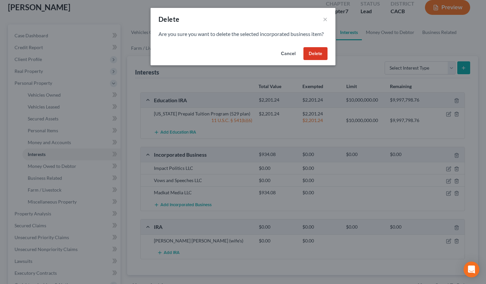
click at [316, 54] on button "Delete" at bounding box center [315, 53] width 24 height 13
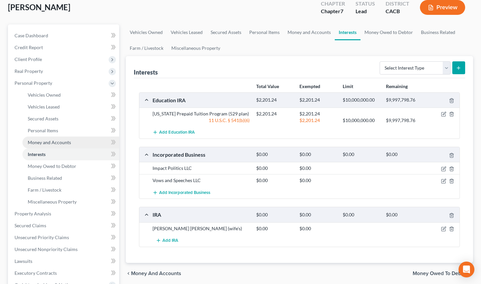
click at [51, 143] on span "Money and Accounts" at bounding box center [49, 143] width 43 height 6
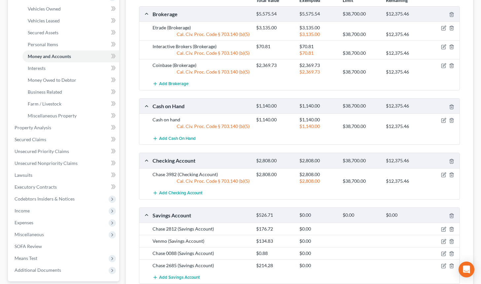
scroll to position [165, 0]
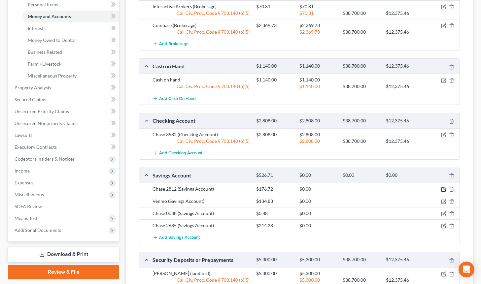
click at [370, 189] on icon "button" at bounding box center [443, 188] width 3 height 3
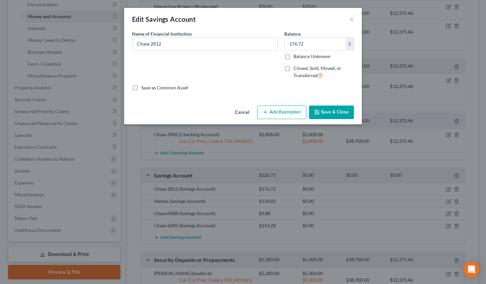
click at [277, 111] on button "Add Exemption" at bounding box center [281, 113] width 49 height 14
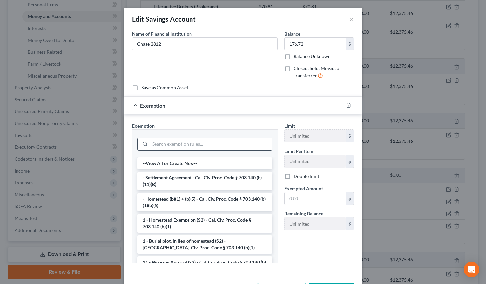
click at [178, 144] on input "search" at bounding box center [211, 144] width 122 height 13
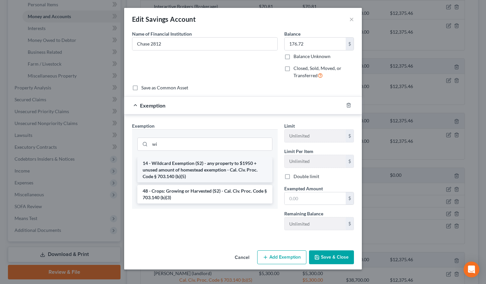
click at [184, 170] on li "14 - Wildcard Exemption (S2) - any property to $1950 + unused amount of homeste…" at bounding box center [204, 169] width 135 height 25
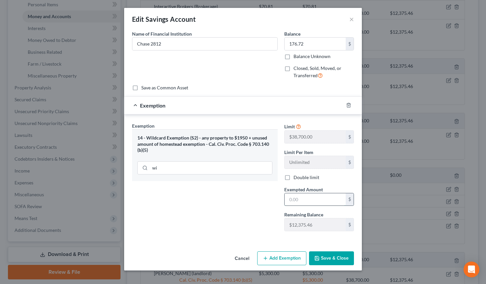
click at [310, 201] on input "text" at bounding box center [314, 199] width 61 height 13
click at [337, 256] on button "Save & Close" at bounding box center [331, 258] width 45 height 14
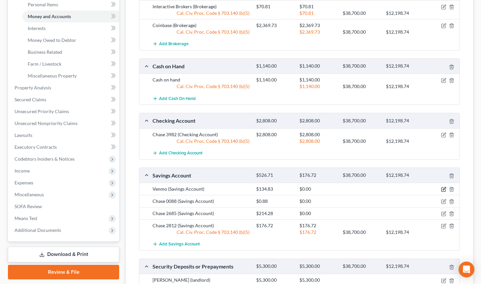
click at [370, 189] on icon "button" at bounding box center [443, 189] width 5 height 5
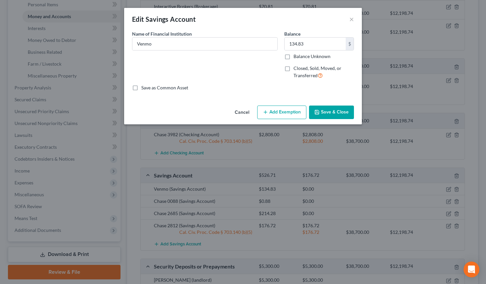
click at [277, 112] on button "Add Exemption" at bounding box center [281, 113] width 49 height 14
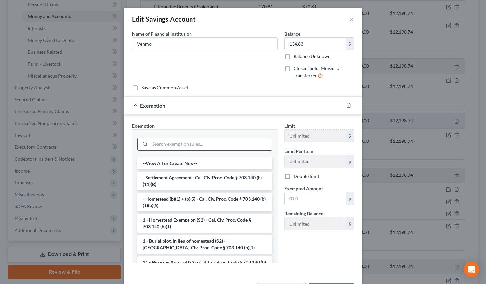
click at [199, 146] on input "search" at bounding box center [211, 144] width 122 height 13
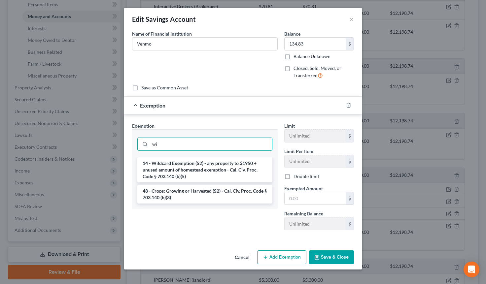
drag, startPoint x: 192, startPoint y: 165, endPoint x: 216, endPoint y: 156, distance: 25.6
click at [192, 165] on li "14 - Wildcard Exemption (S2) - any property to $1950 + unused amount of homeste…" at bounding box center [204, 169] width 135 height 25
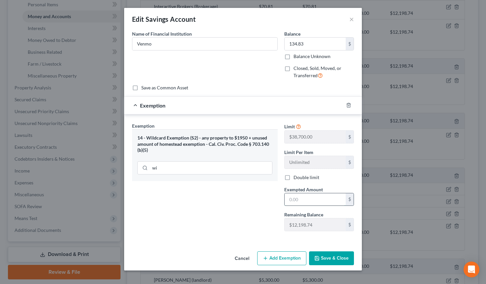
click at [323, 200] on input "text" at bounding box center [314, 199] width 61 height 13
click at [338, 259] on button "Save & Close" at bounding box center [331, 258] width 45 height 14
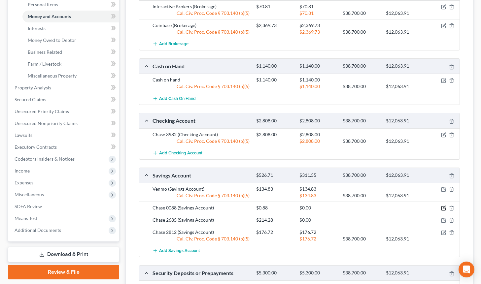
click at [370, 207] on icon "button" at bounding box center [443, 207] width 3 height 3
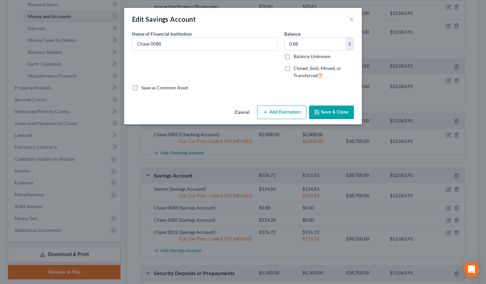
click at [273, 113] on button "Add Exemption" at bounding box center [281, 113] width 49 height 14
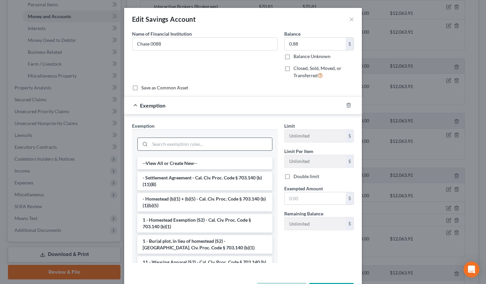
click at [190, 146] on input "search" at bounding box center [211, 144] width 122 height 13
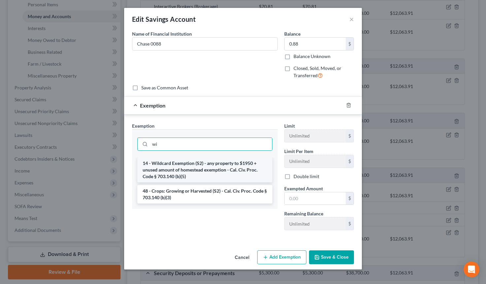
click at [201, 169] on li "14 - Wildcard Exemption (S2) - any property to $1950 + unused amount of homeste…" at bounding box center [204, 169] width 135 height 25
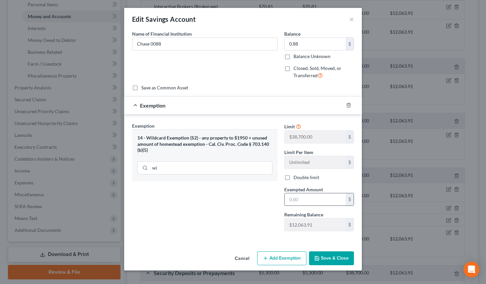
click at [305, 200] on input "text" at bounding box center [314, 199] width 61 height 13
click at [329, 258] on button "Save & Close" at bounding box center [331, 258] width 45 height 14
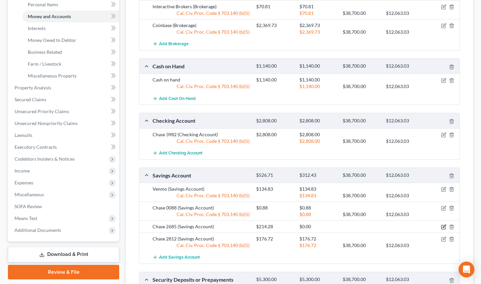
click at [370, 227] on icon "button" at bounding box center [443, 226] width 5 height 5
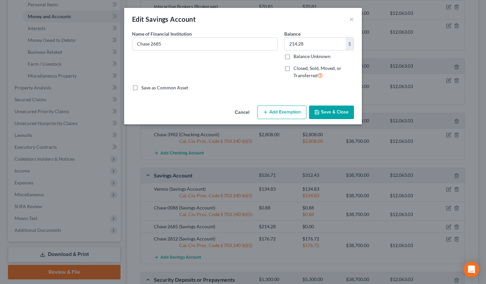
click at [269, 110] on button "Add Exemption" at bounding box center [281, 113] width 49 height 14
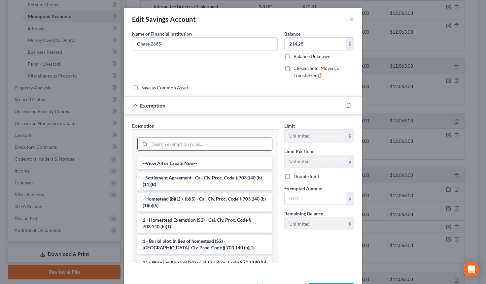
click at [182, 146] on input "search" at bounding box center [211, 144] width 122 height 13
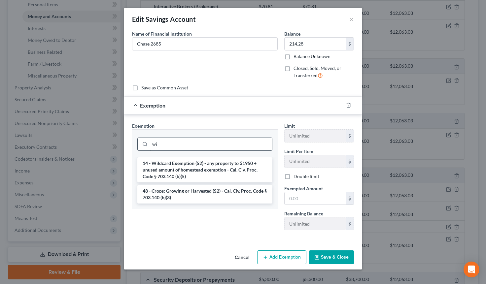
click at [183, 167] on li "14 - Wildcard Exemption (S2) - any property to $1950 + unused amount of homeste…" at bounding box center [204, 169] width 135 height 25
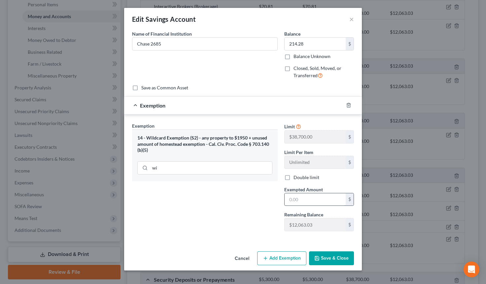
click at [307, 203] on input "text" at bounding box center [314, 199] width 61 height 13
click at [334, 255] on button "Save & Close" at bounding box center [331, 258] width 45 height 14
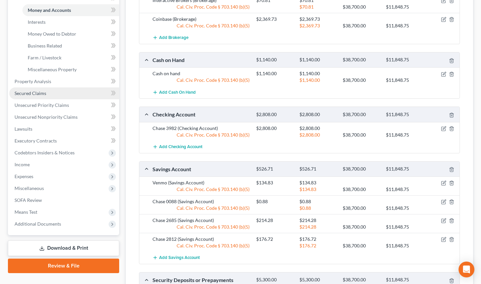
scroll to position [130, 0]
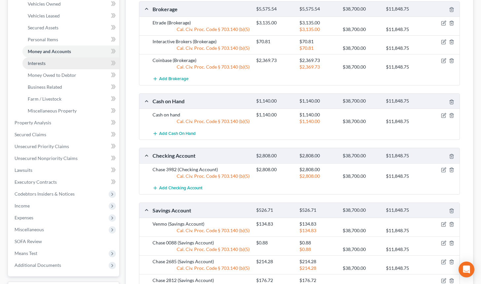
click at [49, 66] on link "Interests" at bounding box center [70, 63] width 97 height 12
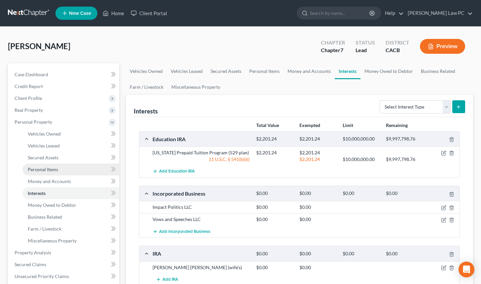
click at [53, 169] on span "Personal Items" at bounding box center [43, 170] width 30 height 6
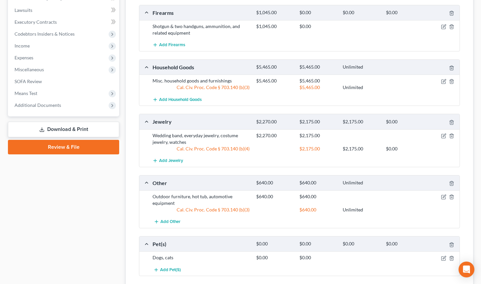
scroll to position [290, 0]
click at [370, 135] on icon "button" at bounding box center [443, 136] width 5 height 5
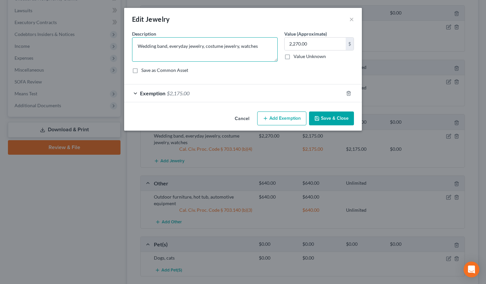
click at [239, 47] on textarea "Wedding band, everyday jewelry, costume jewelry, watches" at bounding box center [204, 49] width 145 height 24
click at [337, 118] on button "Save & Close" at bounding box center [331, 118] width 45 height 14
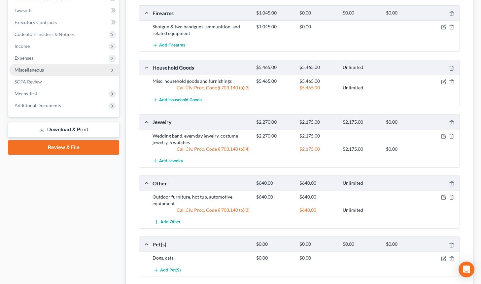
click at [39, 71] on span "Miscellaneous" at bounding box center [29, 70] width 29 height 6
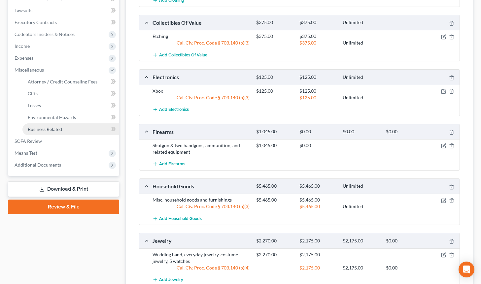
scroll to position [0, 0]
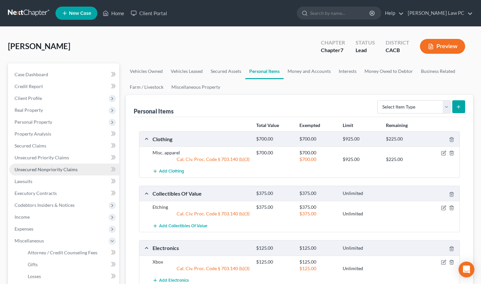
click at [43, 167] on span "Unsecured Nonpriority Claims" at bounding box center [46, 170] width 63 height 6
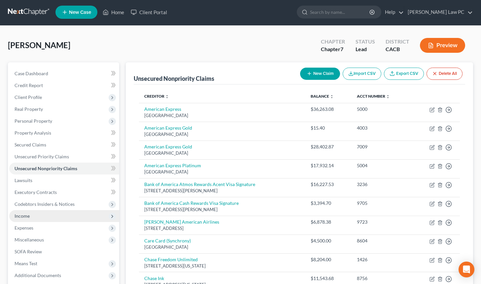
scroll to position [112, 0]
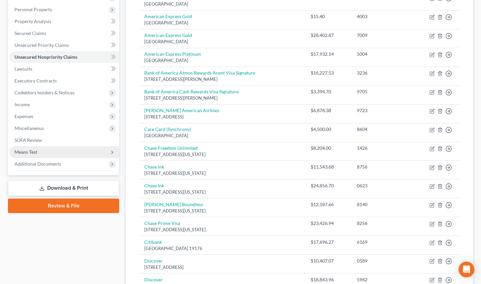
click at [44, 150] on span "Means Test" at bounding box center [64, 152] width 110 height 12
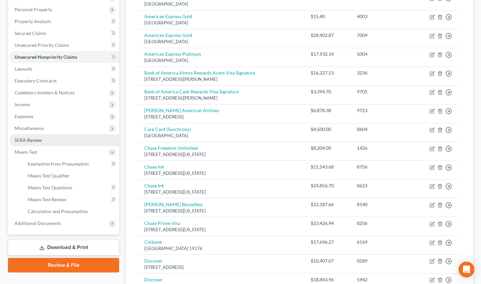
click at [45, 140] on link "SOFA Review" at bounding box center [64, 140] width 110 height 12
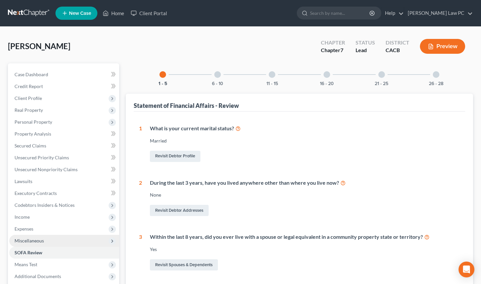
click at [41, 239] on span "Miscellaneous" at bounding box center [29, 241] width 29 height 6
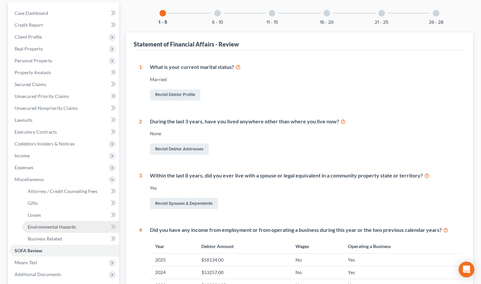
scroll to position [86, 0]
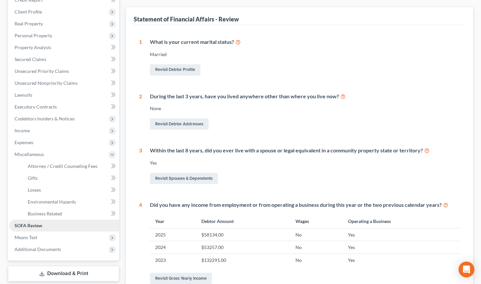
click at [36, 224] on span "SOFA Review" at bounding box center [29, 226] width 28 height 6
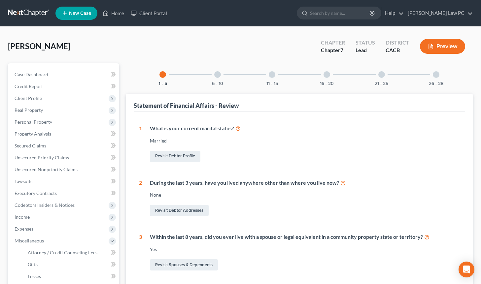
click at [274, 77] on div "11 - 15" at bounding box center [272, 74] width 22 height 22
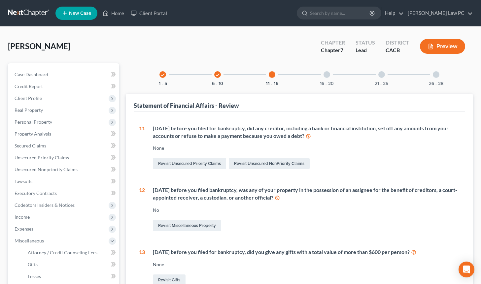
click at [324, 74] on div at bounding box center [326, 74] width 7 height 7
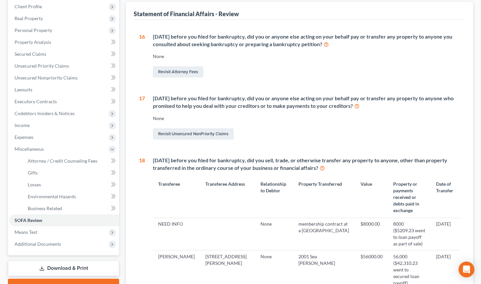
scroll to position [201, 0]
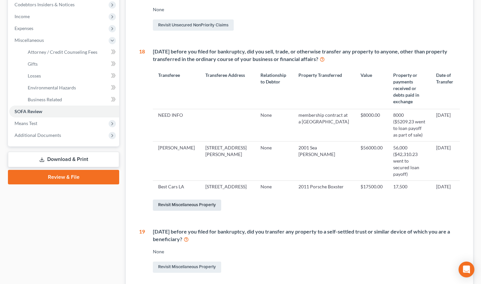
click at [193, 200] on link "Revisit Miscellaneous Property" at bounding box center [187, 205] width 68 height 11
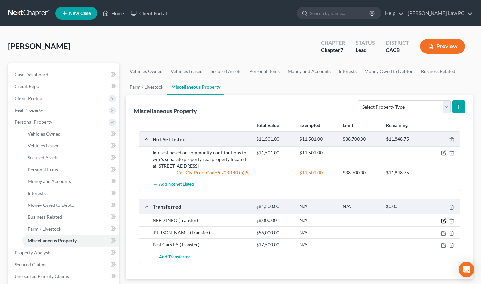
click at [370, 219] on icon "button" at bounding box center [443, 221] width 4 height 4
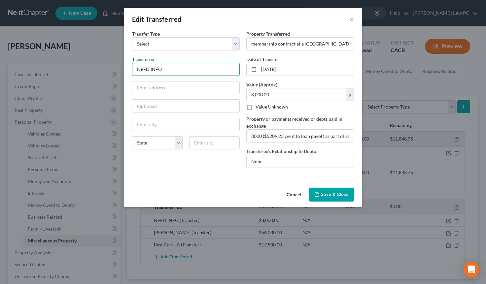
drag, startPoint x: 158, startPoint y: 69, endPoint x: 106, endPoint y: 65, distance: 52.3
click at [107, 64] on div "Edit Transferred × An exemption set must first be selected from the Filing Info…" at bounding box center [243, 142] width 486 height 284
paste input "[PERSON_NAME]"
click at [145, 86] on input "text" at bounding box center [185, 87] width 107 height 13
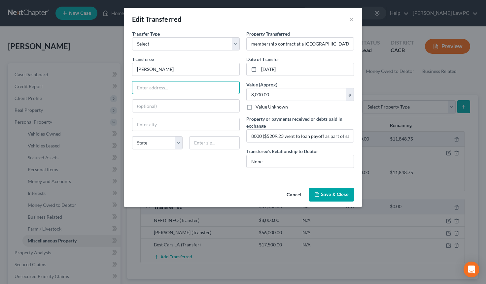
paste input "[STREET_ADDRESS]"
click at [210, 145] on input "text" at bounding box center [214, 142] width 50 height 13
paste input "77380"
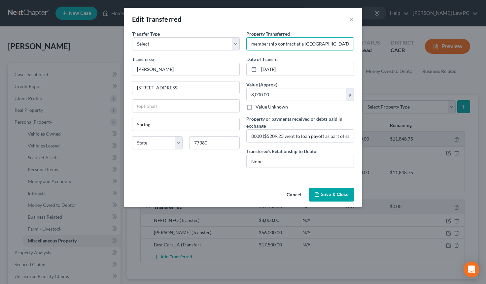
click at [326, 196] on button "Save & Close" at bounding box center [331, 195] width 45 height 14
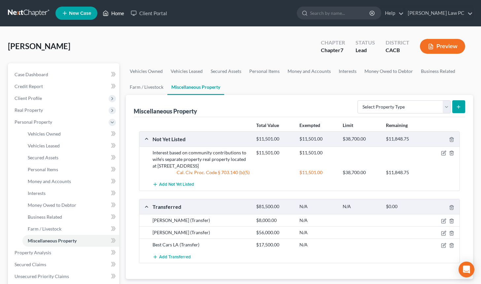
click at [118, 15] on link "Home" at bounding box center [113, 13] width 28 height 12
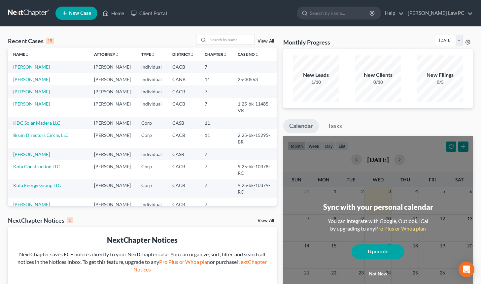
click at [23, 66] on link "[PERSON_NAME]" at bounding box center [31, 67] width 37 height 6
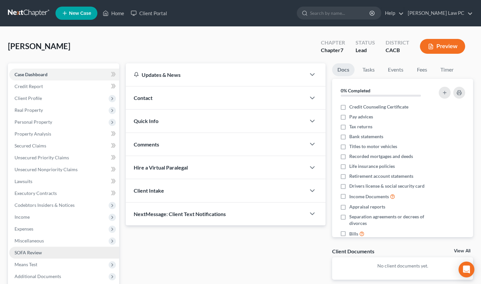
click at [40, 252] on span "SOFA Review" at bounding box center [28, 253] width 27 height 6
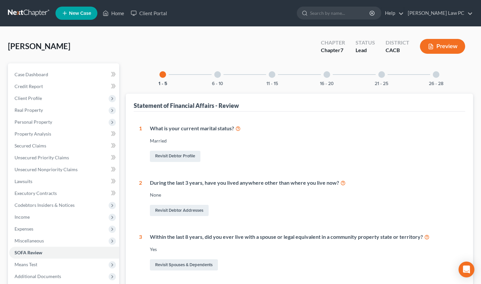
click at [326, 71] on div at bounding box center [326, 74] width 7 height 7
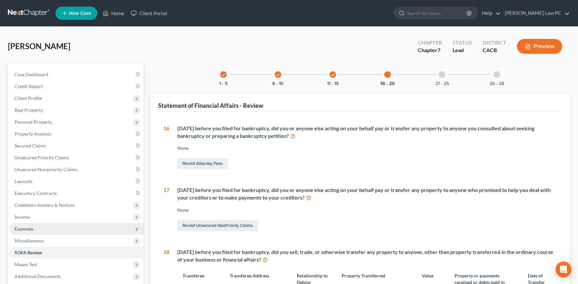
click at [35, 230] on span "Expenses" at bounding box center [76, 229] width 134 height 12
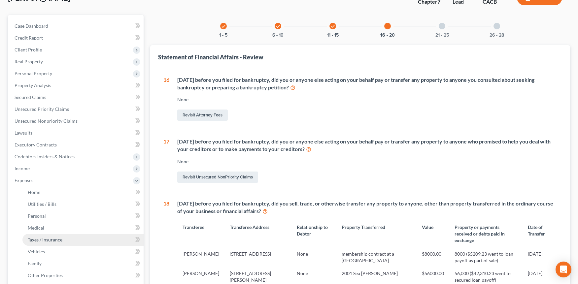
scroll to position [77, 0]
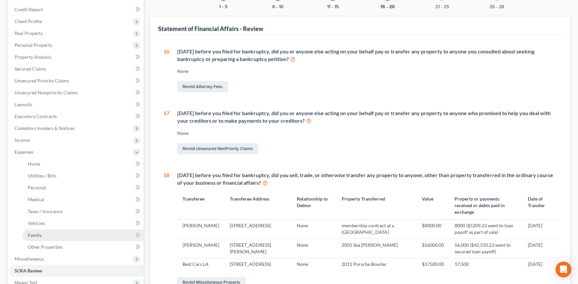
click at [42, 229] on link "Family" at bounding box center [82, 235] width 121 height 12
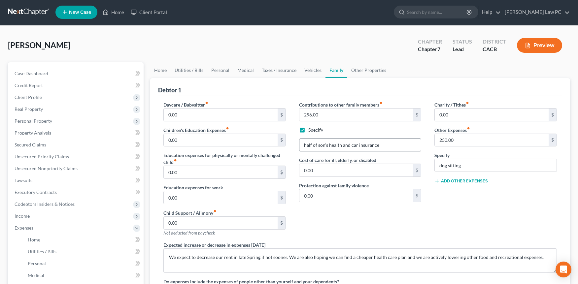
scroll to position [1, 0]
click at [155, 70] on link "Home" at bounding box center [160, 70] width 20 height 16
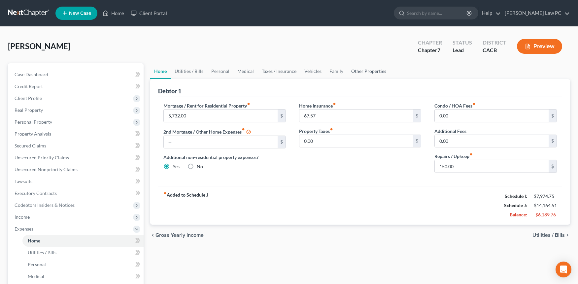
click at [359, 70] on link "Other Properties" at bounding box center [368, 71] width 43 height 16
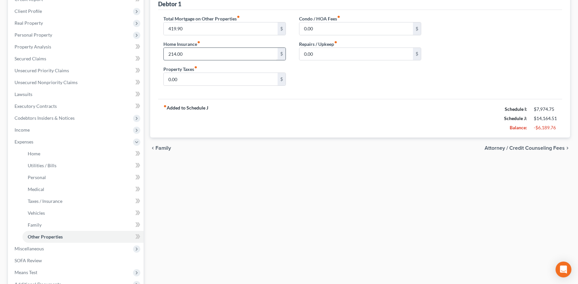
scroll to position [51, 0]
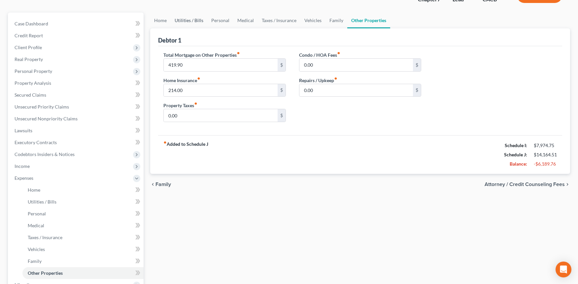
click at [189, 21] on link "Utilities / Bills" at bounding box center [189, 21] width 37 height 16
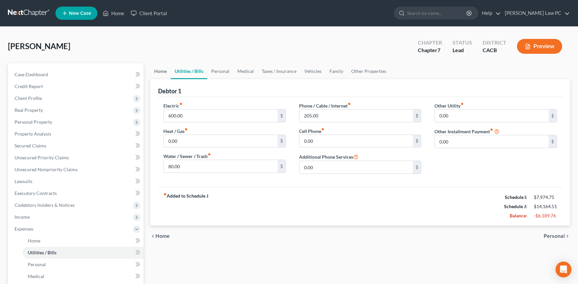
click at [159, 64] on link "Home" at bounding box center [160, 71] width 20 height 16
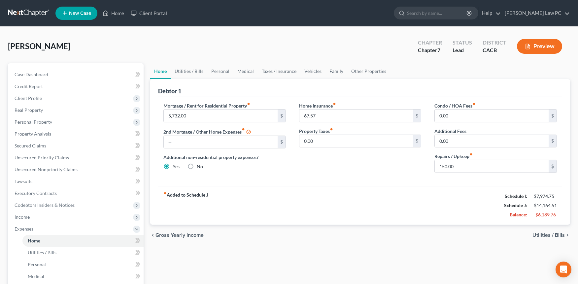
click at [334, 71] on link "Family" at bounding box center [336, 71] width 22 height 16
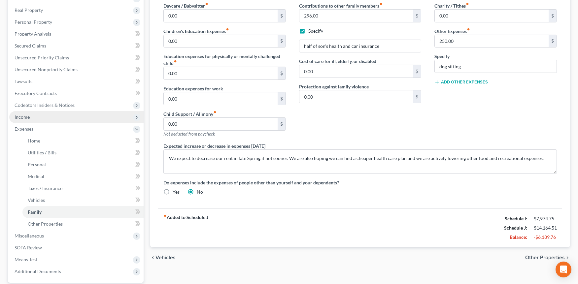
scroll to position [98, 0]
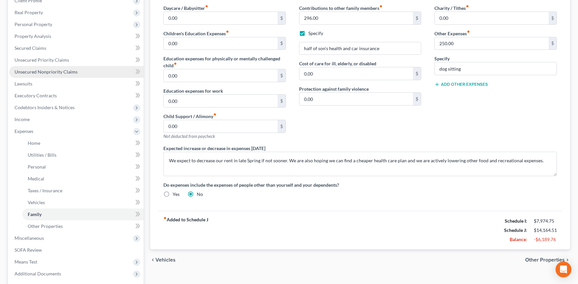
click at [65, 70] on span "Unsecured Nonpriority Claims" at bounding box center [46, 72] width 63 height 6
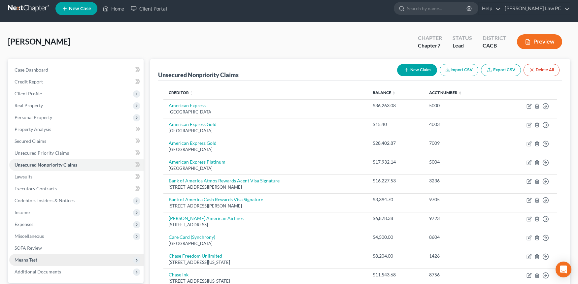
scroll to position [5, 0]
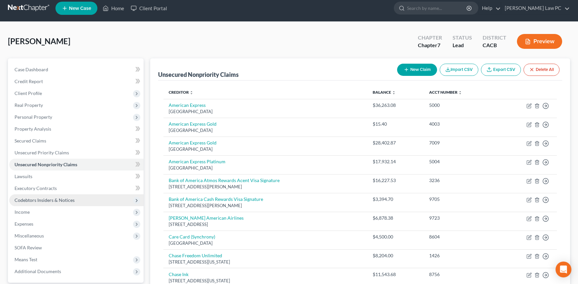
click at [43, 201] on span "Codebtors Insiders & Notices" at bounding box center [45, 200] width 60 height 6
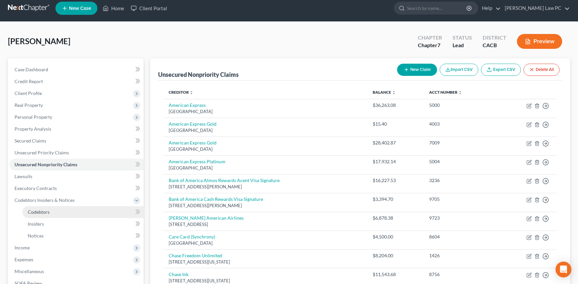
click at [47, 213] on span "Codebtors" at bounding box center [39, 212] width 22 height 6
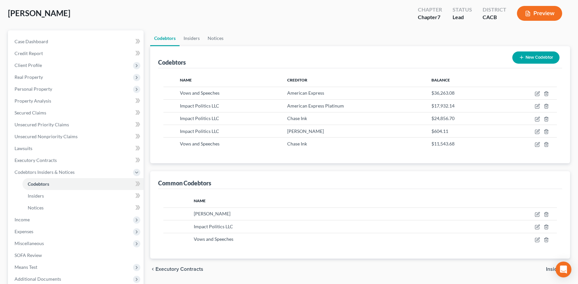
scroll to position [27, 0]
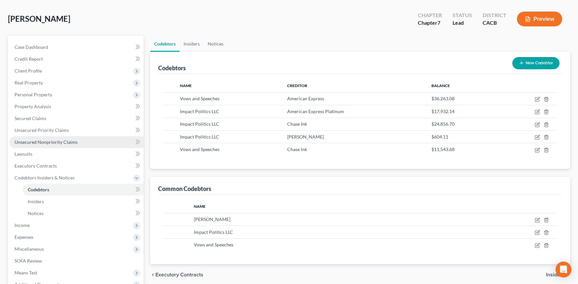
click at [46, 142] on span "Unsecured Nonpriority Claims" at bounding box center [46, 142] width 63 height 6
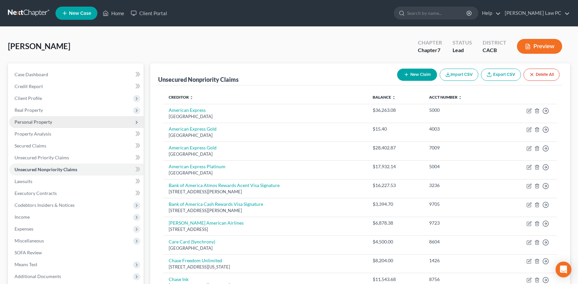
click at [48, 121] on span "Personal Property" at bounding box center [34, 122] width 38 height 6
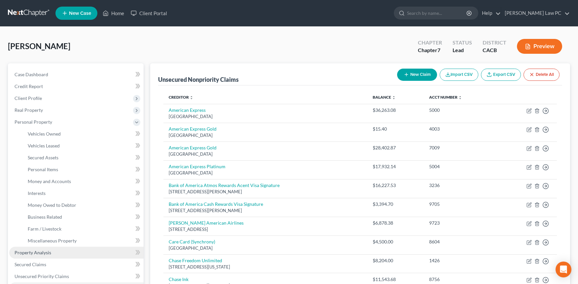
click at [33, 254] on span "Property Analysis" at bounding box center [33, 253] width 37 height 6
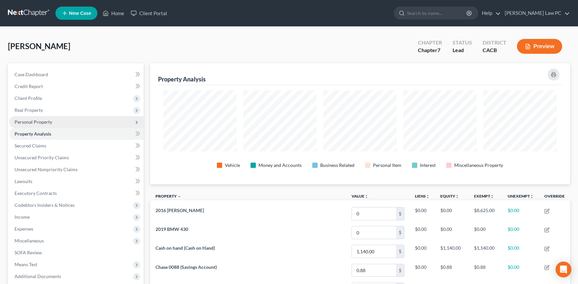
click at [35, 118] on span "Personal Property" at bounding box center [76, 122] width 134 height 12
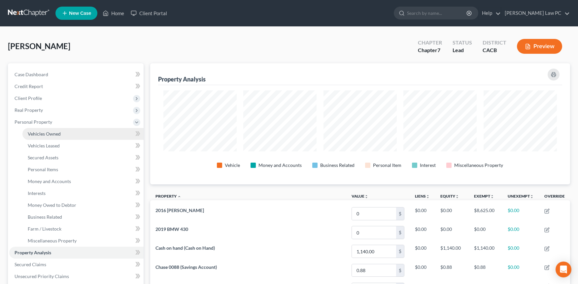
click at [46, 135] on span "Vehicles Owned" at bounding box center [44, 134] width 33 height 6
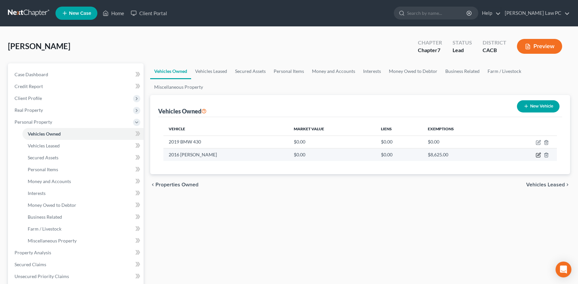
click at [485, 155] on icon "button" at bounding box center [537, 154] width 5 height 5
select select "0"
select select "10"
select select "4"
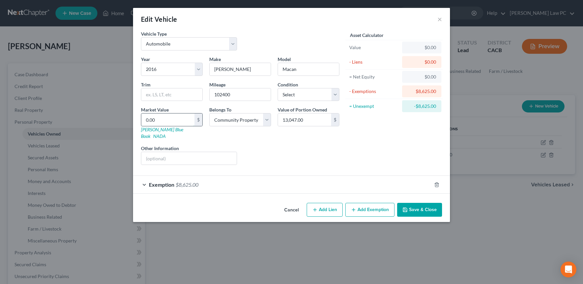
click at [164, 115] on input "0.00" at bounding box center [167, 119] width 53 height 13
paste input "13047"
type input "13,047"
click at [430, 203] on button "Save & Close" at bounding box center [419, 210] width 45 height 14
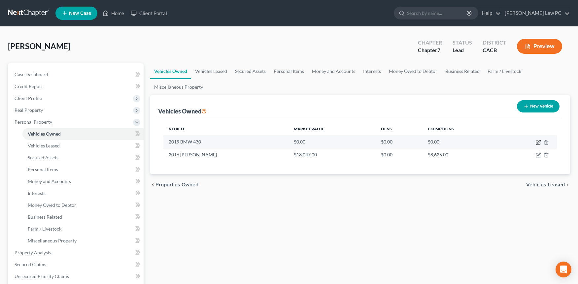
click at [485, 143] on icon "button" at bounding box center [538, 141] width 3 height 3
select select "0"
select select "7"
select select "4"
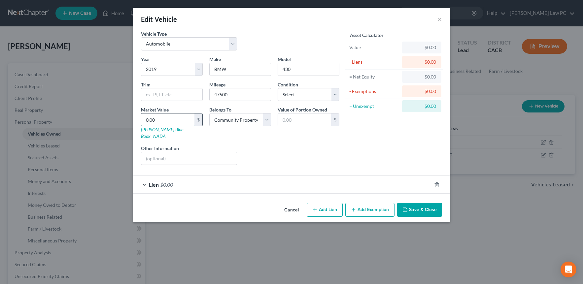
click at [160, 118] on input "0.00" at bounding box center [167, 119] width 53 height 13
paste input "17,708"
type input "17,708"
type input "17,708.00"
type input "17,708"
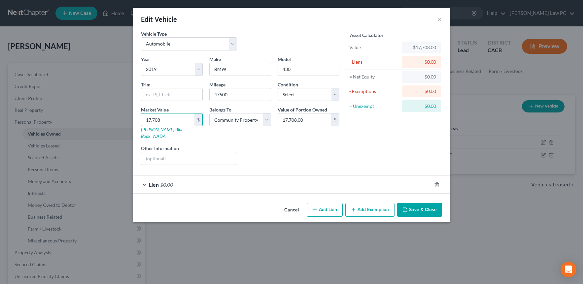
click at [413, 205] on button "Save & Close" at bounding box center [419, 210] width 45 height 14
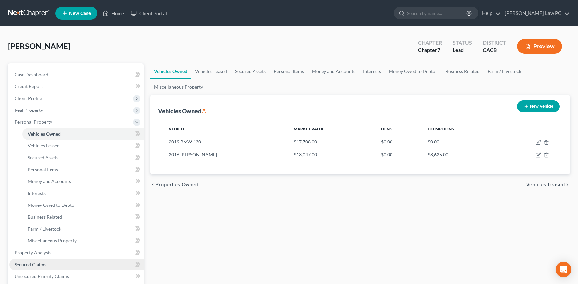
click at [42, 262] on span "Secured Claims" at bounding box center [31, 265] width 32 height 6
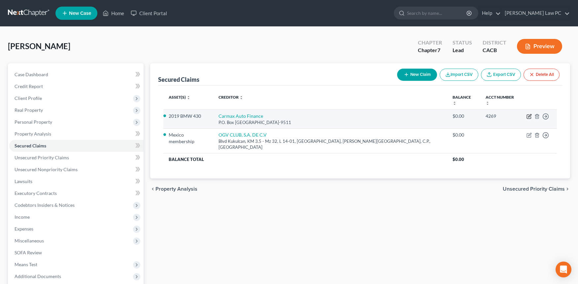
click at [485, 114] on icon "button" at bounding box center [529, 115] width 3 height 3
select select "10"
select select "0"
select select "4"
select select "0"
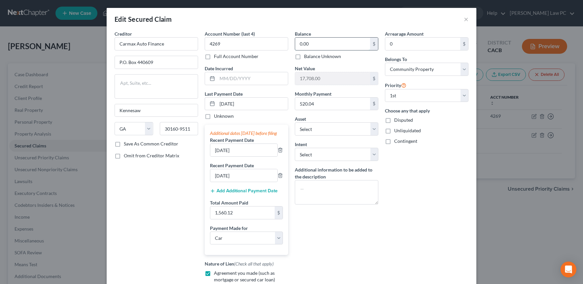
click at [329, 49] on input "0.00" at bounding box center [332, 44] width 75 height 13
paste input "27,149.84"
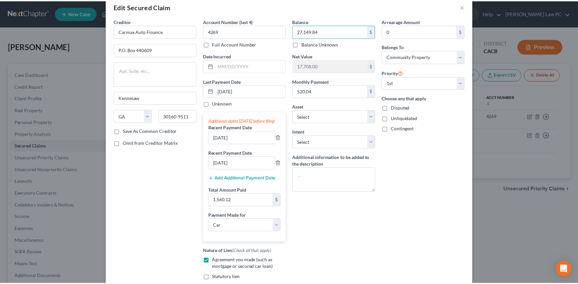
scroll to position [88, 0]
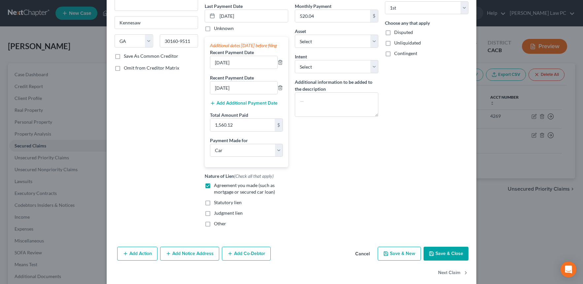
type input "27,149.84"
click at [436, 257] on button "Save & Close" at bounding box center [445, 254] width 45 height 14
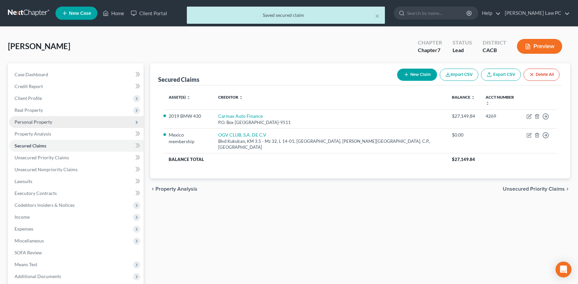
click at [48, 122] on span "Personal Property" at bounding box center [34, 122] width 38 height 6
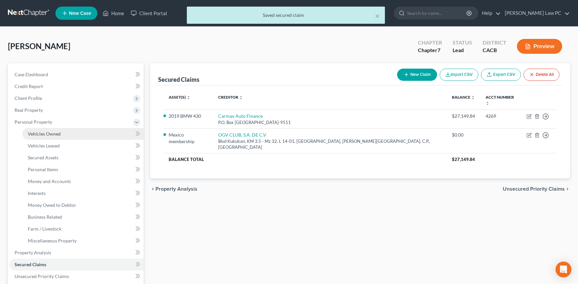
click at [58, 132] on span "Vehicles Owned" at bounding box center [44, 134] width 33 height 6
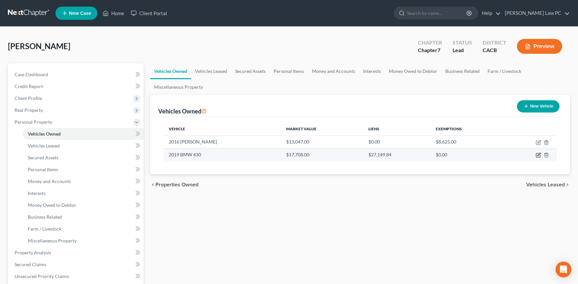
click at [485, 155] on icon "button" at bounding box center [537, 154] width 5 height 5
select select "0"
select select "7"
select select "4"
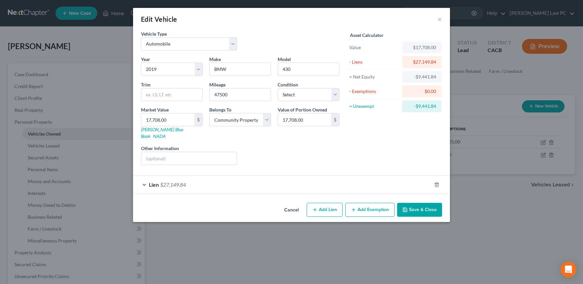
click at [414, 205] on button "Save & Close" at bounding box center [419, 210] width 45 height 14
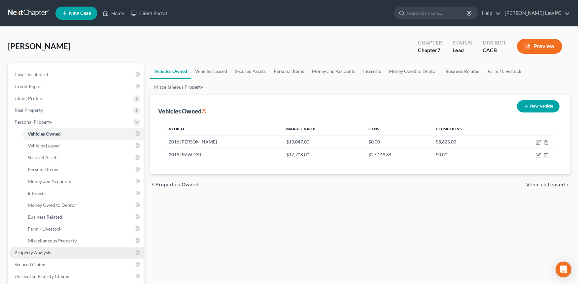
click at [42, 250] on span "Property Analysis" at bounding box center [33, 253] width 37 height 6
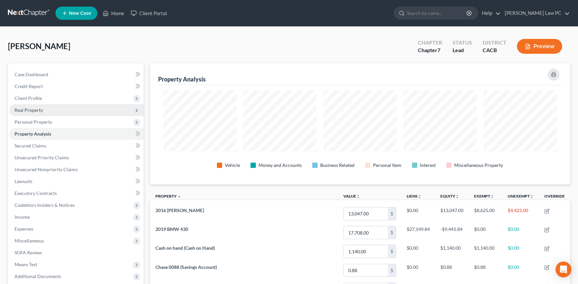
click at [49, 111] on span "Real Property" at bounding box center [76, 110] width 134 height 12
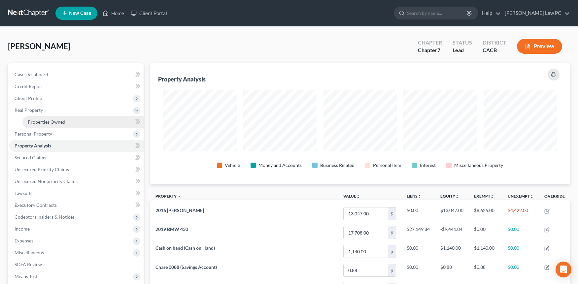
click at [50, 120] on span "Properties Owned" at bounding box center [47, 122] width 38 height 6
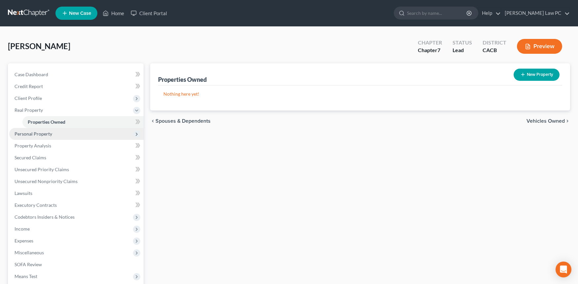
click at [48, 132] on span "Personal Property" at bounding box center [34, 134] width 38 height 6
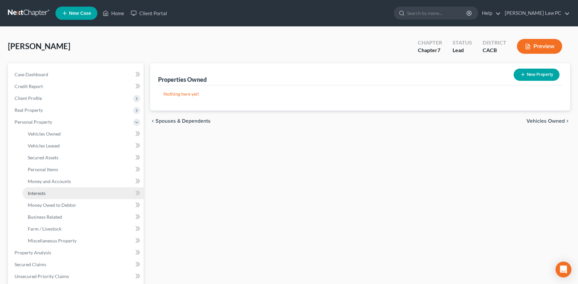
click at [54, 193] on link "Interests" at bounding box center [82, 193] width 121 height 12
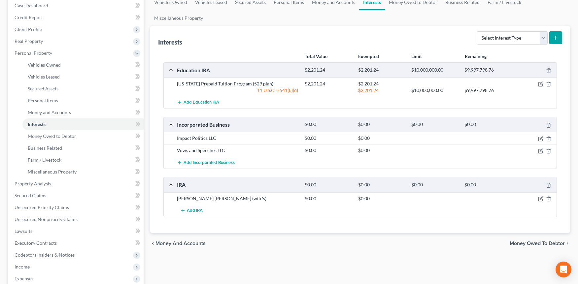
scroll to position [69, 0]
click at [36, 169] on span "Miscellaneous Property" at bounding box center [52, 172] width 49 height 6
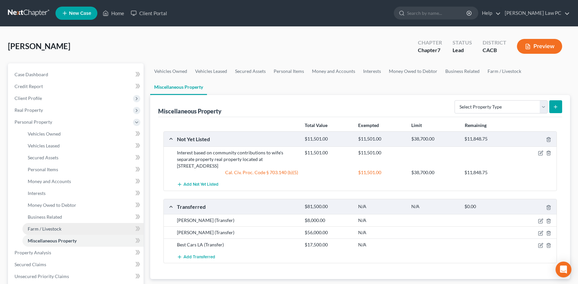
click at [50, 228] on span "Farm / Livestock" at bounding box center [45, 229] width 34 height 6
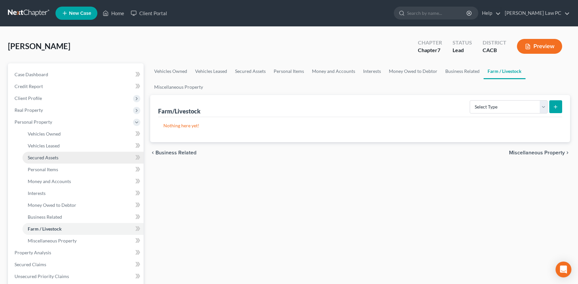
click at [65, 156] on link "Secured Assets" at bounding box center [82, 158] width 121 height 12
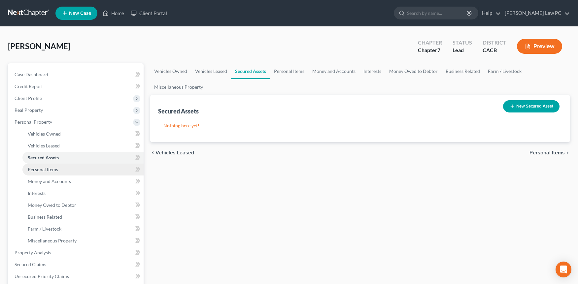
click at [54, 170] on span "Personal Items" at bounding box center [43, 170] width 30 height 6
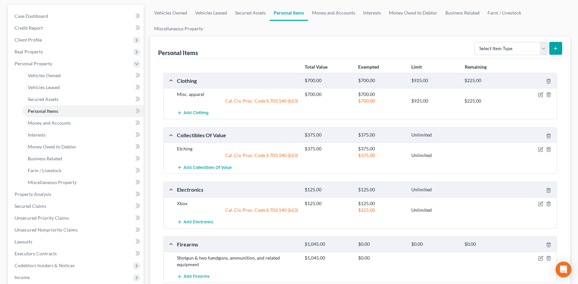
scroll to position [13, 0]
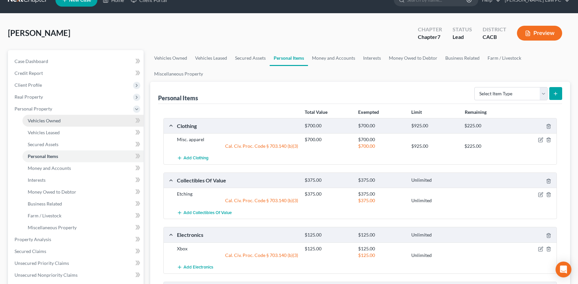
click at [60, 122] on span "Vehicles Owned" at bounding box center [44, 121] width 33 height 6
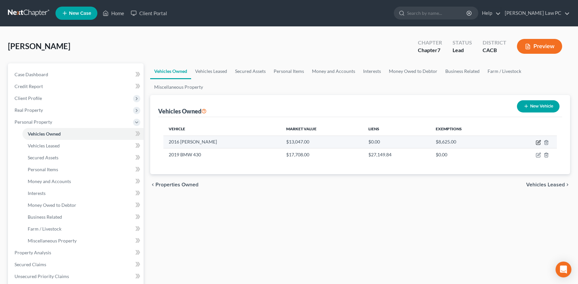
click at [485, 142] on icon "button" at bounding box center [538, 141] width 3 height 3
select select "0"
select select "10"
select select "4"
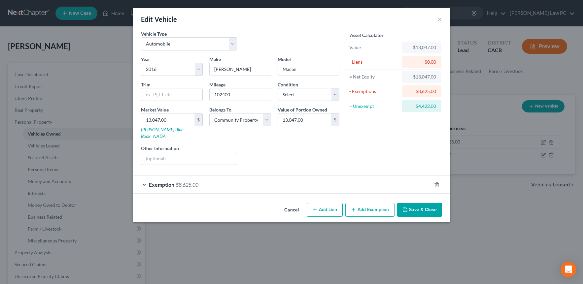
click at [367, 205] on button "Add Exemption" at bounding box center [369, 210] width 49 height 14
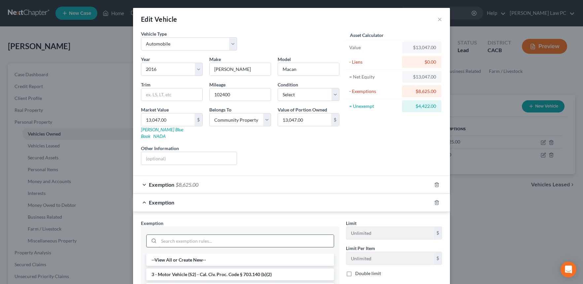
click at [187, 235] on input "search" at bounding box center [246, 241] width 175 height 13
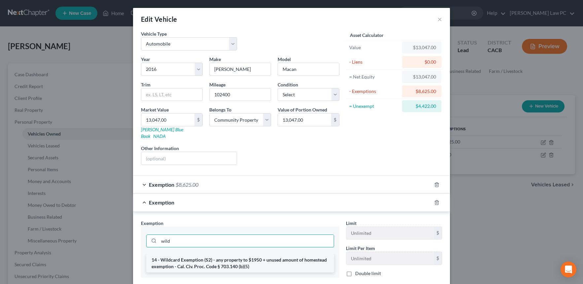
type input "wild"
click at [191, 256] on li "14 - Wildcard Exemption (S2) - any property to $1950 + unused amount of homeste…" at bounding box center [240, 263] width 188 height 18
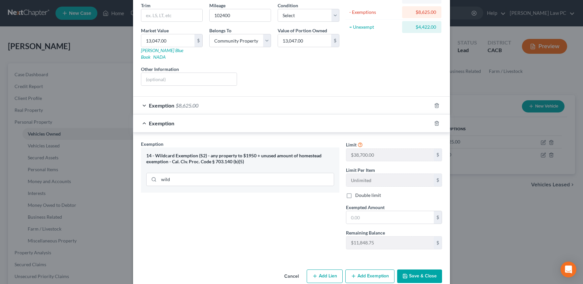
scroll to position [80, 0]
click at [389, 212] on input "text" at bounding box center [389, 216] width 87 height 13
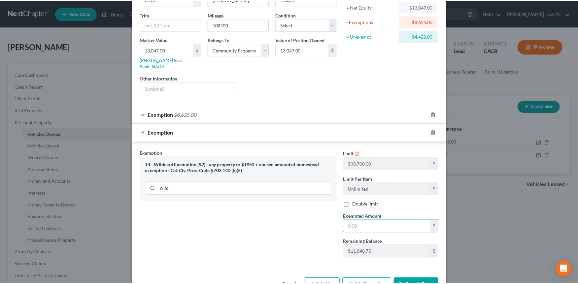
scroll to position [72, 0]
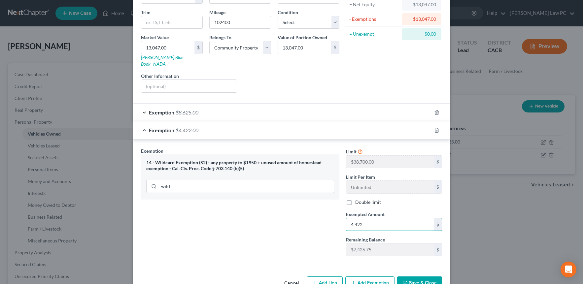
type input "4,422"
click at [430, 260] on div "Exemption Set must be selected for CA. Exemption * 14 - Wildcard Exemption (S2)…" at bounding box center [291, 204] width 317 height 128
click at [420, 276] on button "Save & Close" at bounding box center [419, 283] width 45 height 14
